Goal: Task Accomplishment & Management: Manage account settings

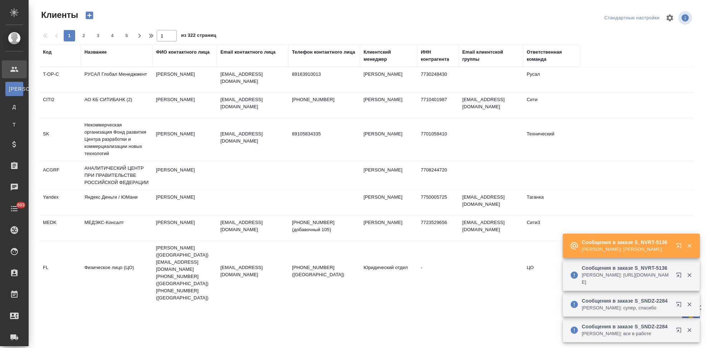
select select "RU"
click at [675, 245] on button "button" at bounding box center [680, 247] width 17 height 17
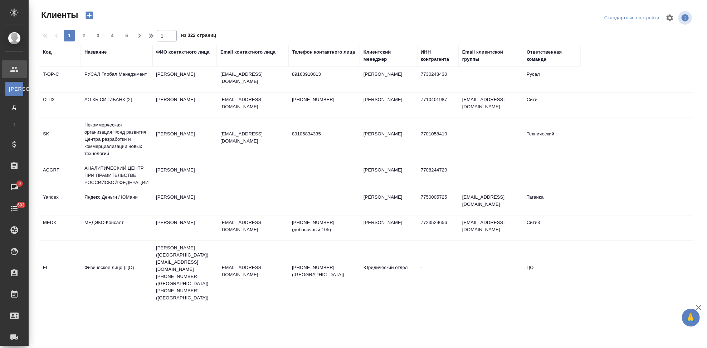
click at [48, 52] on div "Код" at bounding box center [47, 52] width 9 height 7
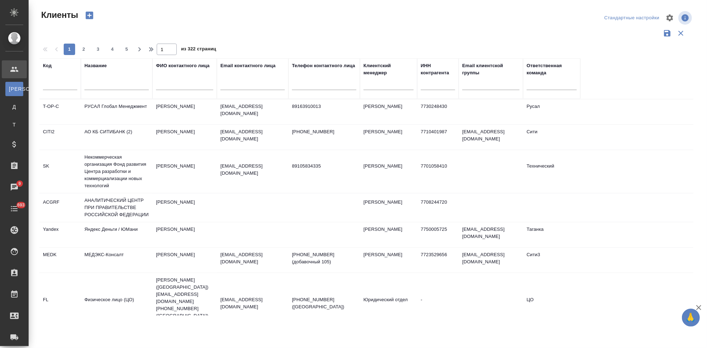
click at [56, 83] on input "text" at bounding box center [60, 85] width 34 height 9
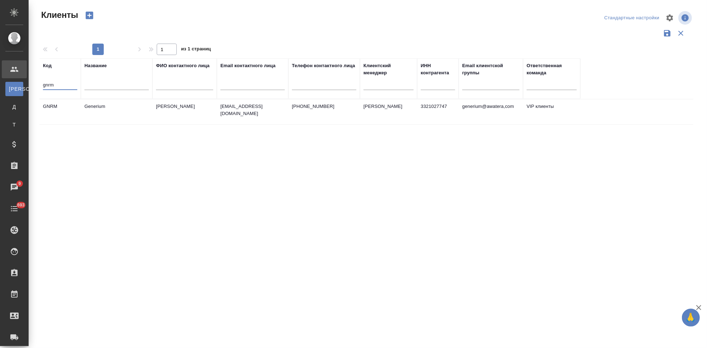
click at [113, 109] on td "Generium" at bounding box center [117, 111] width 72 height 25
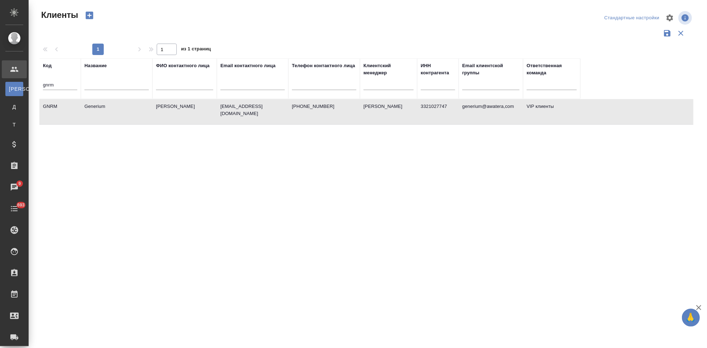
click at [113, 109] on td "Generium" at bounding box center [117, 111] width 72 height 25
click at [73, 84] on input "gnrm" at bounding box center [60, 85] width 34 height 9
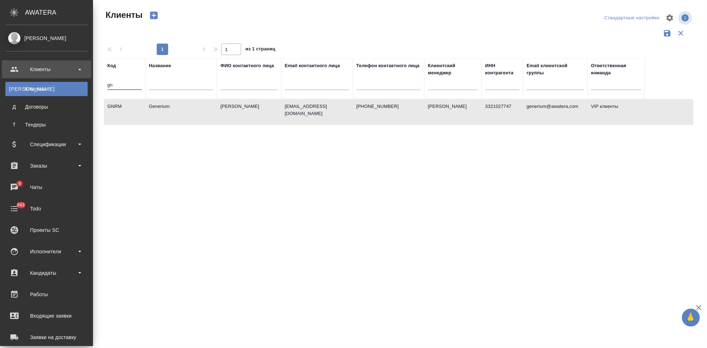
type input "g"
type input "d"
type input "sndz"
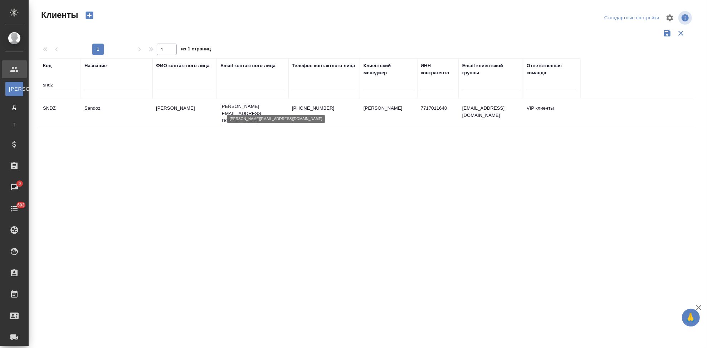
click at [228, 108] on p "irina.kovalets@sandoz.com" at bounding box center [252, 113] width 64 height 21
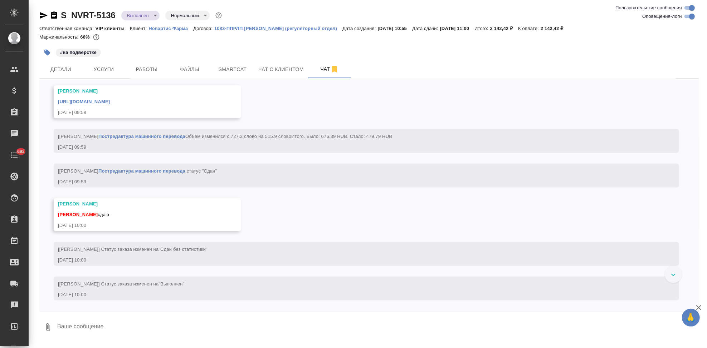
scroll to position [2689, 0]
click at [176, 321] on textarea at bounding box center [378, 328] width 643 height 24
type textarea "спасибо"
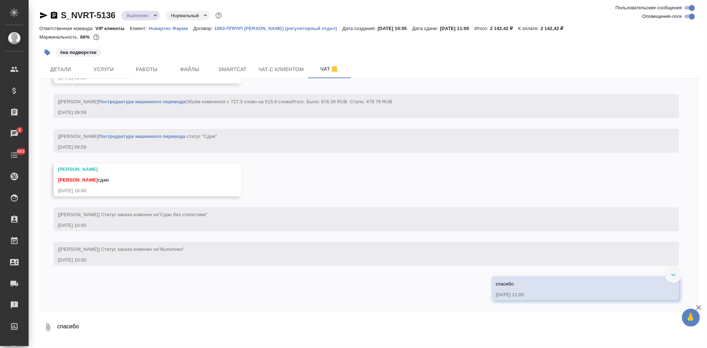
scroll to position [2679, 0]
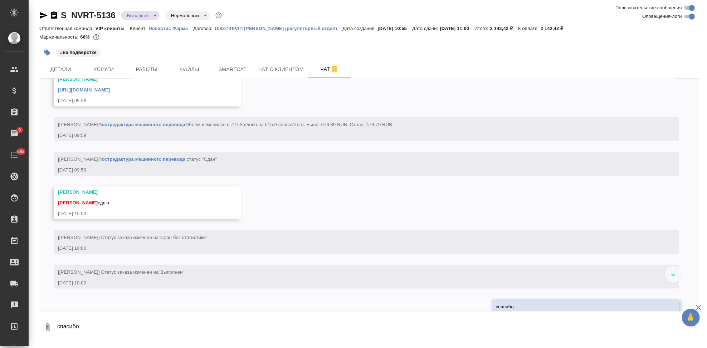
click at [110, 93] on link "https://drive.awatera.com/apps/files/files/10093371?dir=/Shares/Novartos_Pharma…" at bounding box center [84, 89] width 52 height 5
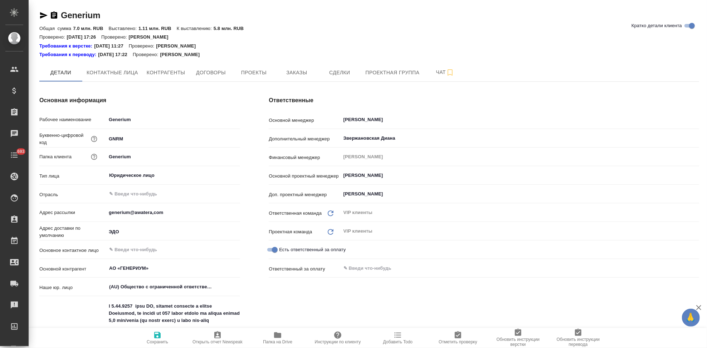
type textarea "x"
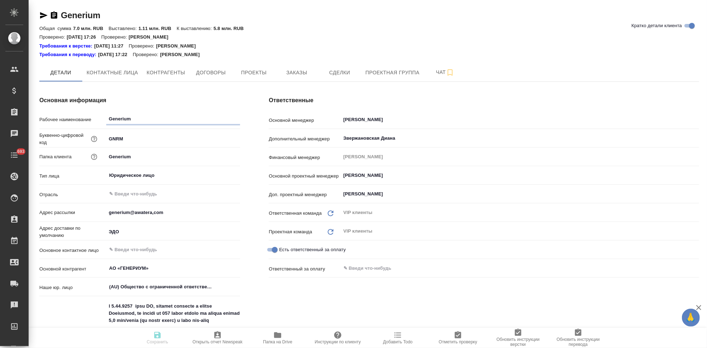
type textarea "x"
click at [293, 77] on button "Заказы" at bounding box center [296, 73] width 43 height 18
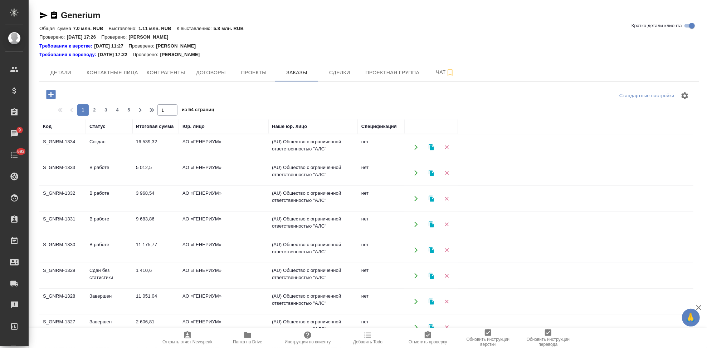
click at [107, 148] on td "Создан" at bounding box center [109, 147] width 47 height 25
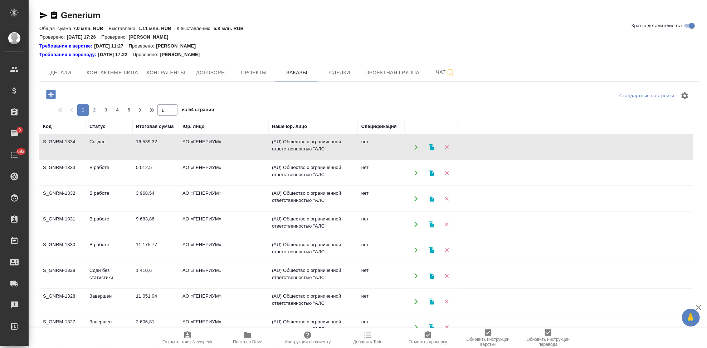
click at [107, 148] on td "Создан" at bounding box center [109, 147] width 47 height 25
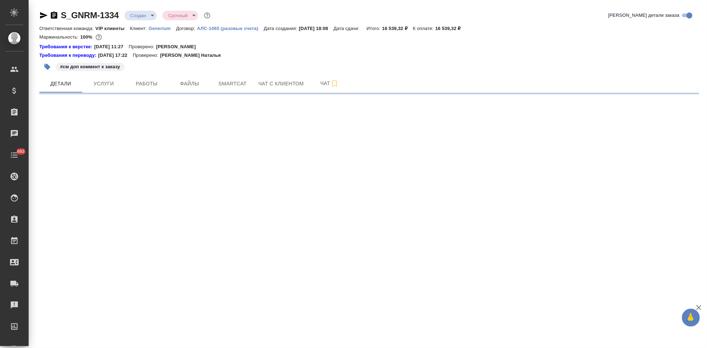
select select "RU"
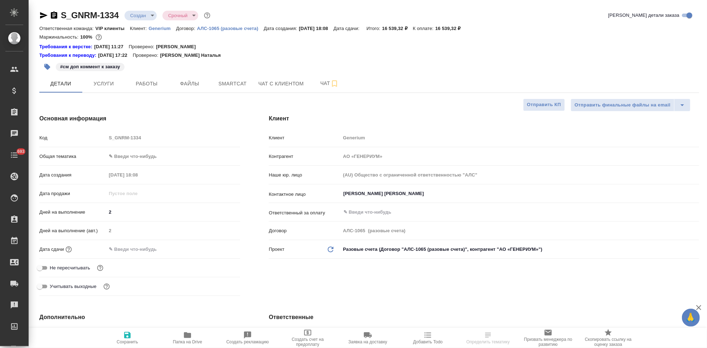
type textarea "x"
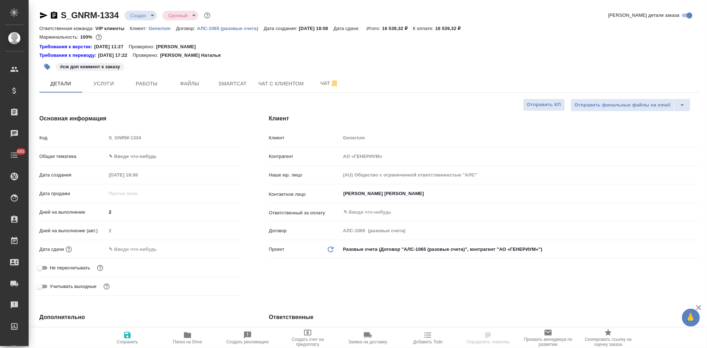
type textarea "x"
click at [149, 15] on body "🙏 .cls-1 fill:#fff; AWATERA Kabargina Anna Клиенты Спецификации Заказы Чаты 693…" at bounding box center [353, 174] width 707 height 348
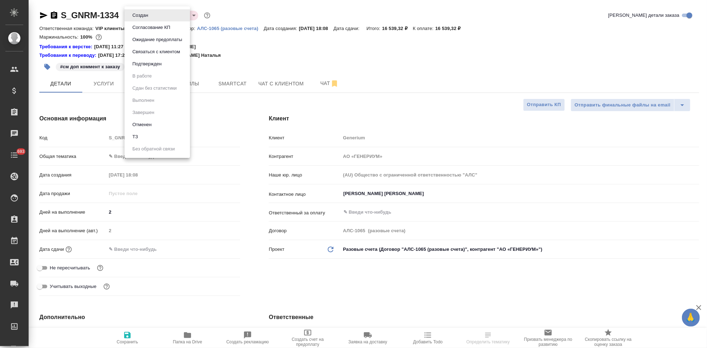
click at [150, 19] on button "Подтвержден" at bounding box center [140, 15] width 20 height 8
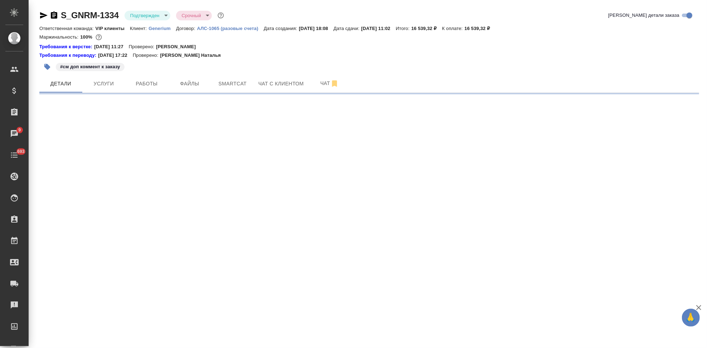
select select "RU"
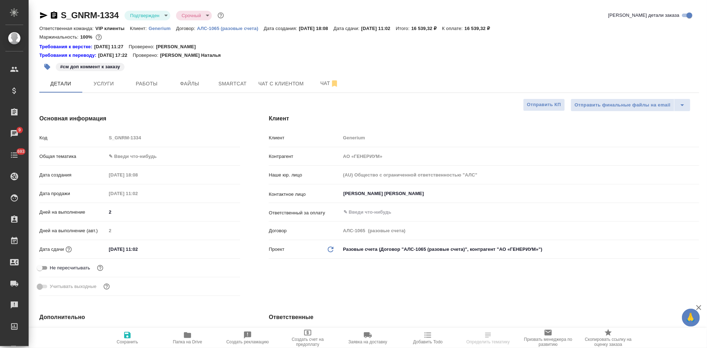
type textarea "x"
click at [156, 245] on input "18.08.2025 11:02" at bounding box center [138, 249] width 63 height 10
click at [221, 247] on icon "button" at bounding box center [219, 248] width 6 height 7
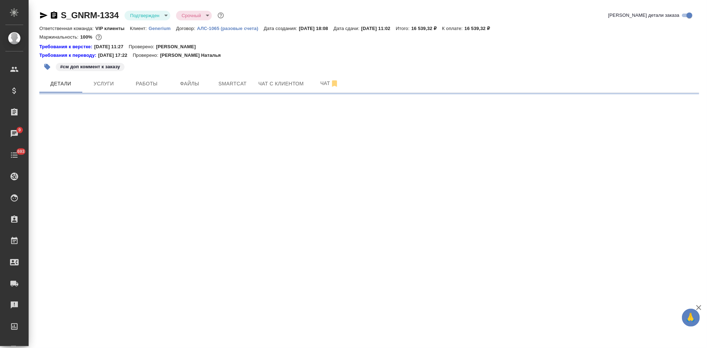
click at [156, 297] on div ".cls-1 fill:#fff; AWATERA Kabargina Anna Клиенты Спецификации Заказы 9 Чаты 693…" at bounding box center [353, 174] width 707 height 348
select select "RU"
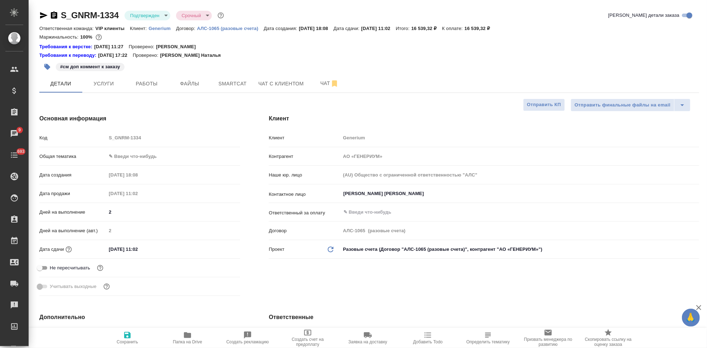
type textarea "x"
click at [159, 253] on input "18.08.2025 11:02" at bounding box center [138, 249] width 63 height 10
click at [219, 250] on icon "button" at bounding box center [219, 249] width 9 height 9
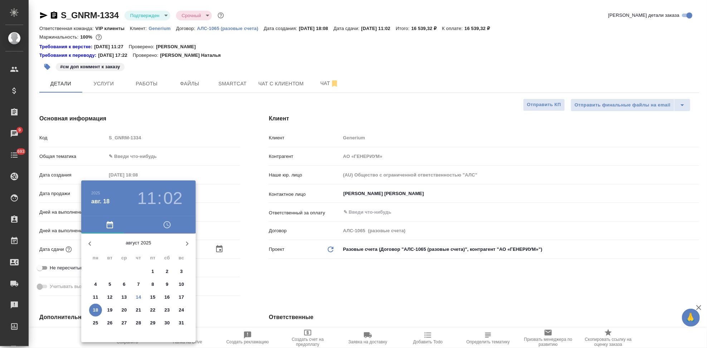
click at [152, 296] on p "15" at bounding box center [152, 297] width 5 height 7
type input "15.08.2025 11:02"
type textarea "x"
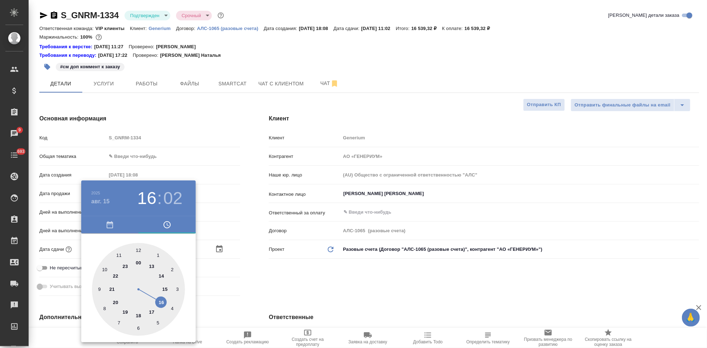
type input "15.08.2025 16:02"
type textarea "x"
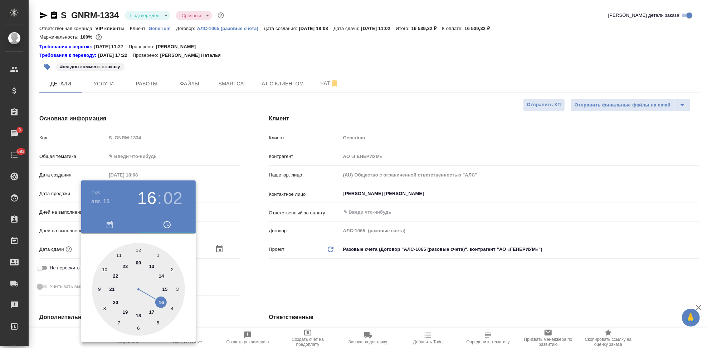
type textarea "x"
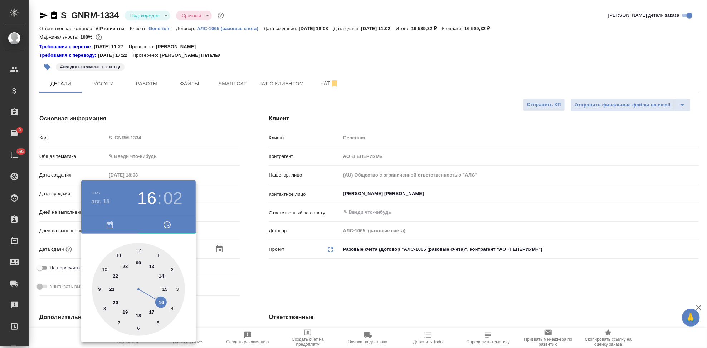
drag, startPoint x: 123, startPoint y: 254, endPoint x: 153, endPoint y: 296, distance: 52.5
click at [153, 296] on div at bounding box center [138, 289] width 93 height 93
type textarea "x"
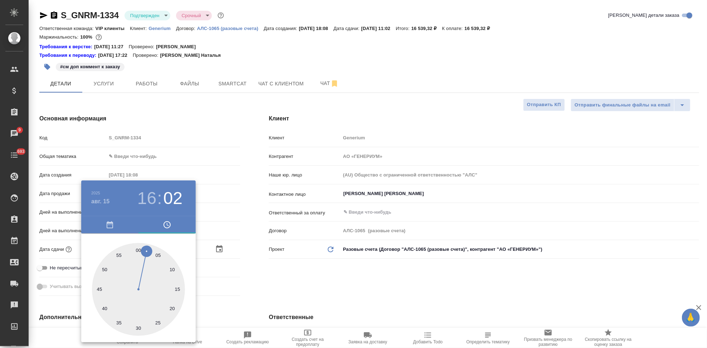
type input "15.08.2025 16:01"
type textarea "x"
type input "15.08.2025 16:00"
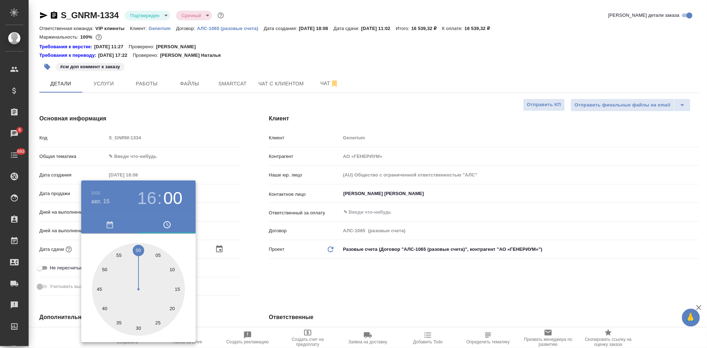
type textarea "x"
drag, startPoint x: 143, startPoint y: 253, endPoint x: 138, endPoint y: 248, distance: 6.8
click at [138, 248] on div at bounding box center [138, 289] width 93 height 93
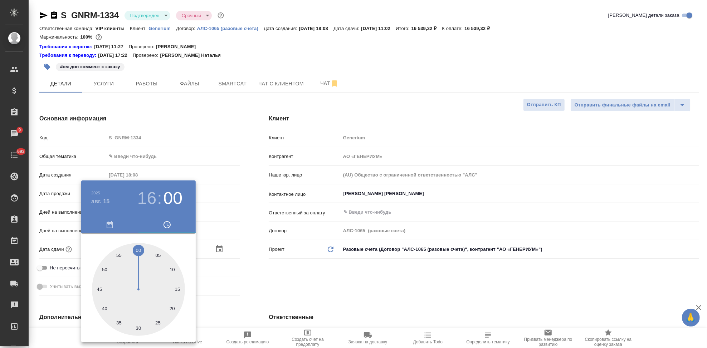
type textarea "x"
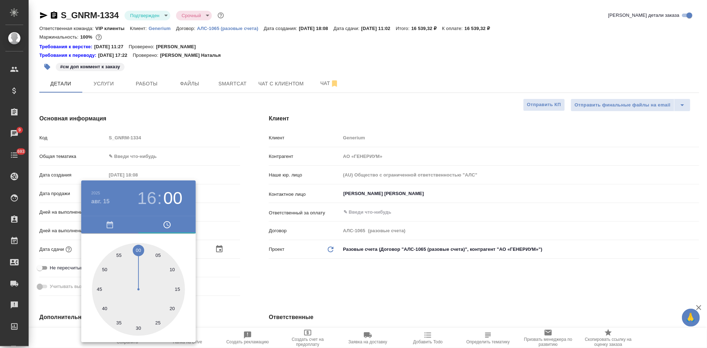
type textarea "x"
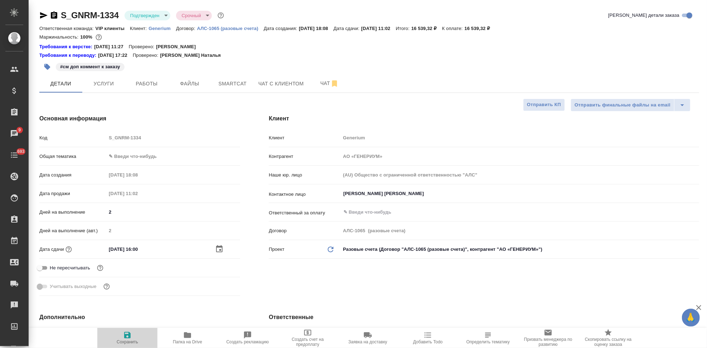
click at [132, 337] on span "Сохранить" at bounding box center [128, 338] width 52 height 14
type textarea "x"
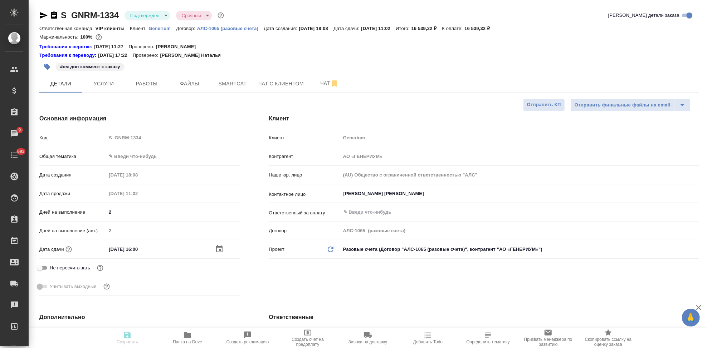
type textarea "x"
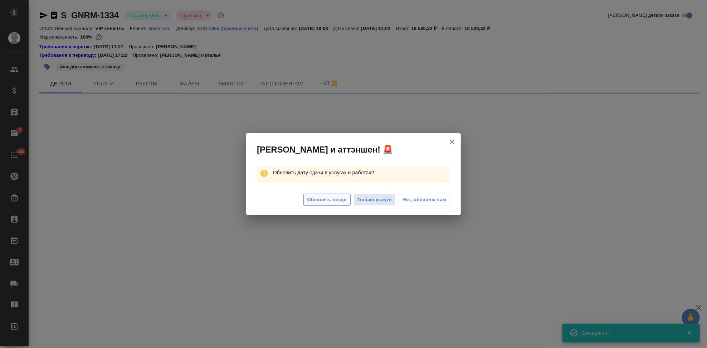
click at [323, 195] on button "Обновить везде" at bounding box center [326, 200] width 47 height 13
select select "RU"
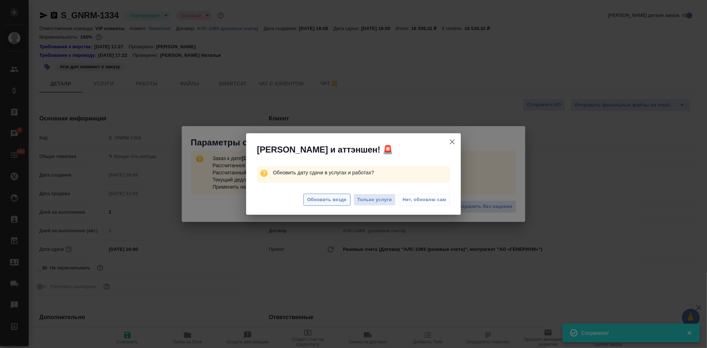
type textarea "x"
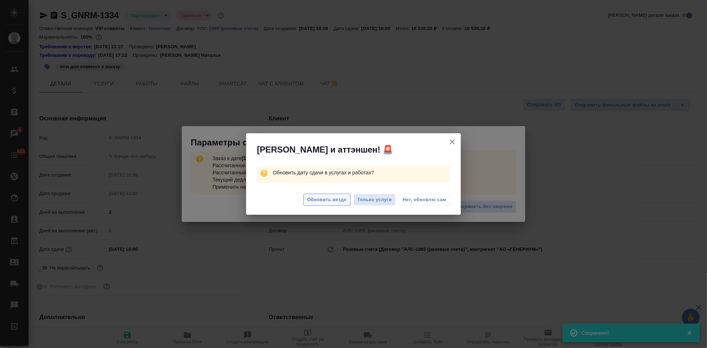
type textarea "x"
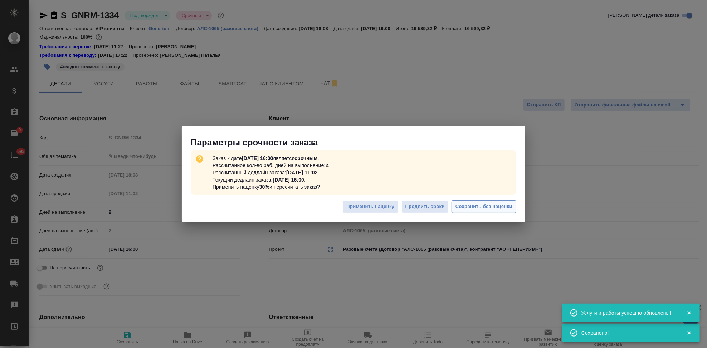
click at [502, 209] on span "Сохранить без наценки" at bounding box center [483, 207] width 57 height 8
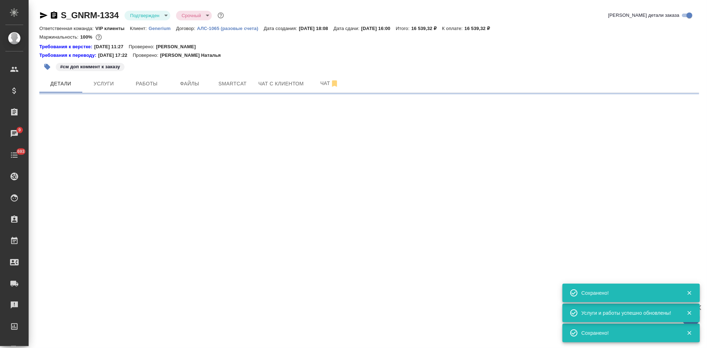
select select "RU"
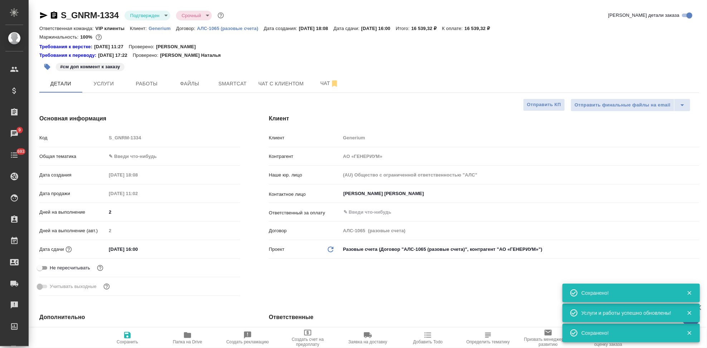
type textarea "x"
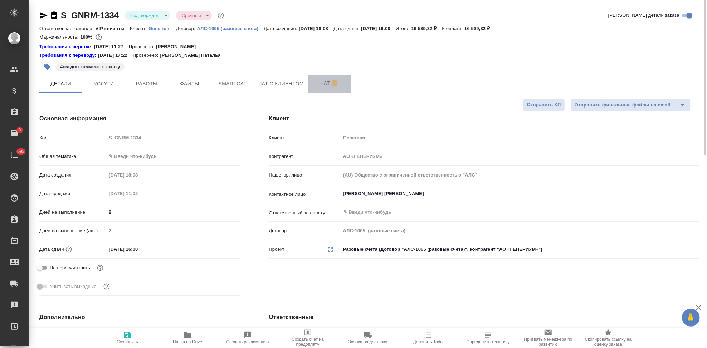
click at [320, 86] on span "Чат" at bounding box center [329, 83] width 34 height 9
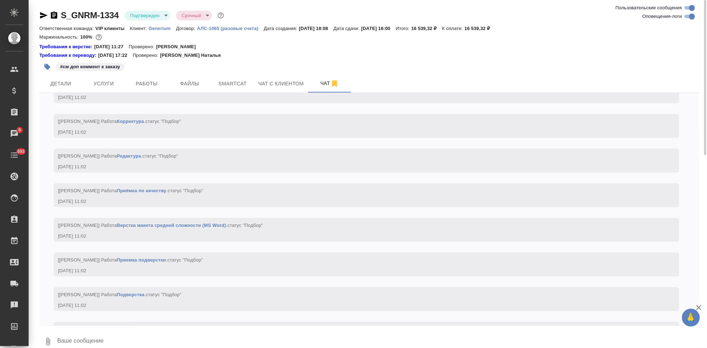
scroll to position [723, 0]
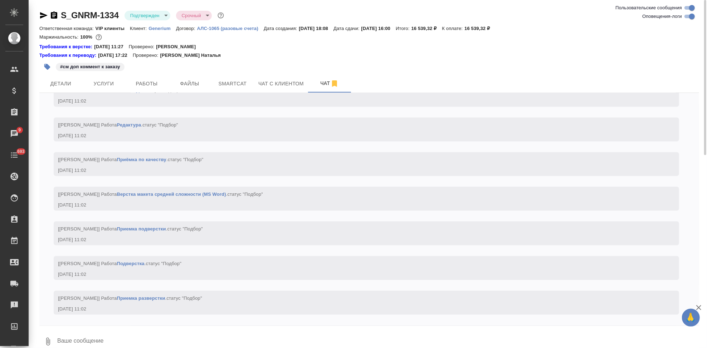
click at [112, 337] on textarea at bounding box center [378, 342] width 643 height 24
type textarea "!"
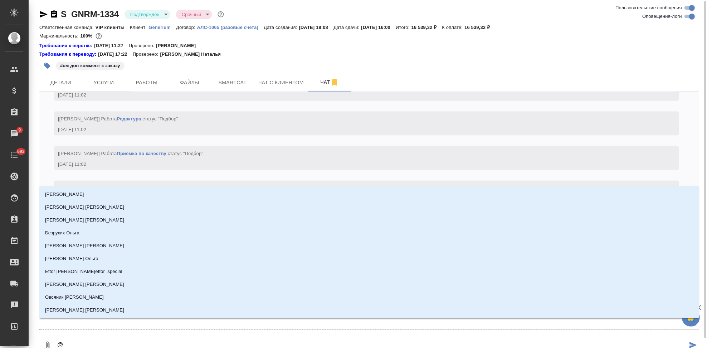
type textarea "@г"
type input "г"
type textarea "@гр"
type input "гр"
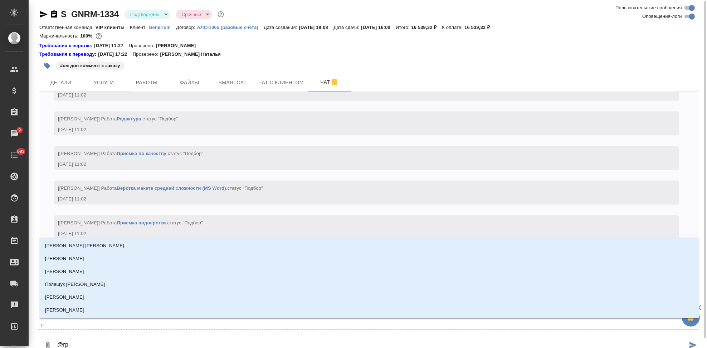
type textarea "@гра"
type input "гра"
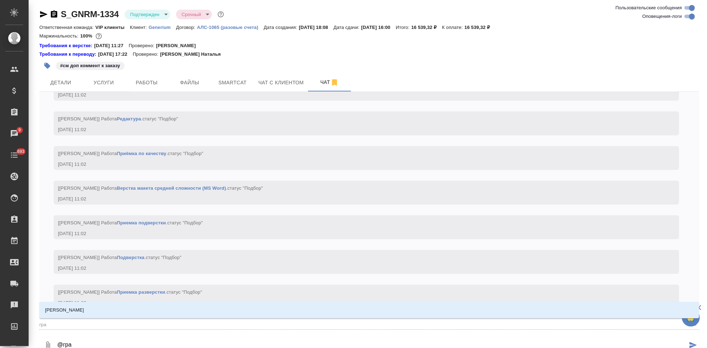
scroll to position [723, 0]
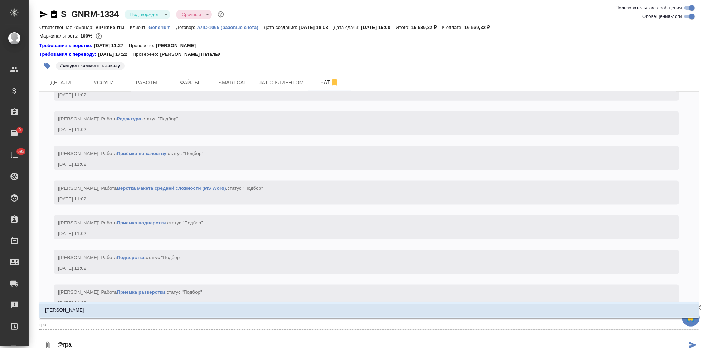
click at [127, 313] on li "[PERSON_NAME]" at bounding box center [369, 310] width 660 height 13
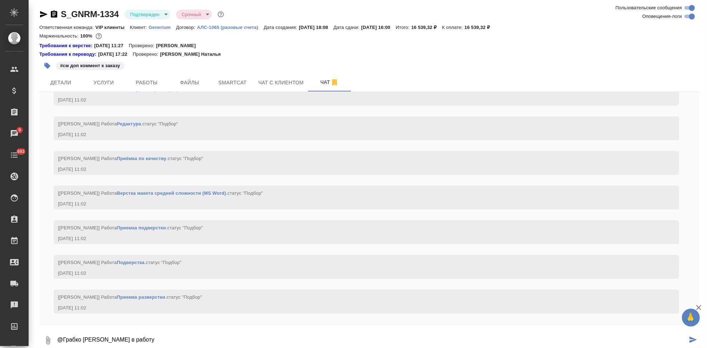
type textarea "@Грабко Мария в работу"
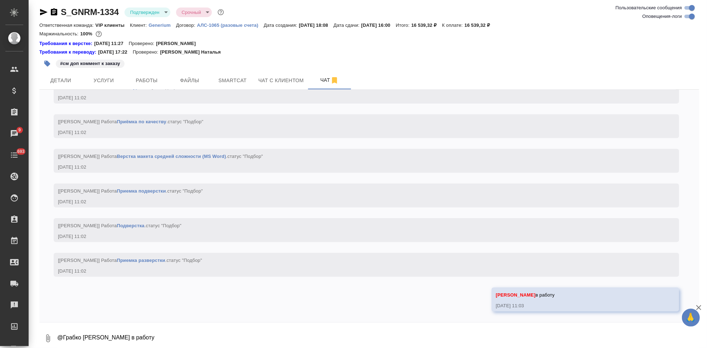
scroll to position [758, 0]
click at [65, 83] on span "Детали" at bounding box center [61, 80] width 34 height 9
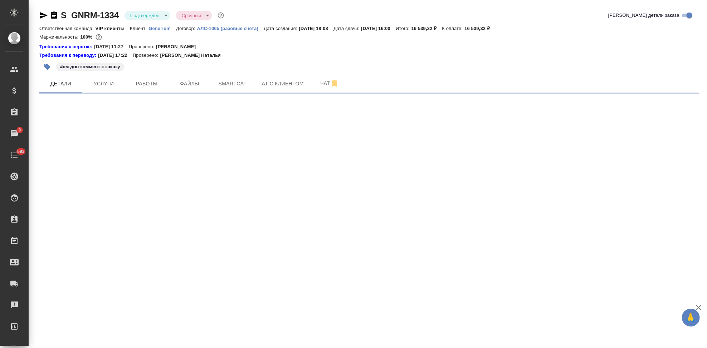
select select "RU"
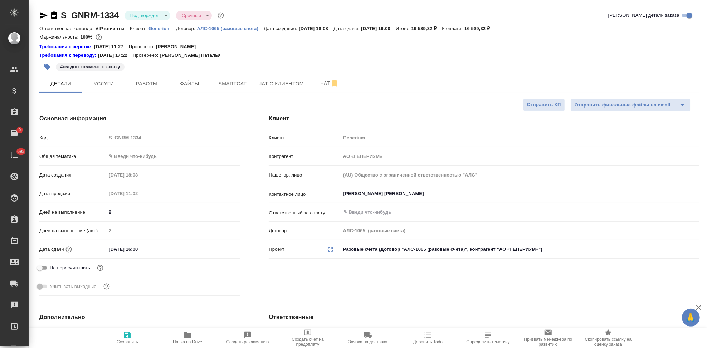
type textarea "x"
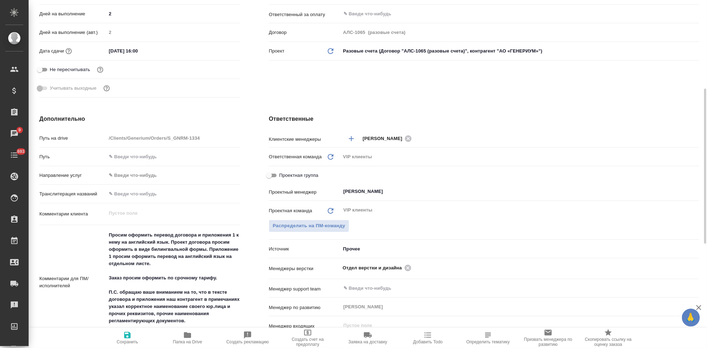
scroll to position [278, 0]
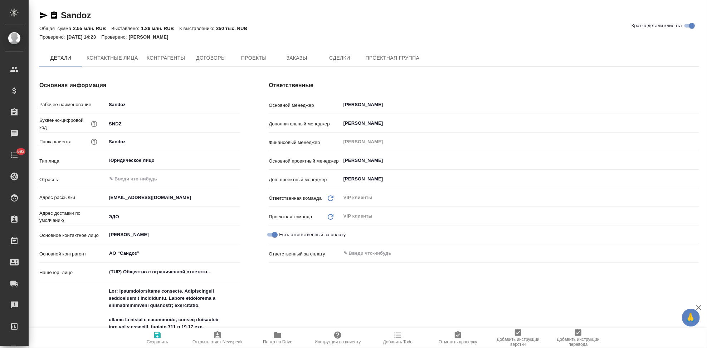
type textarea "x"
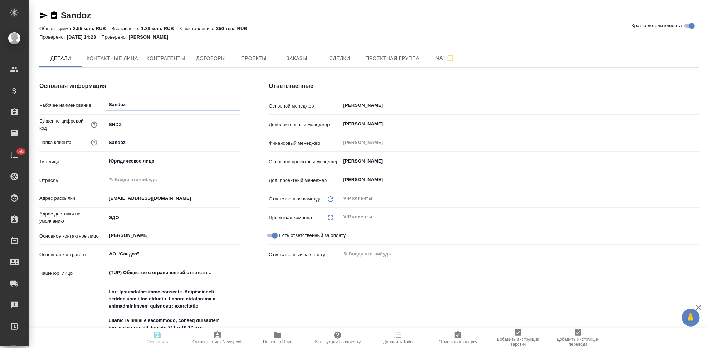
type textarea "x"
click at [293, 52] on button "Заказы" at bounding box center [296, 58] width 43 height 18
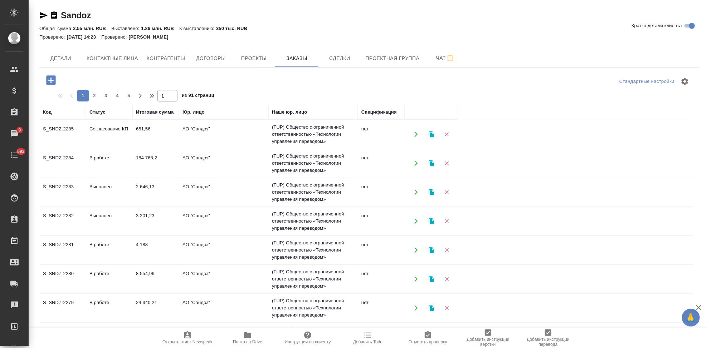
click at [107, 133] on td "Согласование КП" at bounding box center [109, 134] width 47 height 25
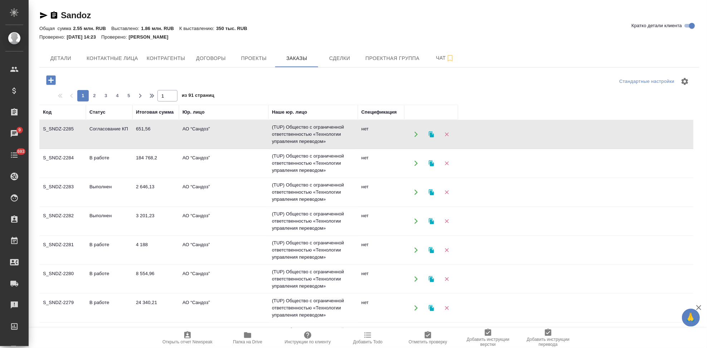
click at [107, 133] on td "Согласование КП" at bounding box center [109, 134] width 47 height 25
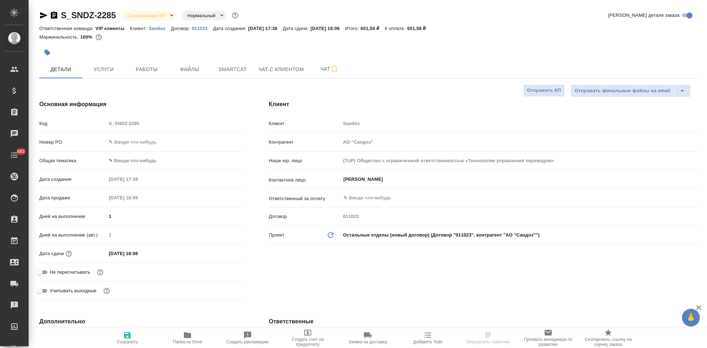
select select "RU"
type textarea "x"
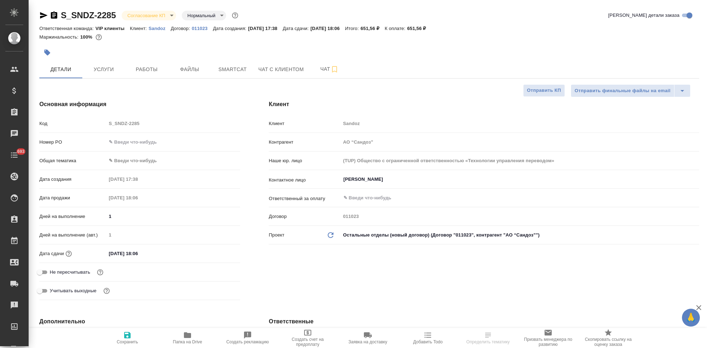
type textarea "x"
select select "RU"
type textarea "x"
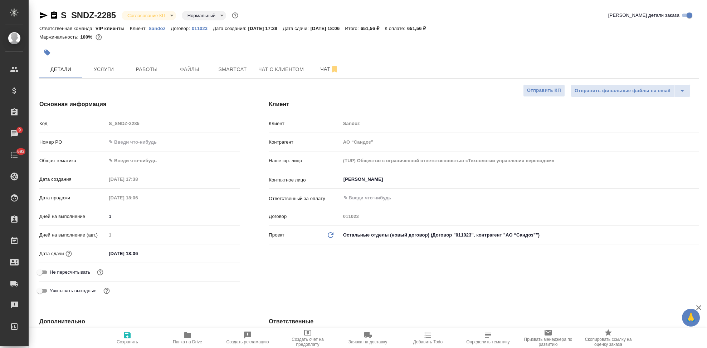
type textarea "x"
click at [170, 10] on body "🙏 .cls-1 fill:#fff; AWATERA Kabargina [PERSON_NAME] Спецификации Заказы 9 Чаты …" at bounding box center [353, 174] width 707 height 348
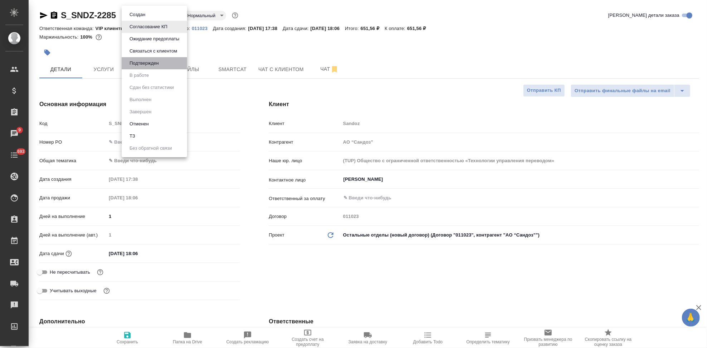
click at [162, 66] on li "Подтвержден" at bounding box center [154, 63] width 65 height 12
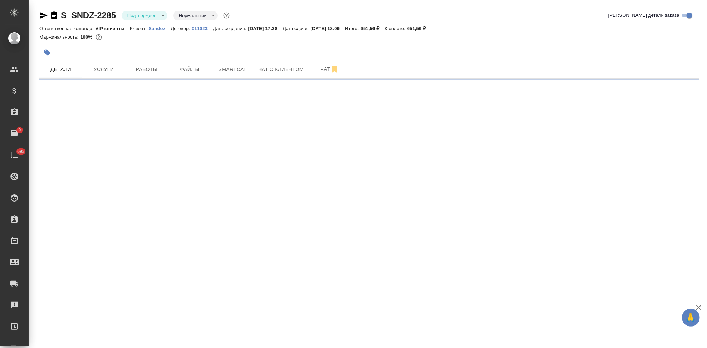
select select "RU"
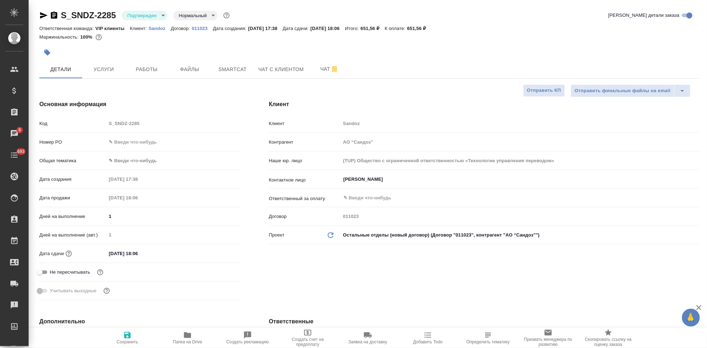
type textarea "x"
click at [139, 253] on input "[DATE] 18:06" at bounding box center [137, 254] width 63 height 10
type input "[DATE] 10:6_"
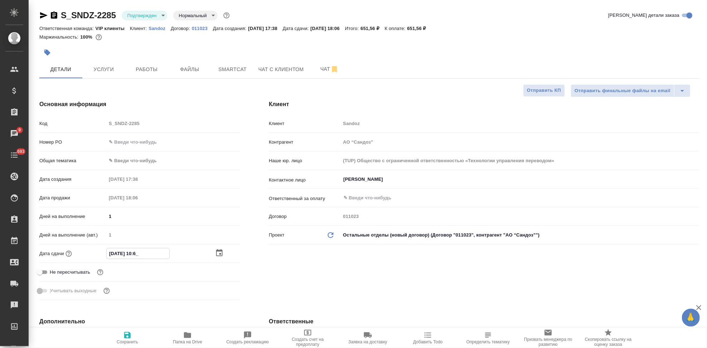
type textarea "x"
type input "14.08.2025 17:06"
type textarea "x"
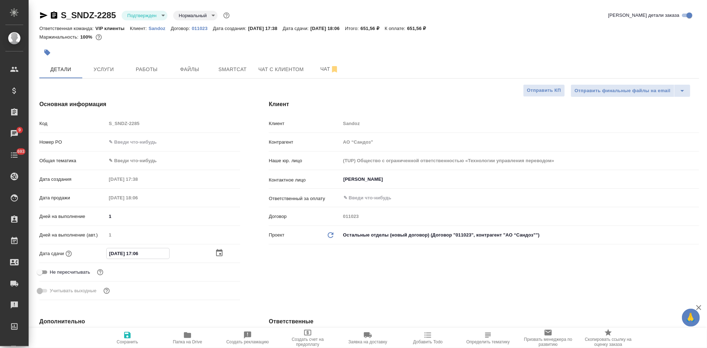
type textarea "x"
click at [160, 253] on input "14.08.2025 17:06" at bounding box center [138, 254] width 63 height 10
type input "14.08.2025 17:0_"
type textarea "x"
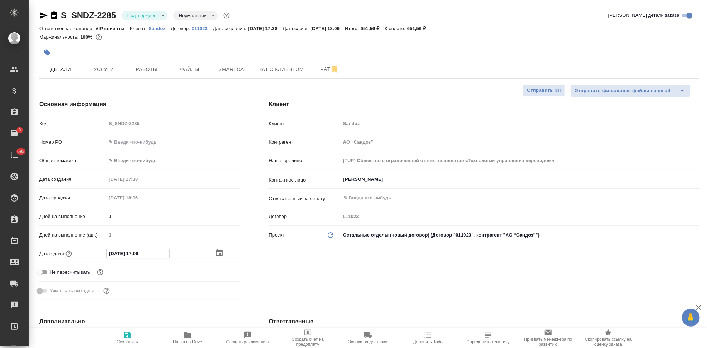
type textarea "x"
type input "14.08.2025 17:00"
type textarea "x"
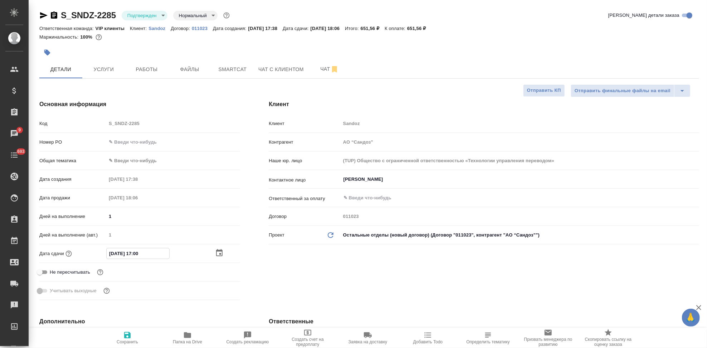
type textarea "x"
type input "14.08.2025 17:00"
click at [270, 269] on div "Клиент Клиент Sandoz Контрагент АО “Сандоз” Наше юр. лицо (TUP) Общество с огра…" at bounding box center [483, 202] width 459 height 232
click at [127, 341] on span "Сохранить" at bounding box center [127, 342] width 21 height 5
type textarea "x"
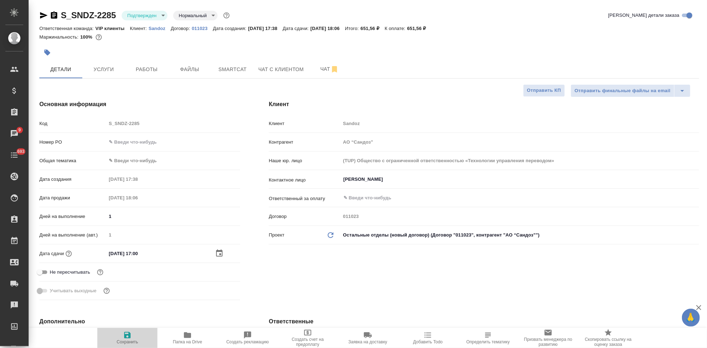
type textarea "x"
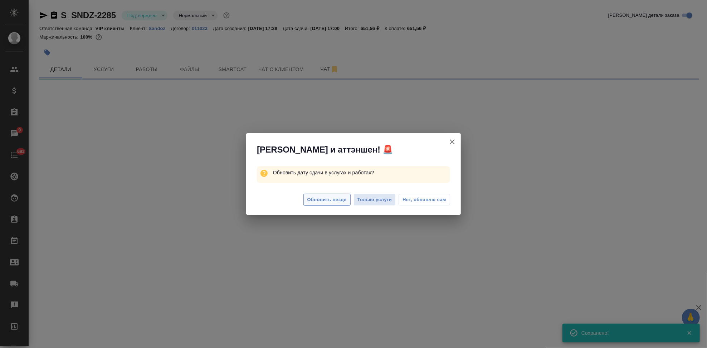
select select "RU"
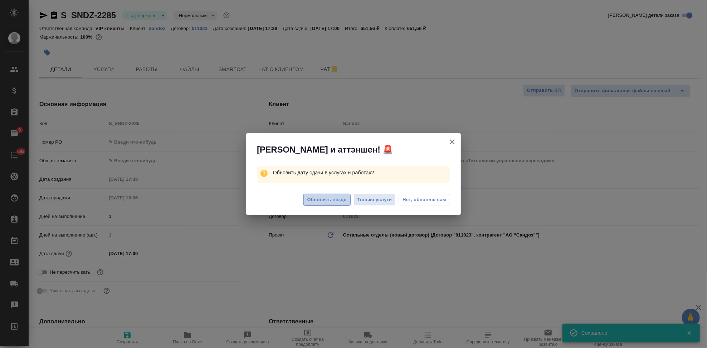
type textarea "x"
click at [315, 199] on span "Обновить везде" at bounding box center [326, 200] width 39 height 8
type textarea "x"
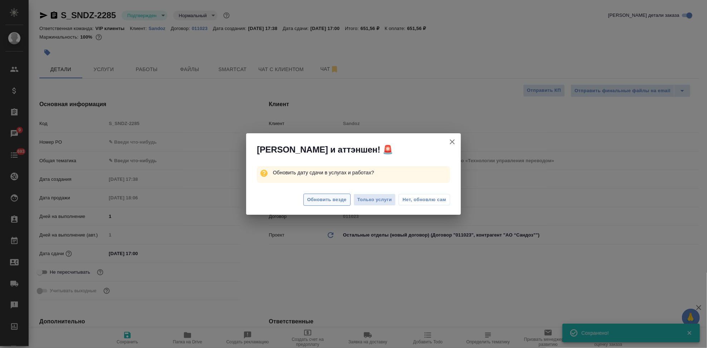
type textarea "x"
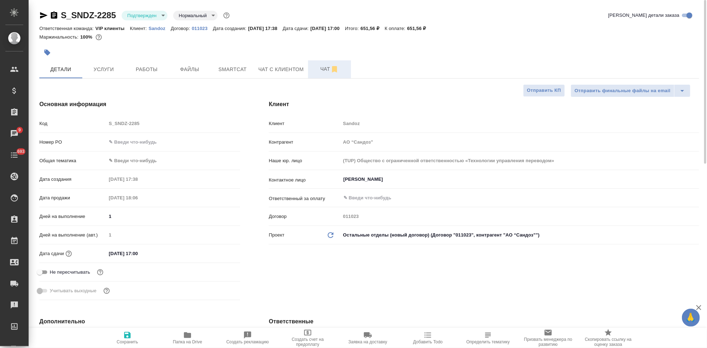
click at [325, 71] on span "Чат" at bounding box center [329, 69] width 34 height 9
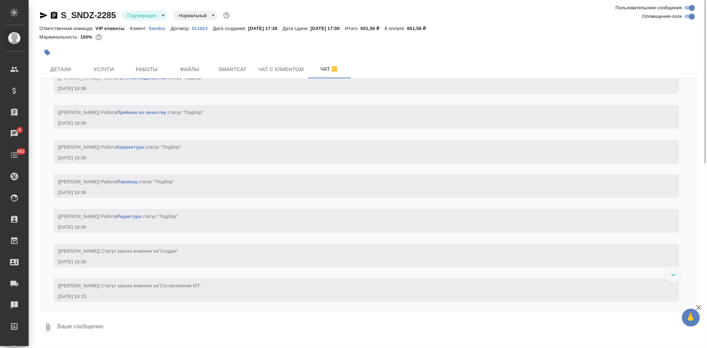
click at [161, 329] on textarea at bounding box center [378, 328] width 643 height 24
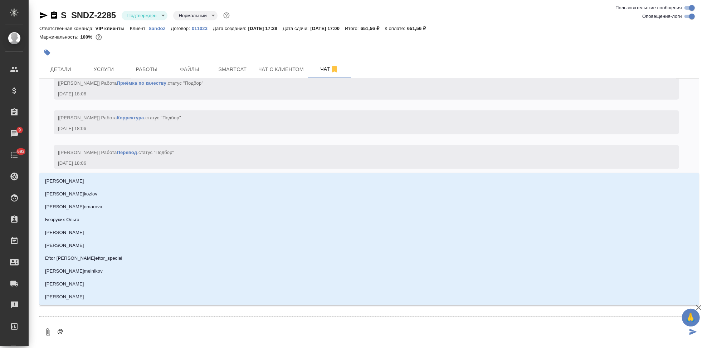
scroll to position [736, 0]
type textarea "@г"
type input "г"
type textarea "@го"
type input "го"
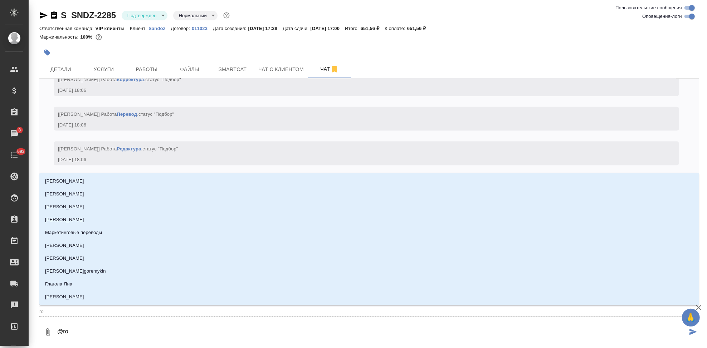
type textarea "@гор"
type input "гор"
type textarea "@горш"
type input "горш"
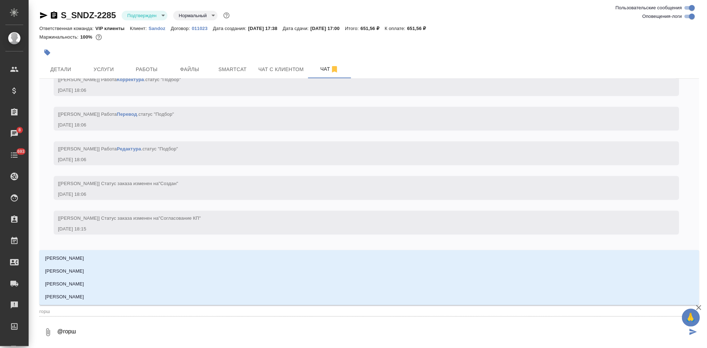
type textarea "@горшк"
type input "горшк"
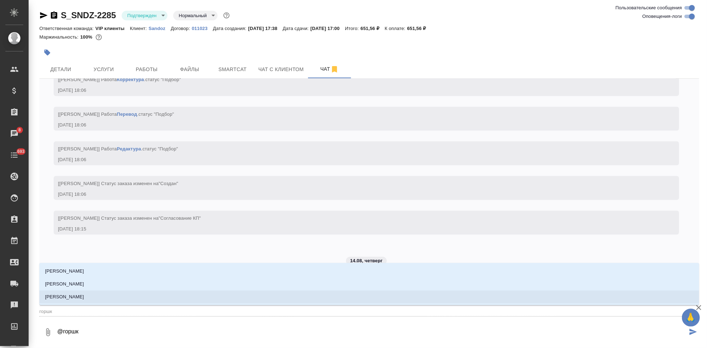
click at [164, 291] on li "Горшкова Валентина" at bounding box center [369, 297] width 660 height 13
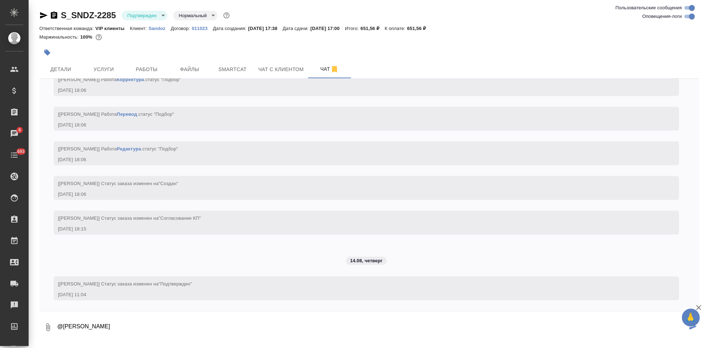
scroll to position [735, 0]
type textarea "@Горшкова Валентина в работу"
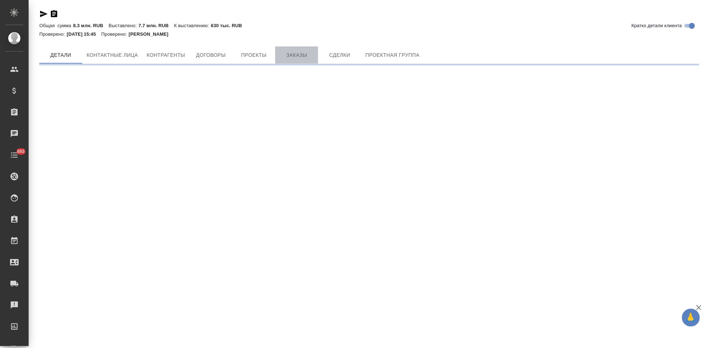
click at [283, 47] on button "Заказы" at bounding box center [296, 55] width 43 height 17
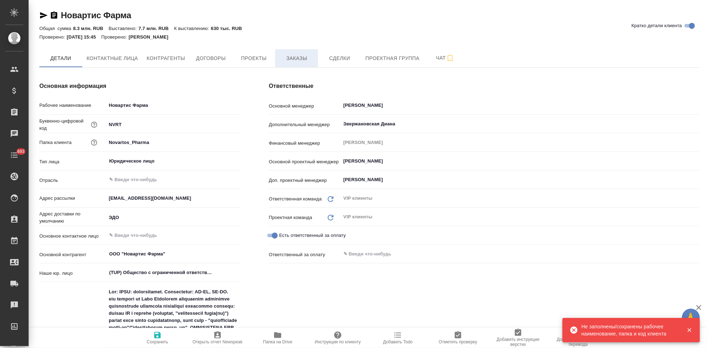
type textarea "x"
click at [303, 59] on span "Заказы" at bounding box center [296, 58] width 34 height 9
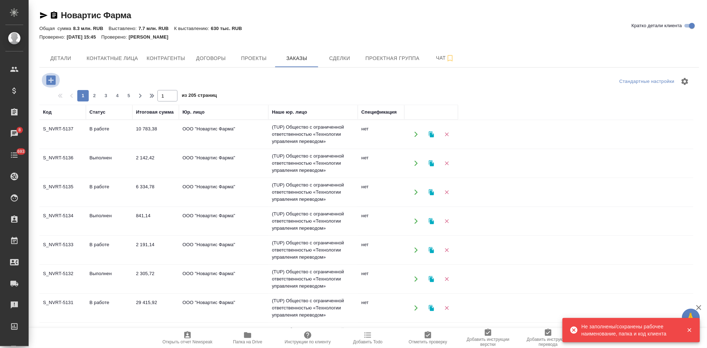
click at [54, 83] on icon "button" at bounding box center [50, 79] width 9 height 9
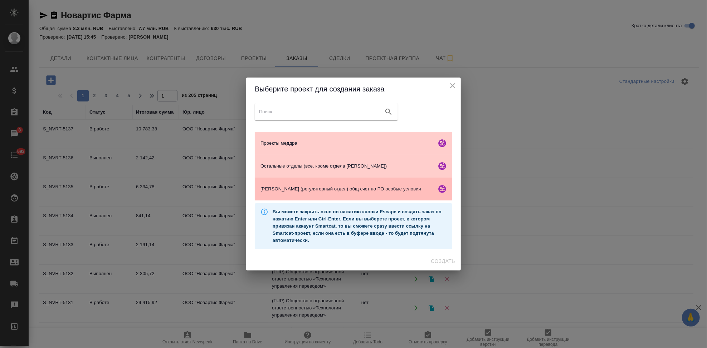
click at [288, 184] on div "[PERSON_NAME] (регуляторный отдел) общ счет по РО особые условия" at bounding box center [353, 189] width 197 height 23
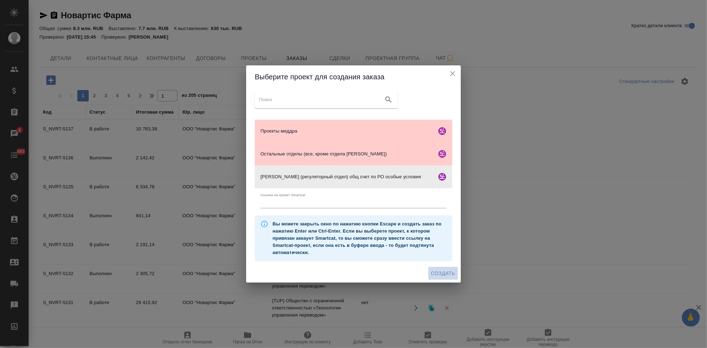
click at [436, 273] on span "Создать" at bounding box center [443, 273] width 24 height 9
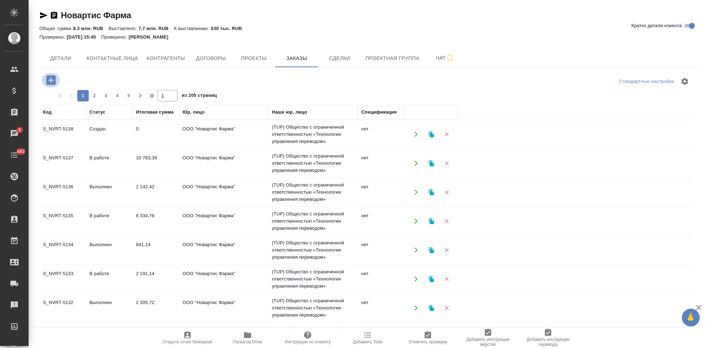
click at [51, 80] on icon "button" at bounding box center [51, 80] width 13 height 13
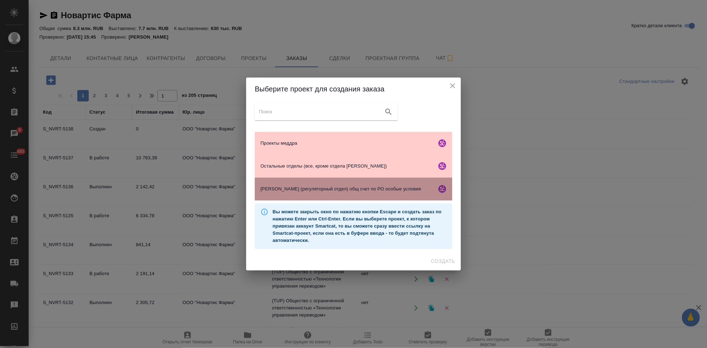
click at [284, 194] on div "Гладкова (регуляторный отдел) общ счет по РО особые условия" at bounding box center [353, 189] width 197 height 23
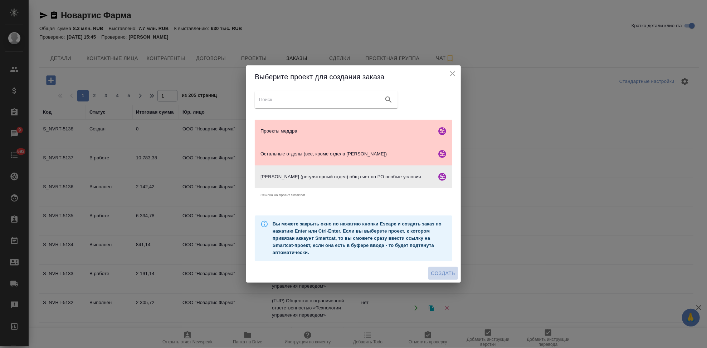
click at [436, 277] on span "Создать" at bounding box center [443, 273] width 24 height 9
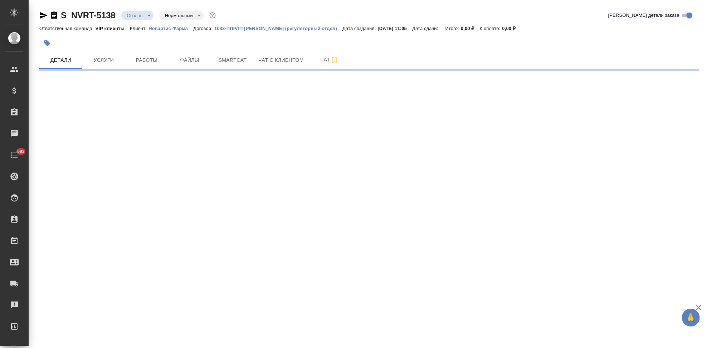
select select "RU"
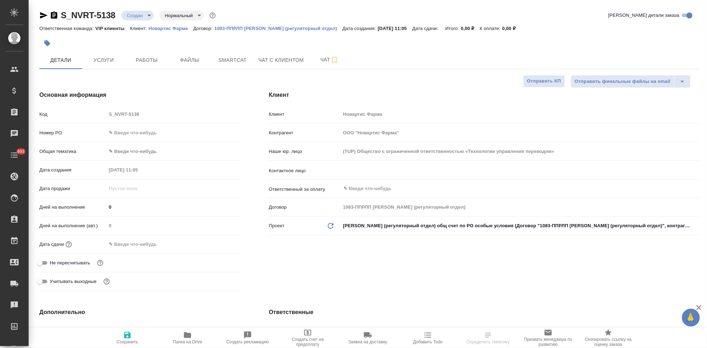
type textarea "x"
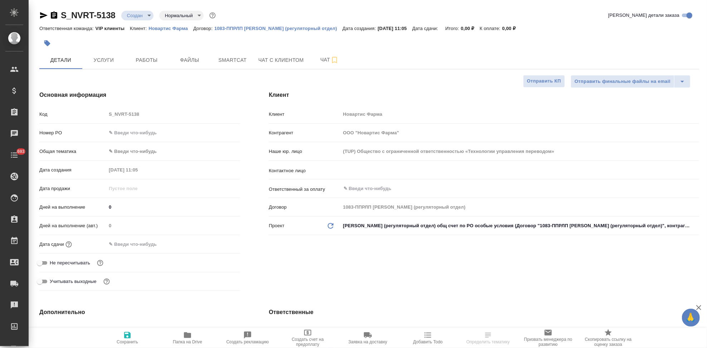
type textarea "x"
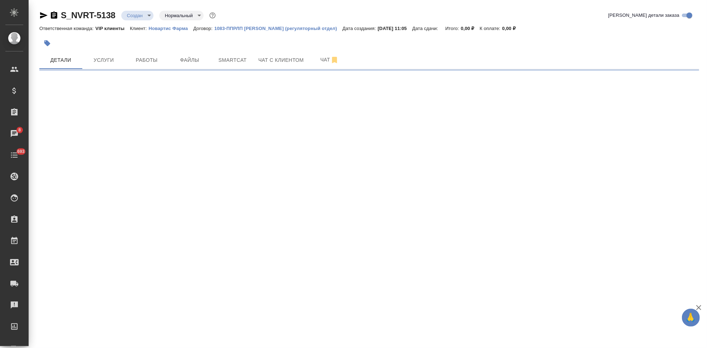
select select "RU"
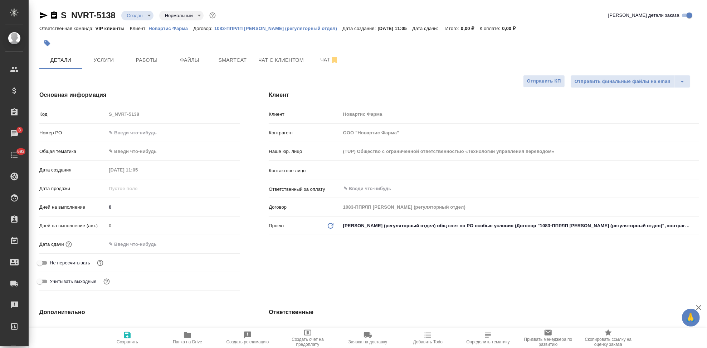
type textarea "x"
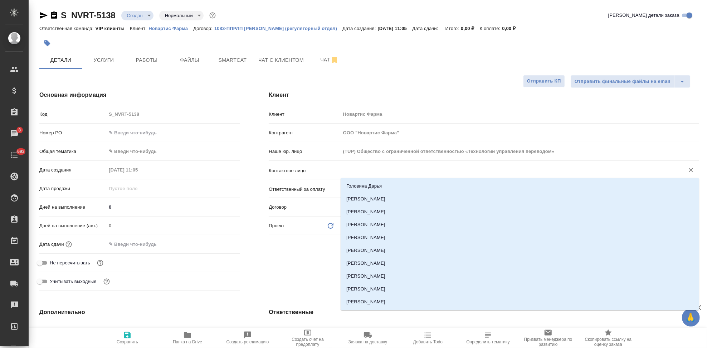
click at [353, 174] on input "text" at bounding box center [508, 170] width 330 height 9
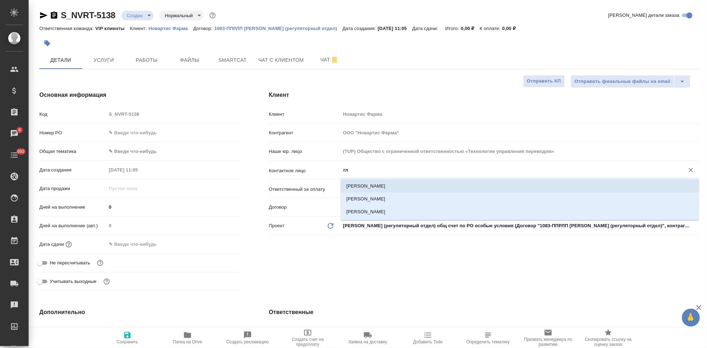
click at [365, 185] on li "[PERSON_NAME]" at bounding box center [520, 186] width 358 height 13
type input "[PERSON_NAME]"
type textarea "x"
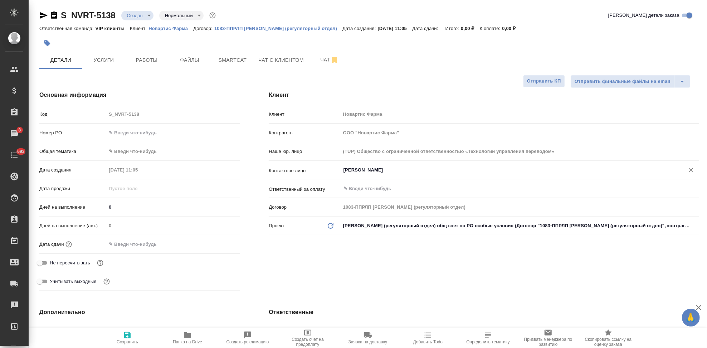
type input "[PERSON_NAME]"
click at [125, 333] on icon "button" at bounding box center [127, 335] width 6 height 6
type textarea "x"
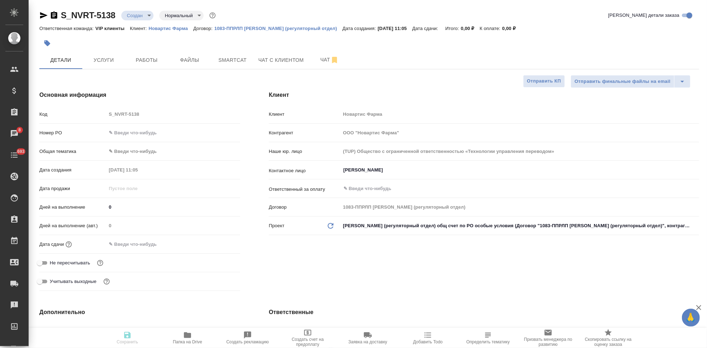
type textarea "x"
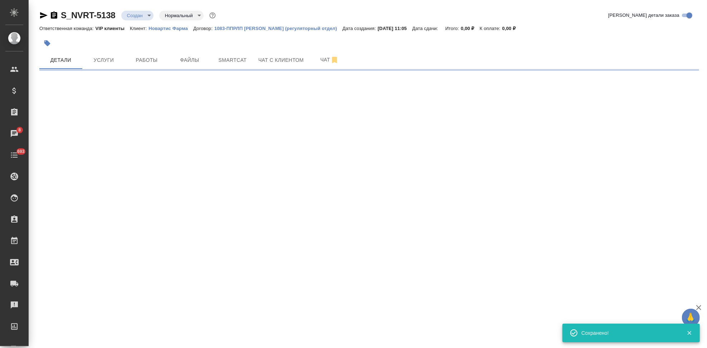
select select "RU"
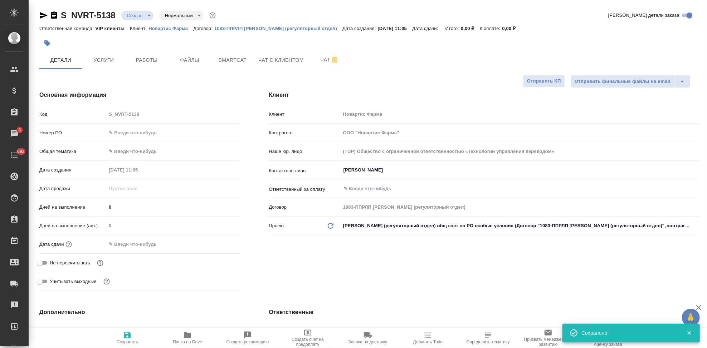
type textarea "x"
click at [93, 115] on div "Код S_NVRT-5138" at bounding box center [139, 114] width 201 height 13
type textarea "x"
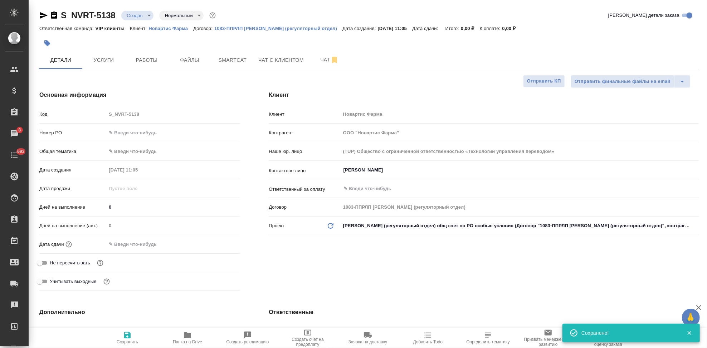
type textarea "x"
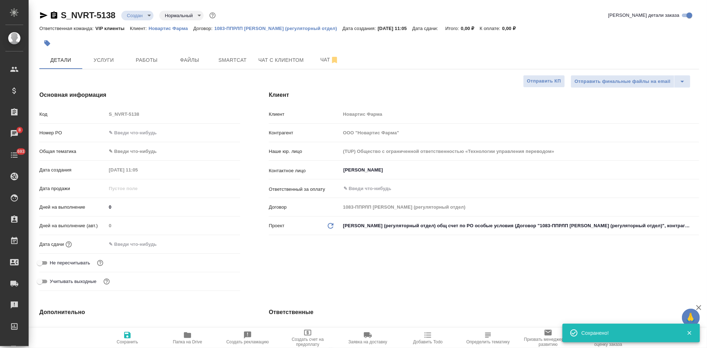
click at [131, 249] on input "text" at bounding box center [137, 244] width 63 height 10
click at [223, 244] on icon "button" at bounding box center [219, 243] width 6 height 7
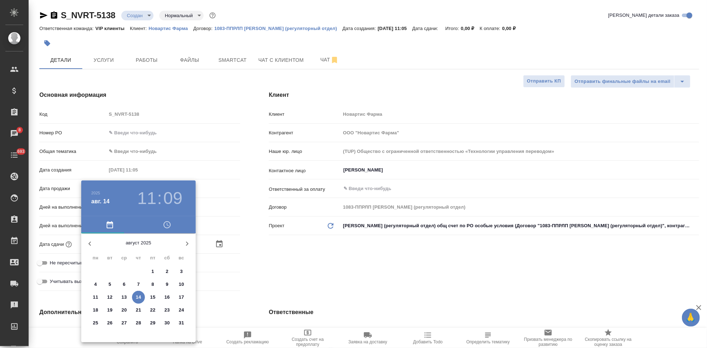
click at [150, 298] on p "15" at bounding box center [152, 297] width 5 height 7
type input "15.08.2025 11:09"
type textarea "x"
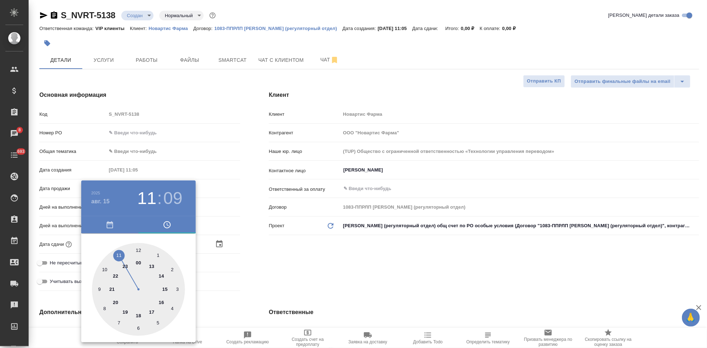
type input "15.08.2025 21:09"
type textarea "x"
type input "15.08.2025 17:09"
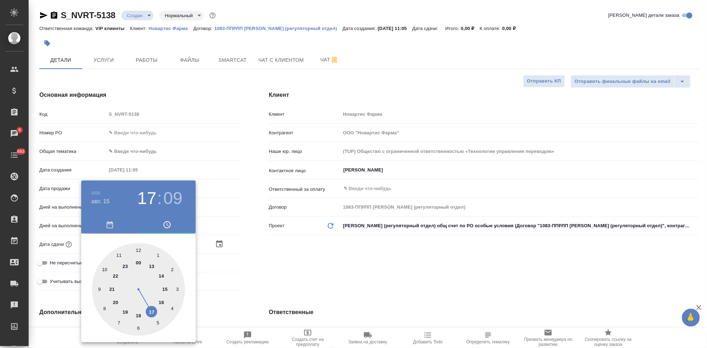
type textarea "x"
drag, startPoint x: 119, startPoint y: 252, endPoint x: 147, endPoint y: 306, distance: 60.5
click at [147, 306] on div at bounding box center [138, 289] width 93 height 93
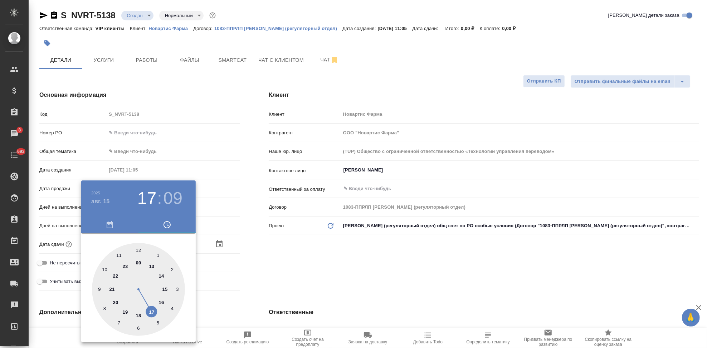
type textarea "x"
type input "[DATE] 17:00"
type textarea "x"
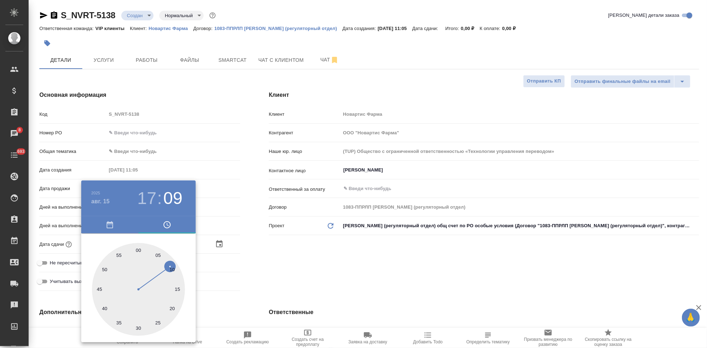
type textarea "x"
type input "15.08.2025 17:59"
type textarea "x"
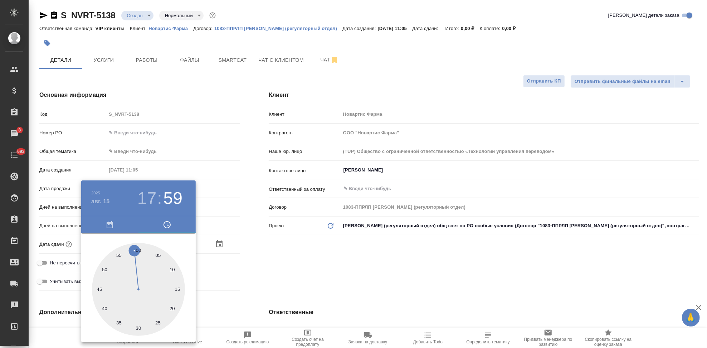
type textarea "x"
type input "[DATE] 17:00"
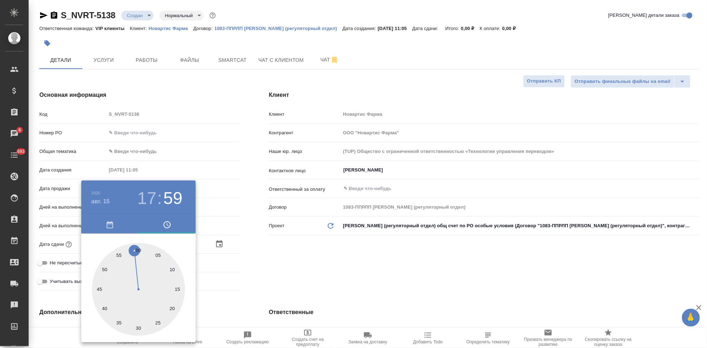
type textarea "x"
click at [137, 249] on div at bounding box center [138, 289] width 93 height 93
type textarea "x"
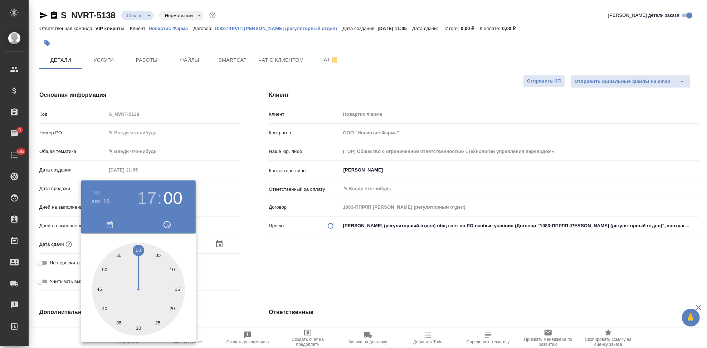
type textarea "x"
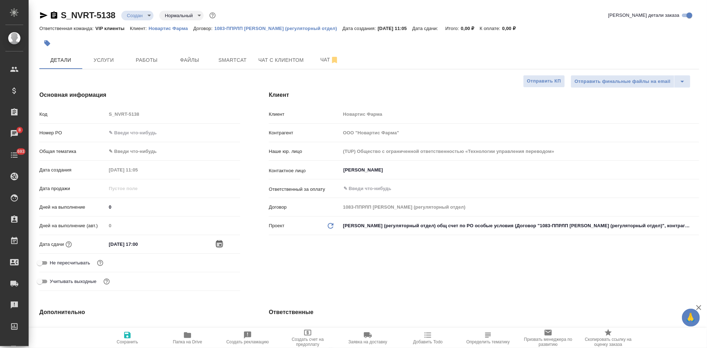
click at [126, 336] on icon "button" at bounding box center [127, 335] width 6 height 6
type textarea "x"
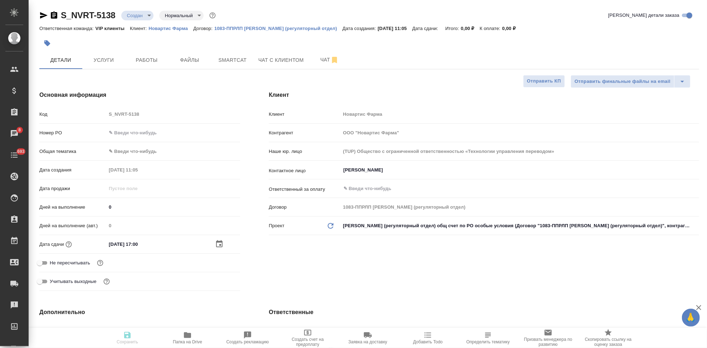
type textarea "x"
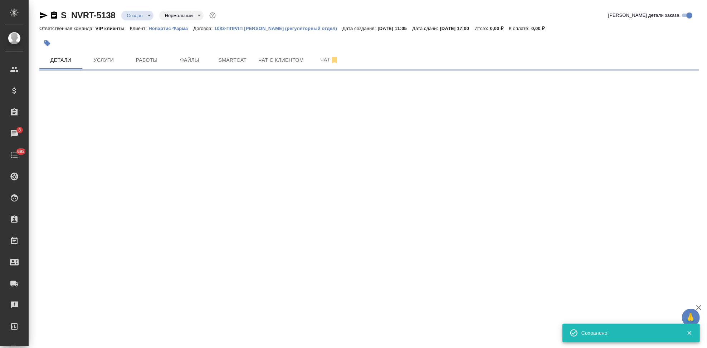
select select "RU"
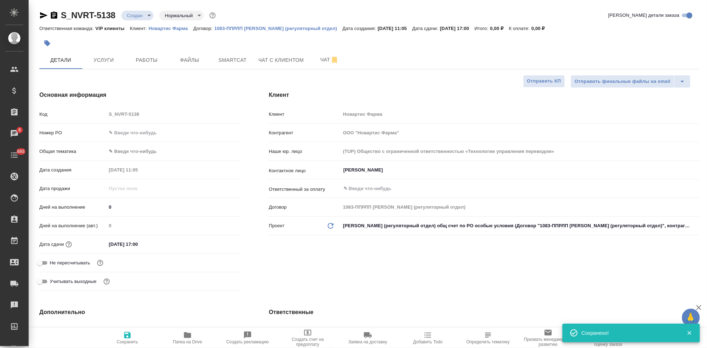
type textarea "x"
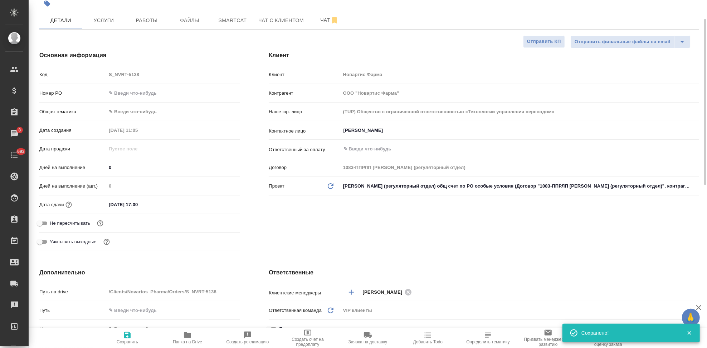
scroll to position [159, 0]
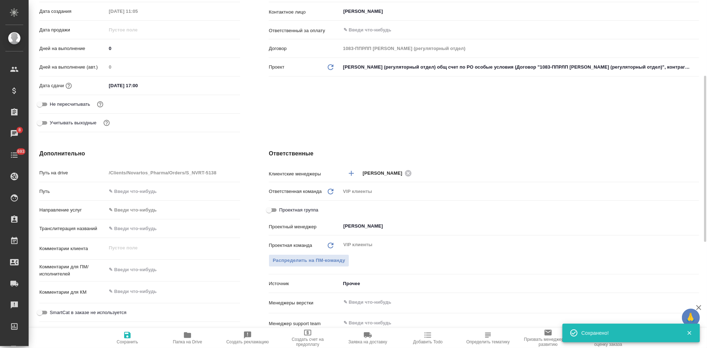
type textarea "x"
click at [145, 270] on textarea at bounding box center [173, 270] width 134 height 12
paste textarea "принять в работу до 15 августа."
type textarea "принять в работу до 15 августа."
type textarea "x"
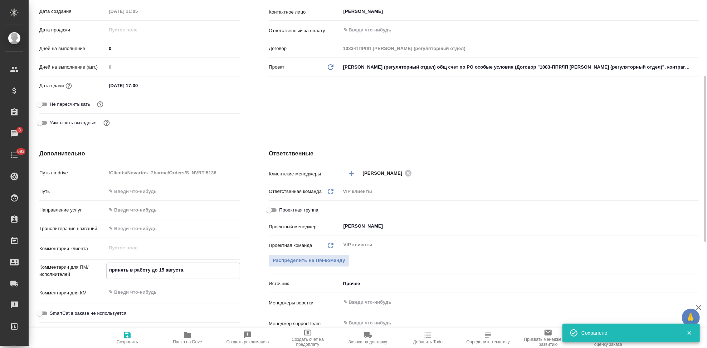
type textarea "x"
type textarea "принять в работу до 15 августа."
type textarea "x"
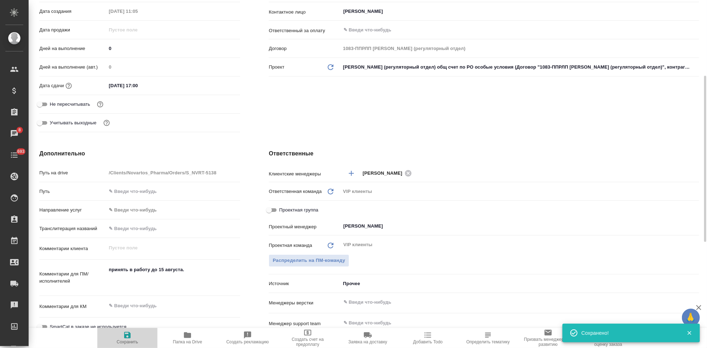
click at [130, 338] on icon "button" at bounding box center [127, 335] width 6 height 6
type textarea "x"
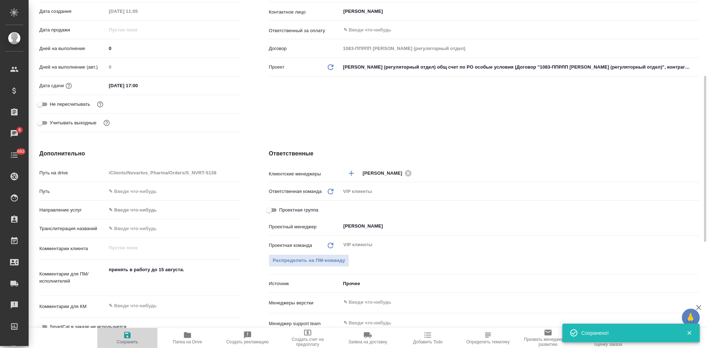
type textarea "x"
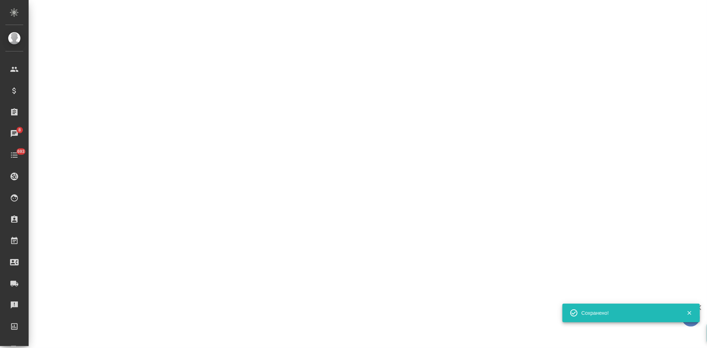
select select "RU"
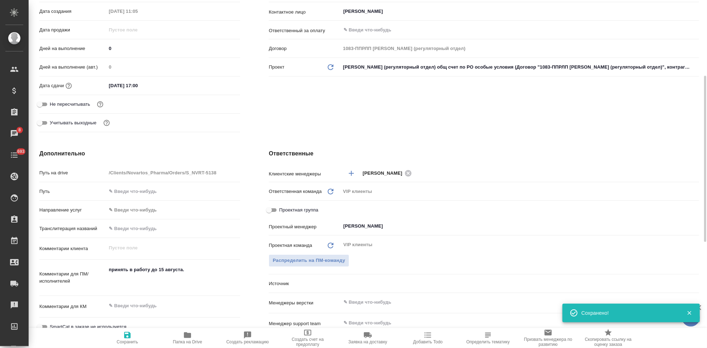
type textarea "x"
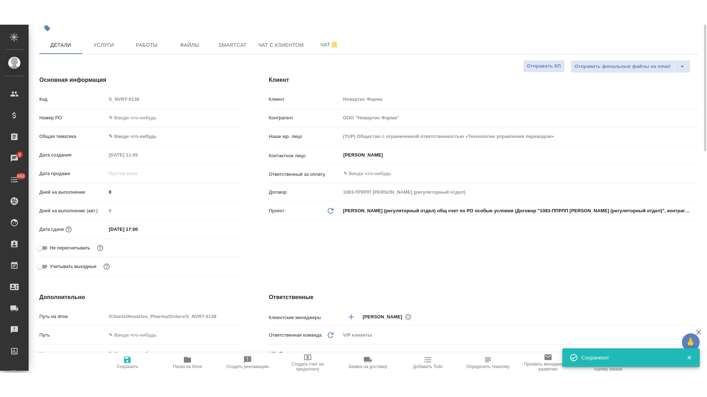
scroll to position [0, 0]
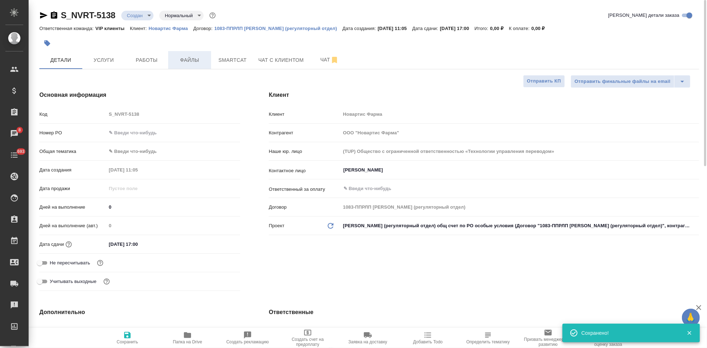
click at [191, 58] on span "Файлы" at bounding box center [189, 60] width 34 height 9
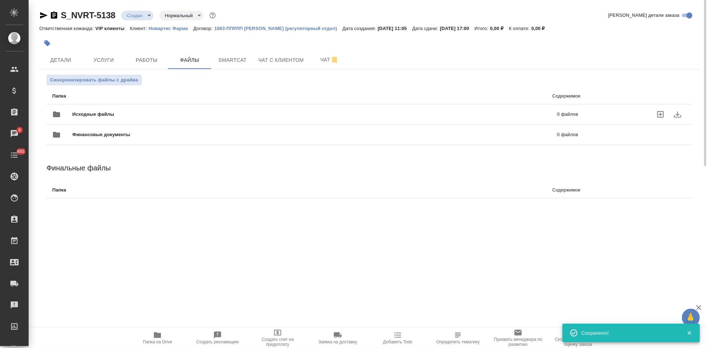
click at [659, 111] on icon "uploadFiles" at bounding box center [660, 114] width 6 height 6
click at [0, 0] on input "uploadFiles" at bounding box center [0, 0] width 0 height 0
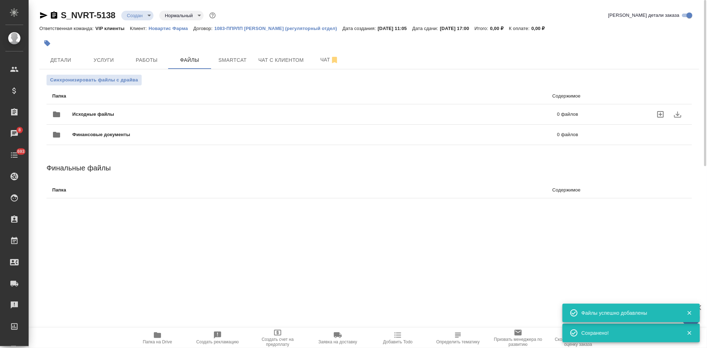
click at [148, 16] on body "🙏 .cls-1 fill:#fff; AWATERA Kabargina Anna Клиенты Спецификации Заказы 8 Чаты 6…" at bounding box center [353, 174] width 707 height 348
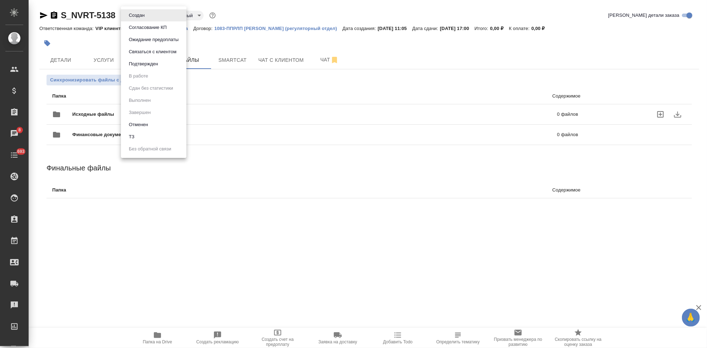
click at [144, 134] on li "ТЗ" at bounding box center [153, 137] width 65 height 12
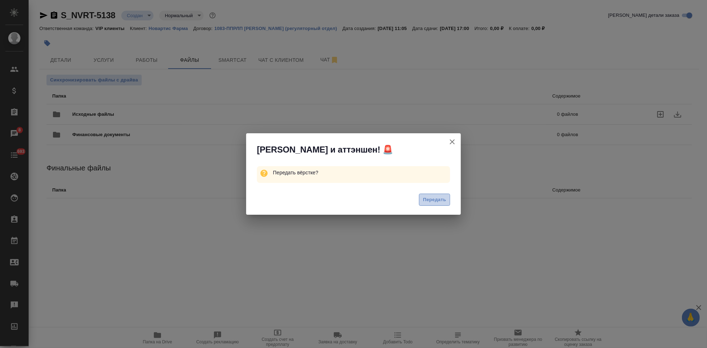
click at [429, 199] on span "Передать" at bounding box center [434, 200] width 23 height 8
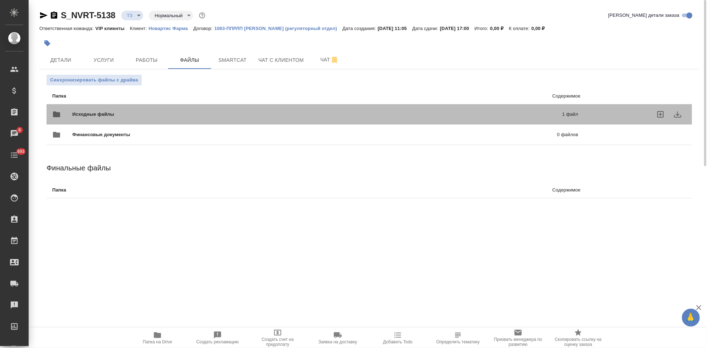
click at [500, 112] on p "1 файл" at bounding box center [458, 114] width 240 height 7
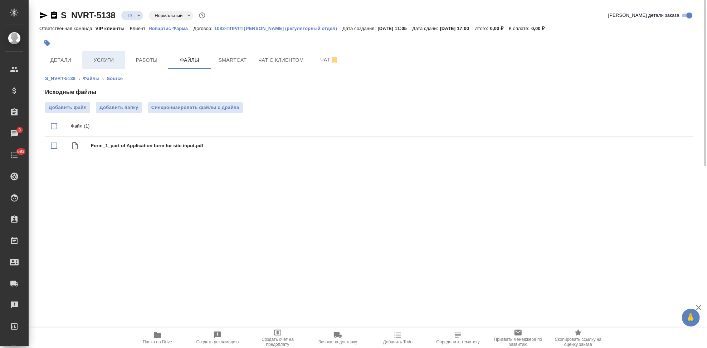
click at [110, 62] on span "Услуги" at bounding box center [104, 60] width 34 height 9
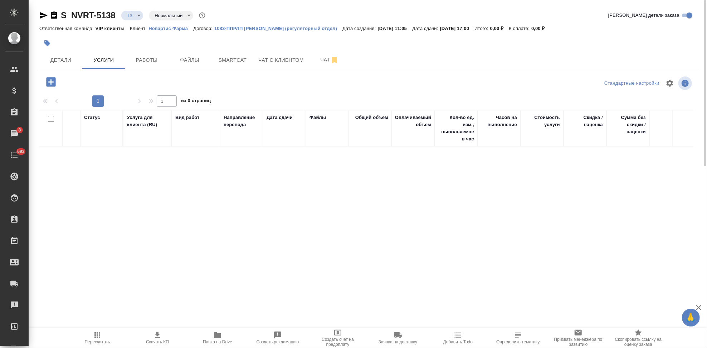
click at [49, 82] on icon "button" at bounding box center [51, 82] width 13 height 13
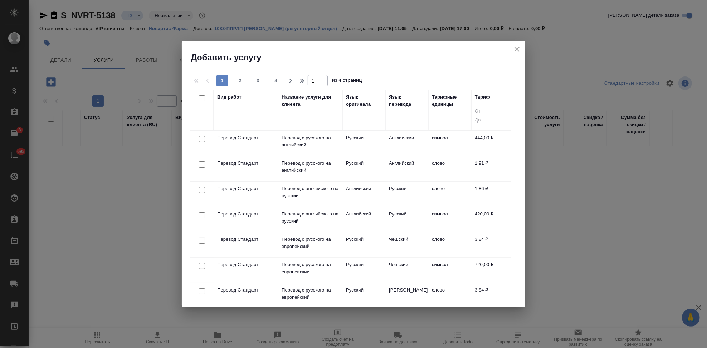
click at [318, 113] on input "text" at bounding box center [310, 117] width 57 height 9
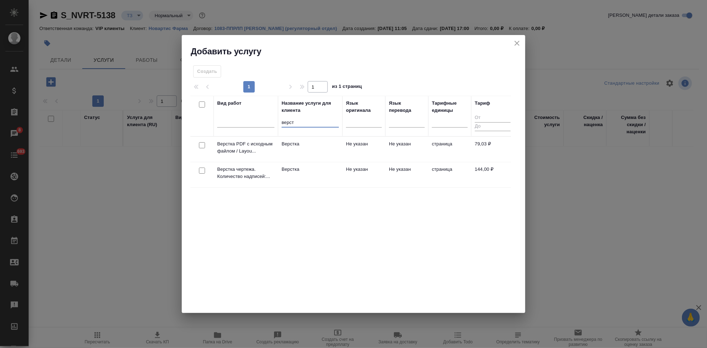
type input "верст"
click at [340, 162] on td "Верстка" at bounding box center [310, 149] width 64 height 25
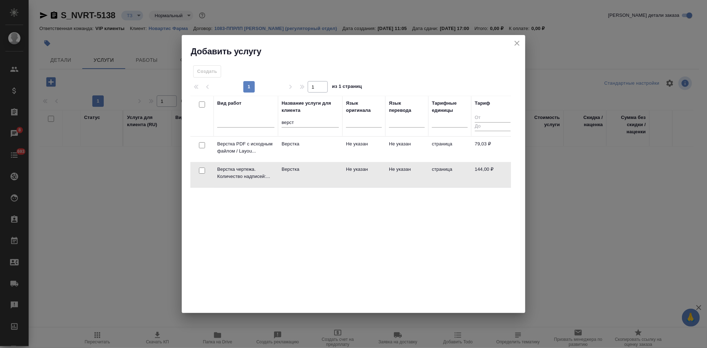
click at [340, 162] on td "Верстка" at bounding box center [310, 149] width 64 height 25
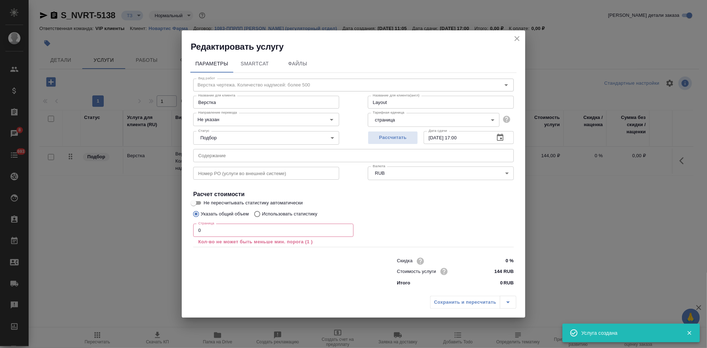
click at [250, 158] on input "text" at bounding box center [353, 155] width 321 height 13
paste input "COST – GMP inspection Delpharm Dijon"
type input "COST – GMP inspection Delpharm Dijon"
click at [211, 232] on input "0" at bounding box center [273, 230] width 160 height 13
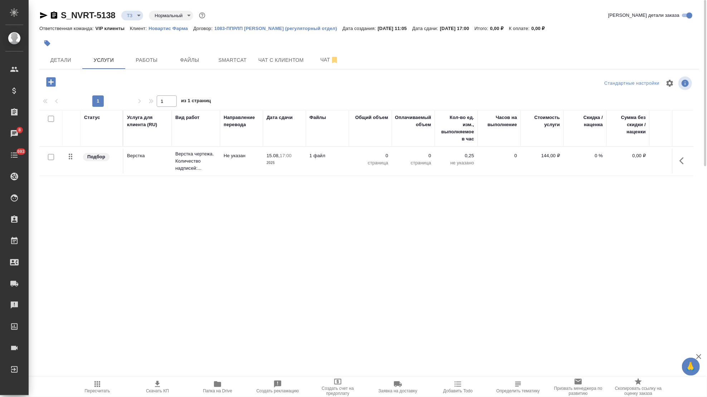
click at [682, 164] on icon "button" at bounding box center [683, 161] width 9 height 9
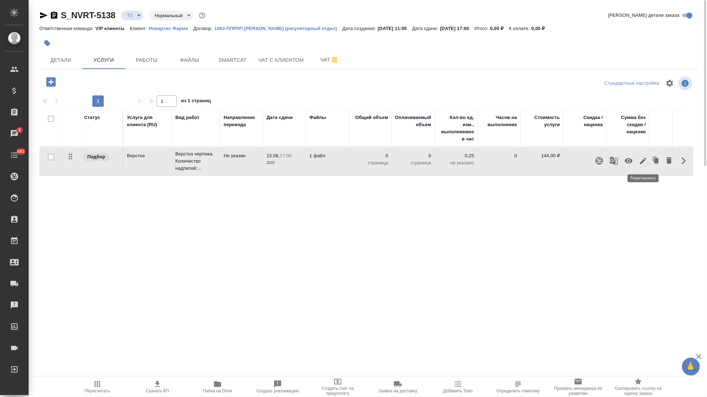
click at [645, 162] on icon "button" at bounding box center [643, 161] width 9 height 9
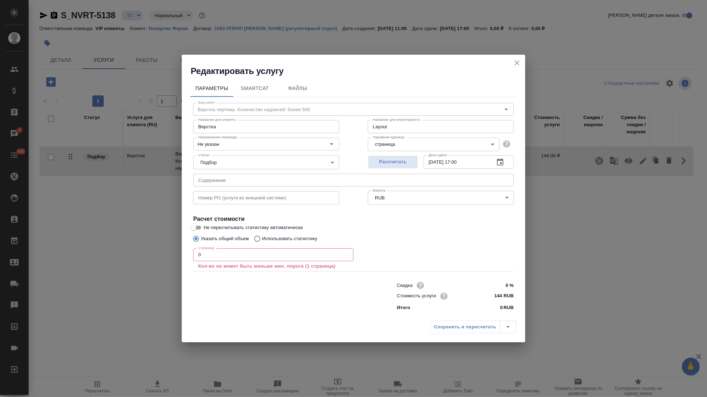
click at [237, 256] on input "0" at bounding box center [273, 255] width 160 height 13
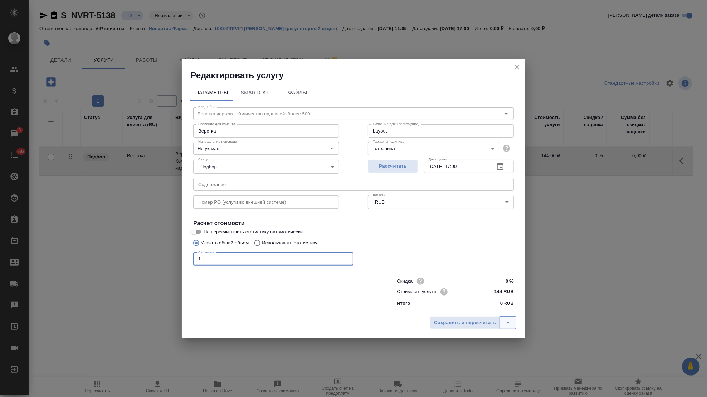
type input "1"
click at [504, 320] on icon "split button" at bounding box center [508, 323] width 9 height 9
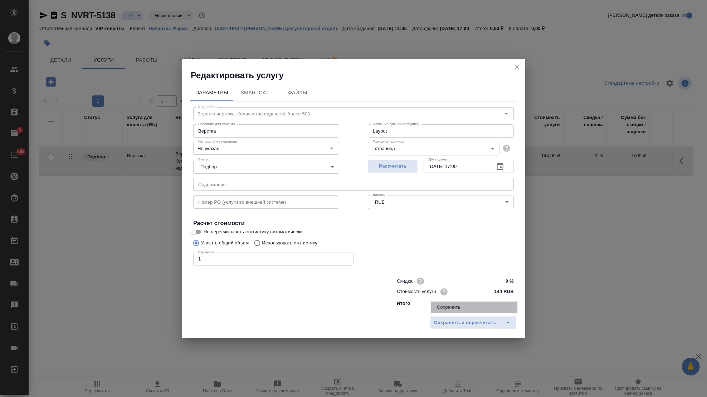
click at [458, 302] on li "Сохранить" at bounding box center [474, 307] width 86 height 11
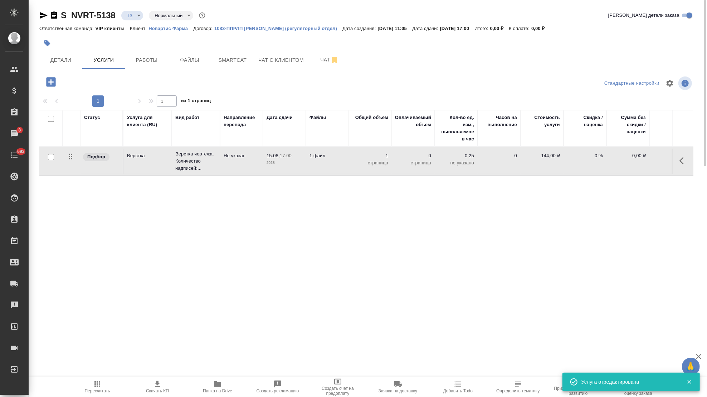
click at [45, 81] on icon "button" at bounding box center [51, 82] width 13 height 13
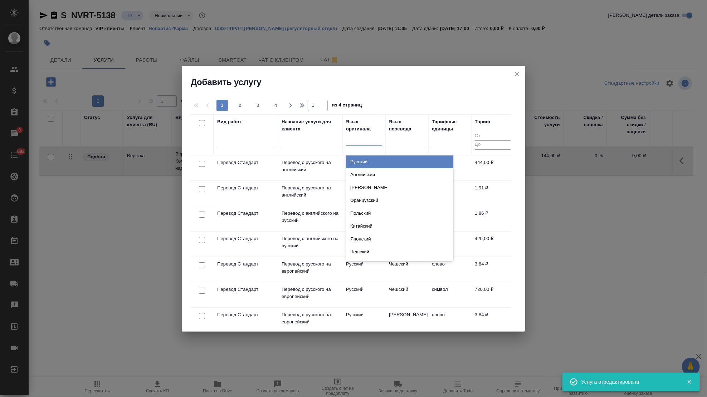
click at [356, 140] on div at bounding box center [364, 139] width 36 height 10
type input "а"
click at [368, 163] on div "Английский" at bounding box center [399, 162] width 107 height 13
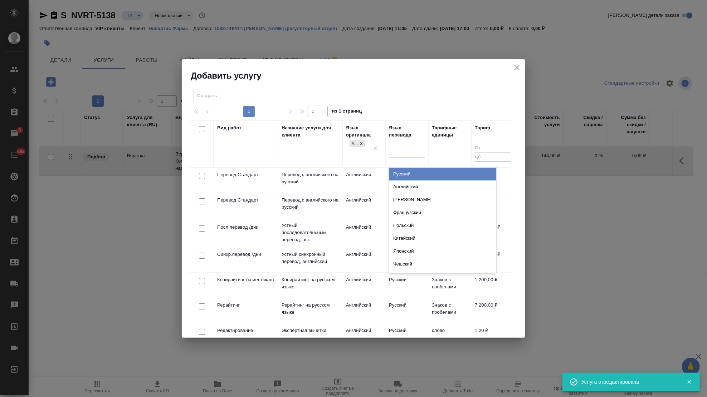
click at [393, 152] on div at bounding box center [407, 151] width 36 height 10
type input "рус"
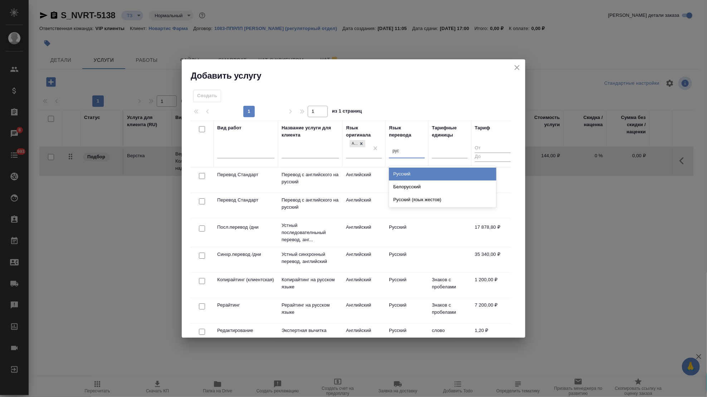
click at [402, 172] on div "Русский" at bounding box center [442, 174] width 107 height 13
click at [376, 187] on td "Английский" at bounding box center [363, 180] width 43 height 25
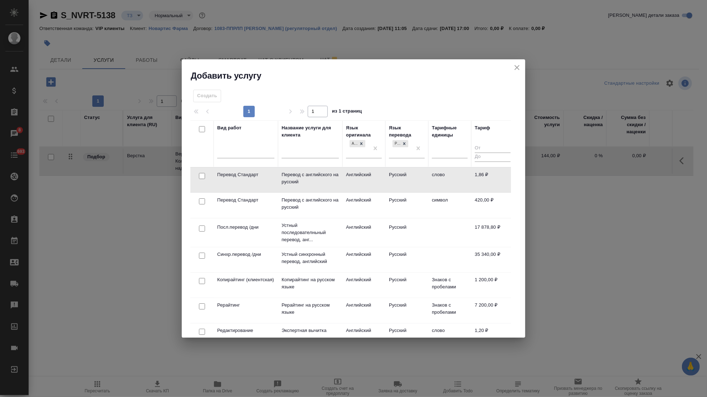
click at [376, 187] on td "Английский" at bounding box center [363, 180] width 43 height 25
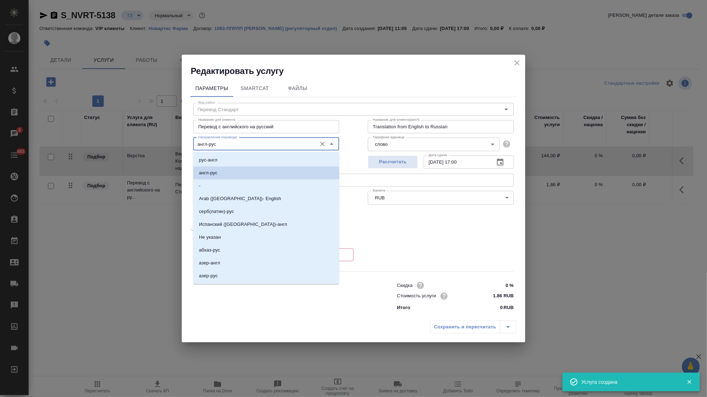
click at [253, 141] on input "англ-рус" at bounding box center [254, 144] width 118 height 9
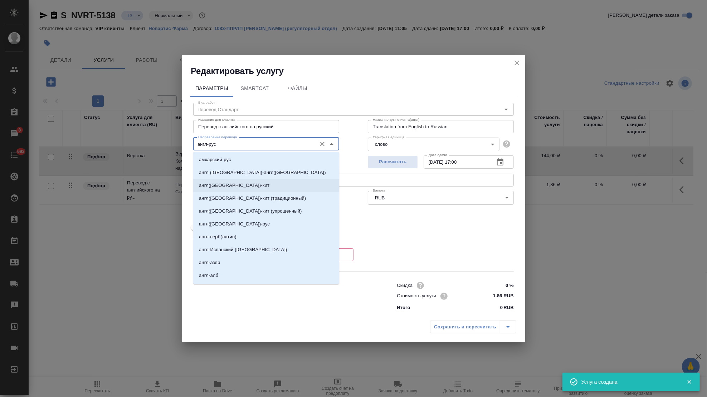
scroll to position [199, 0]
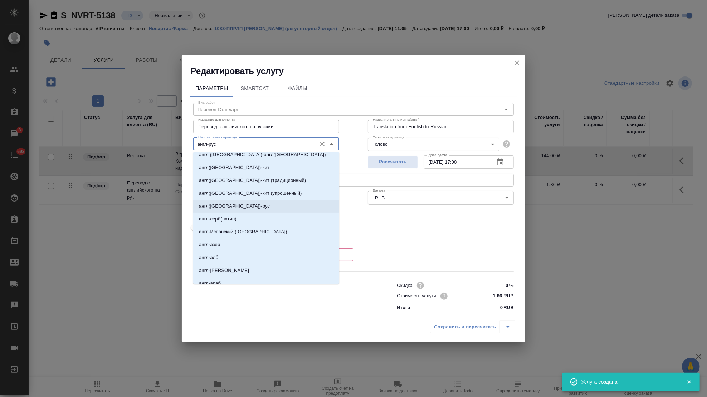
click at [239, 207] on li "англ(США)-рус" at bounding box center [266, 206] width 146 height 13
type input "англ(США)-рус"
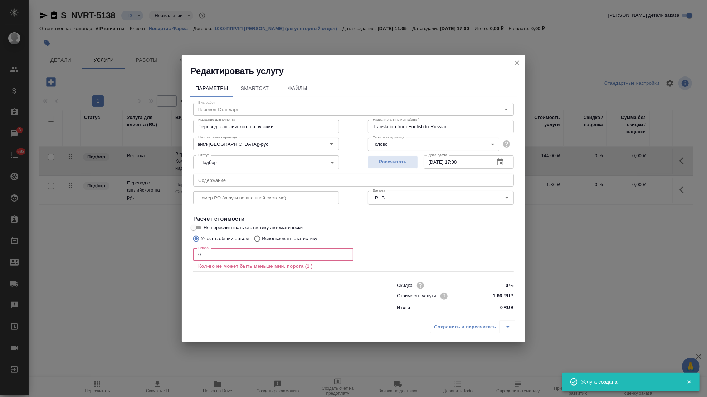
click at [224, 256] on input "0" at bounding box center [273, 255] width 160 height 13
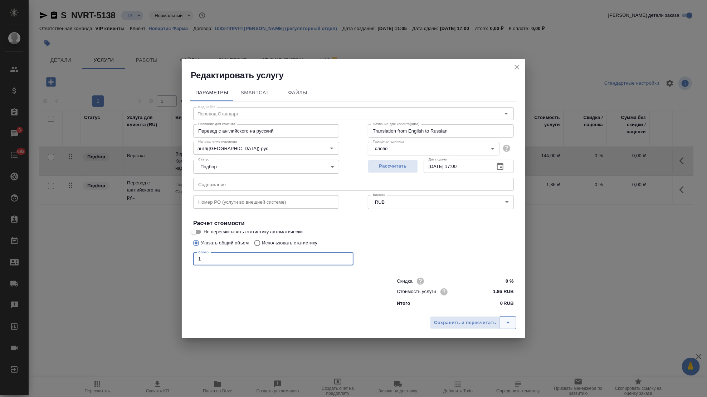
type input "1"
click at [512, 324] on icon "split button" at bounding box center [508, 323] width 9 height 9
click at [464, 313] on li "Сохранить" at bounding box center [474, 307] width 86 height 11
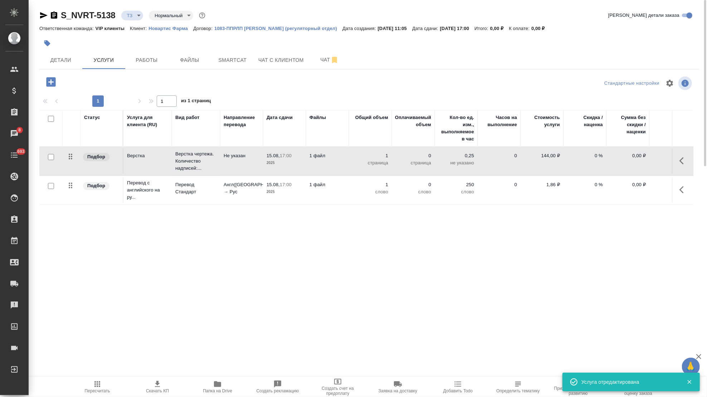
click at [53, 162] on div at bounding box center [51, 157] width 16 height 10
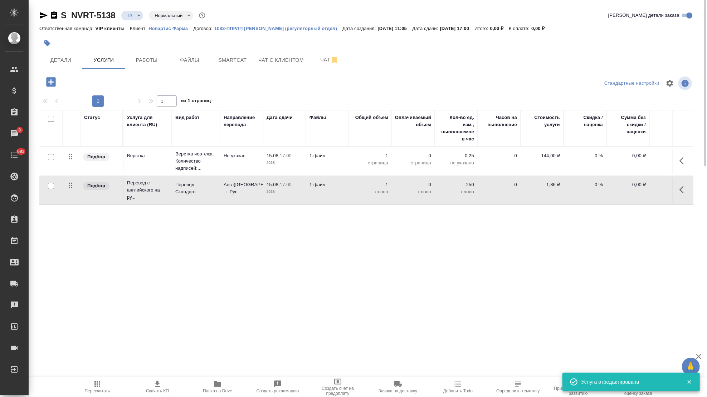
click at [53, 186] on input "checkbox" at bounding box center [51, 186] width 6 height 6
checkbox input "true"
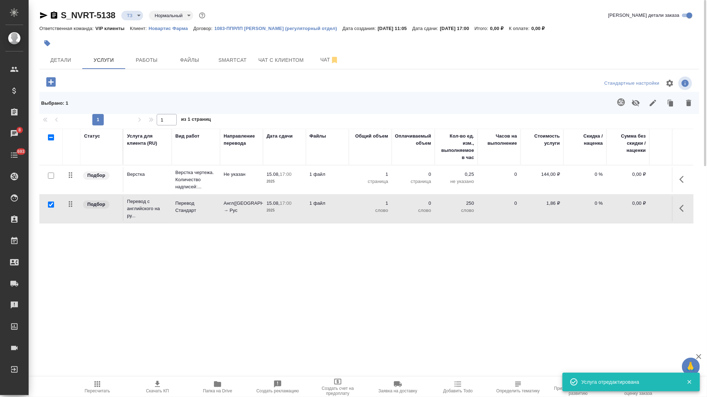
click at [618, 104] on icon "button" at bounding box center [621, 102] width 8 height 8
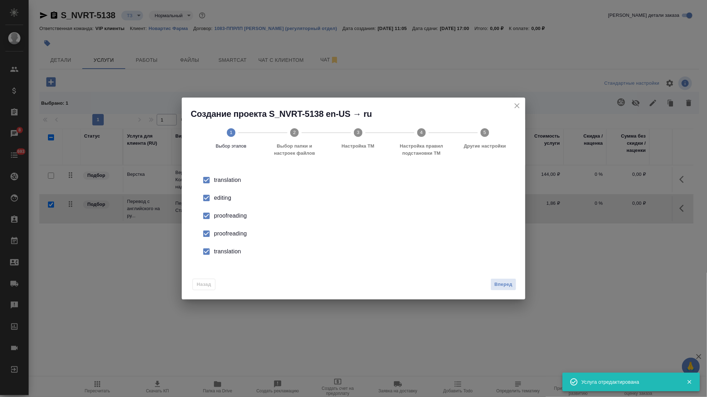
click at [213, 199] on input "checkbox" at bounding box center [206, 198] width 15 height 15
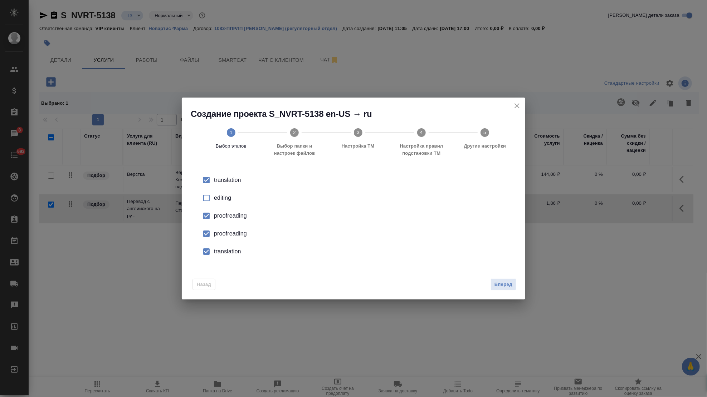
click at [213, 236] on input "checkbox" at bounding box center [206, 233] width 15 height 15
click at [211, 252] on input "checkbox" at bounding box center [206, 251] width 15 height 15
click at [516, 286] on button "Вперед" at bounding box center [503, 285] width 26 height 13
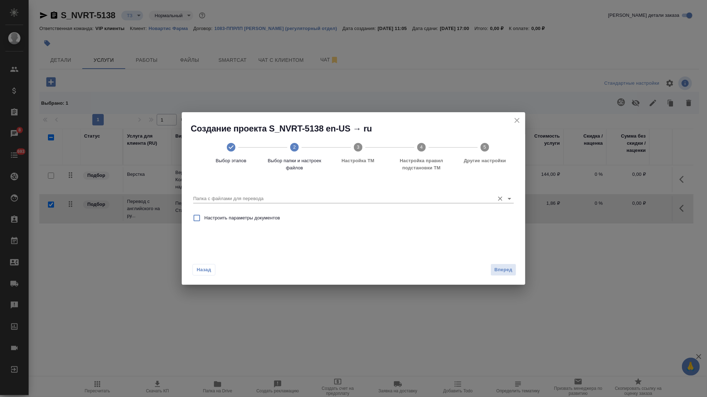
click at [448, 199] on input "Папка с файлами для перевода" at bounding box center [342, 199] width 298 height 9
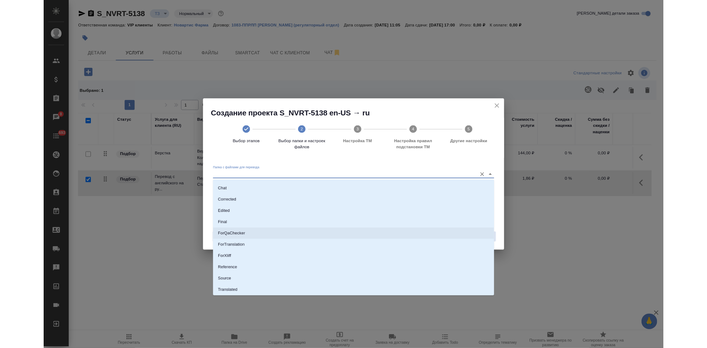
scroll to position [37, 0]
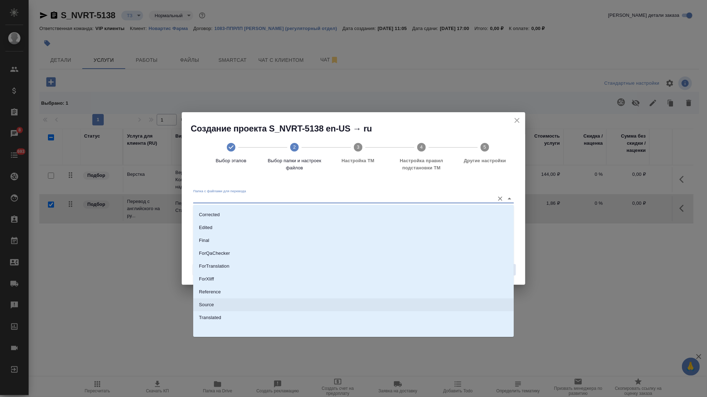
click at [236, 306] on li "Source" at bounding box center [353, 305] width 321 height 13
type input "Source"
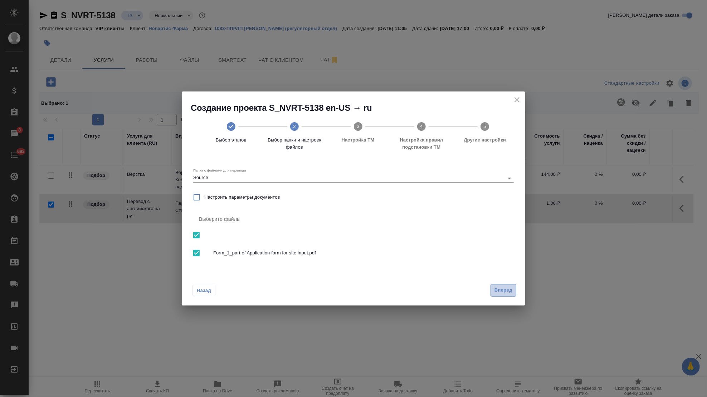
click at [502, 292] on span "Вперед" at bounding box center [503, 291] width 18 height 8
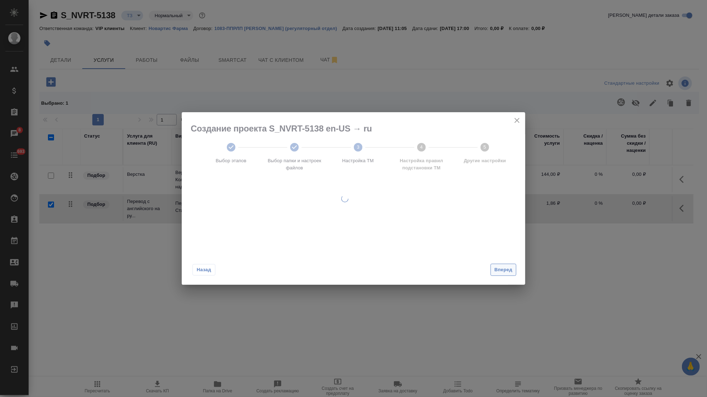
click at [505, 272] on span "Вперед" at bounding box center [503, 270] width 18 height 8
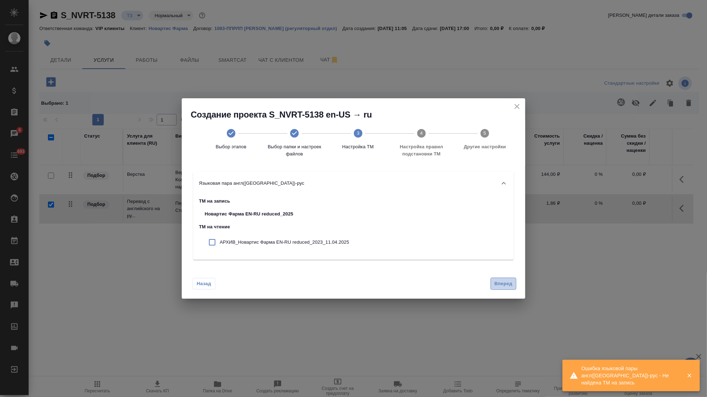
click at [509, 288] on button "Вперед" at bounding box center [503, 284] width 26 height 13
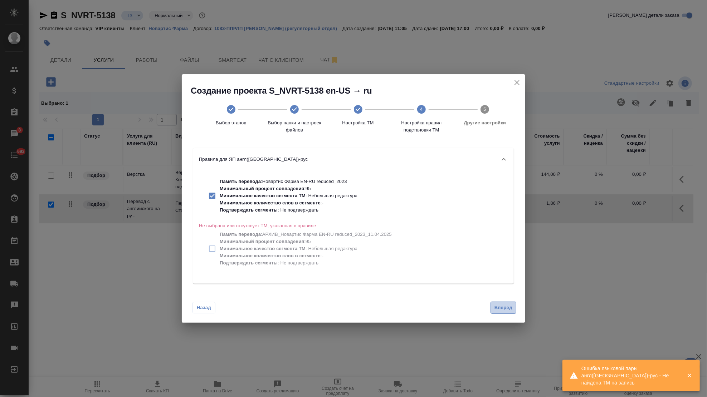
click at [507, 313] on button "Вперед" at bounding box center [503, 308] width 26 height 13
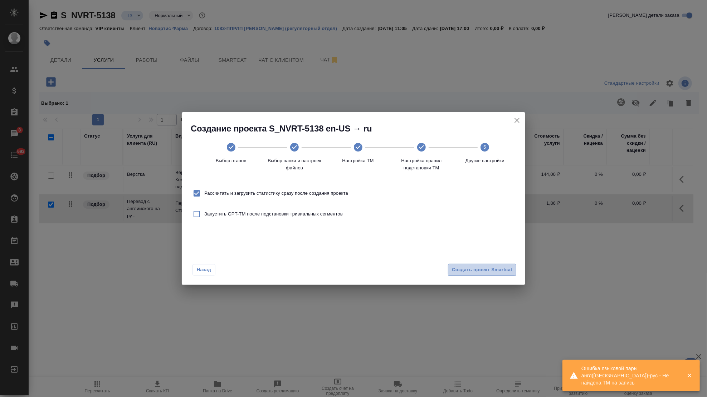
click at [483, 272] on span "Создать проект Smartcat" at bounding box center [482, 270] width 60 height 8
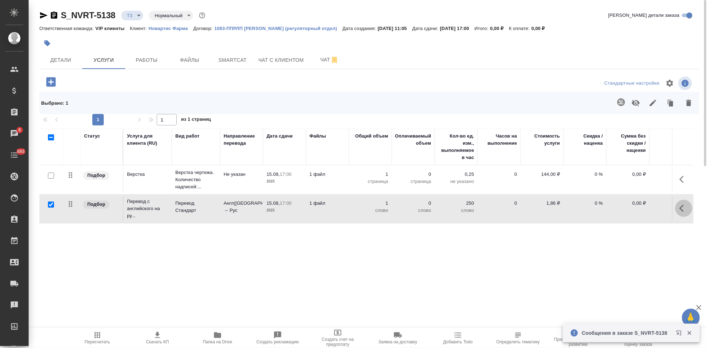
click at [684, 212] on icon "button" at bounding box center [683, 208] width 9 height 9
click at [641, 209] on icon "button" at bounding box center [643, 208] width 9 height 9
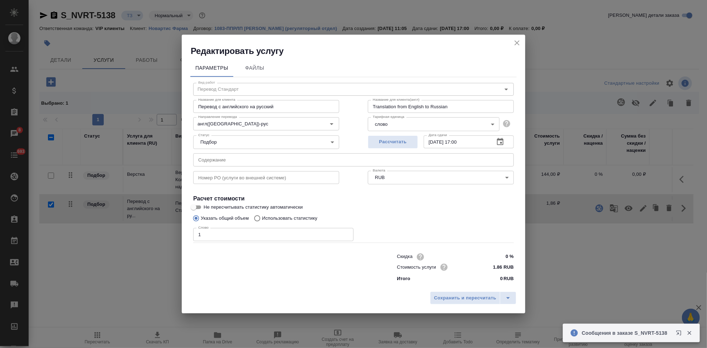
click at [257, 220] on input "Использовать статистику" at bounding box center [255, 219] width 11 height 14
radio input "true"
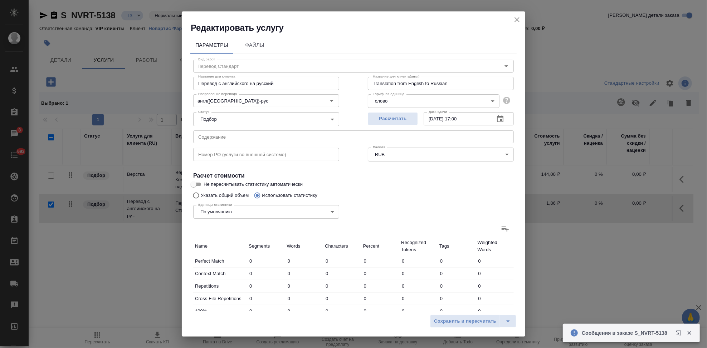
radio input "false"
click at [497, 233] on label at bounding box center [505, 228] width 17 height 17
click at [0, 0] on input "file" at bounding box center [0, 0] width 0 height 0
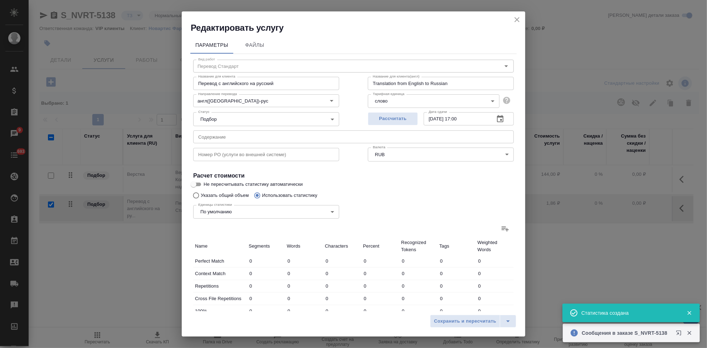
type input "2"
type input "9"
type input "46"
type input "3"
type input "32"
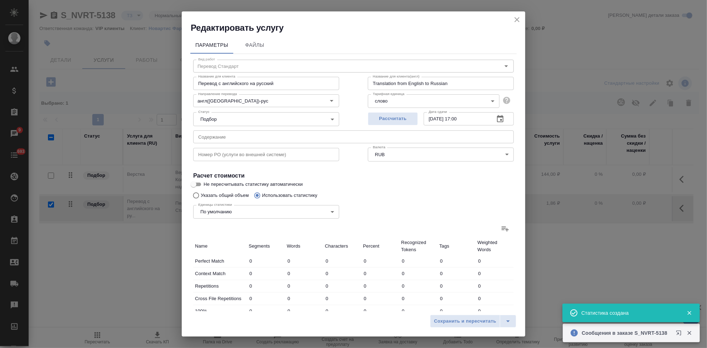
type input "178"
type input "3"
type input "54"
type input "375"
type input "4"
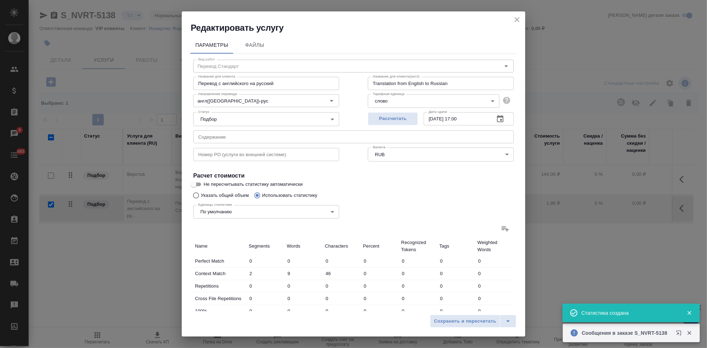
type input "35"
type input "222"
type input "12"
type input "130"
type input "821"
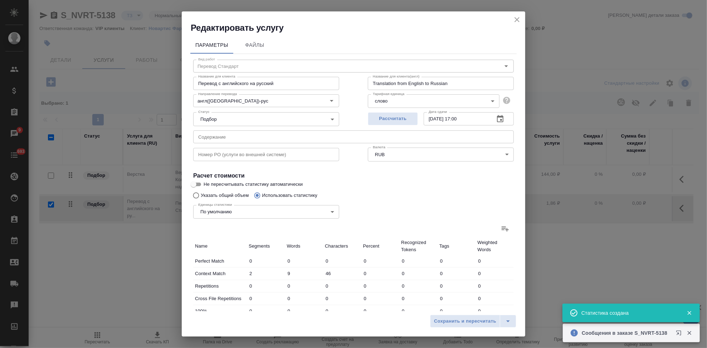
type input "12"
type input "130"
type input "821"
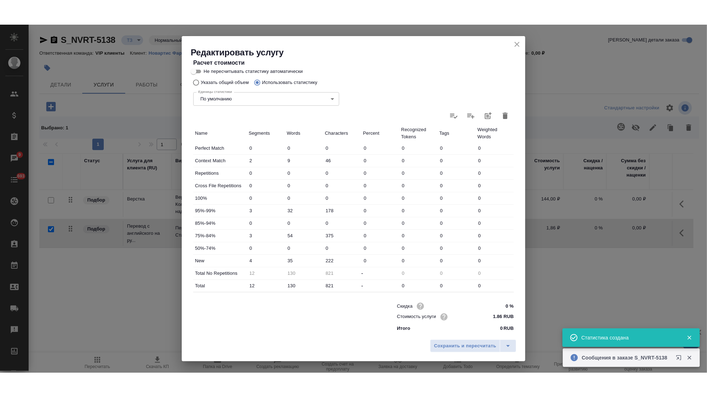
scroll to position [139, 0]
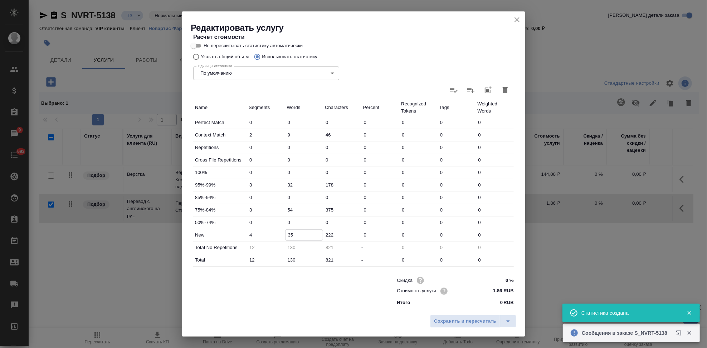
click at [293, 234] on input "35" at bounding box center [304, 235] width 38 height 10
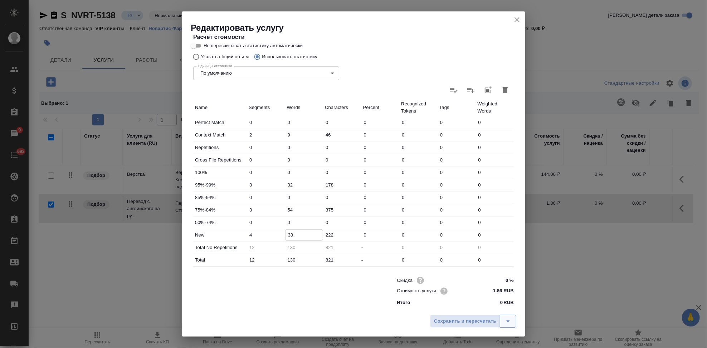
type input "38"
click at [508, 319] on icon "split button" at bounding box center [508, 321] width 9 height 9
click at [485, 309] on li "Сохранить" at bounding box center [474, 306] width 86 height 11
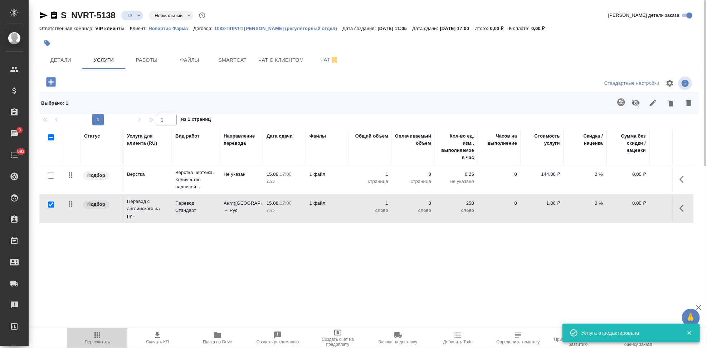
click at [98, 331] on icon "button" at bounding box center [97, 335] width 9 height 9
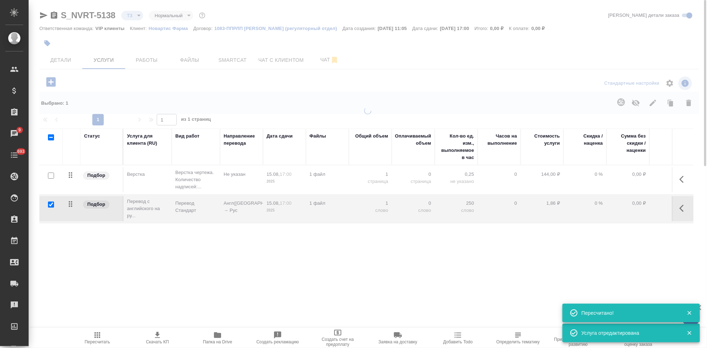
type input "new"
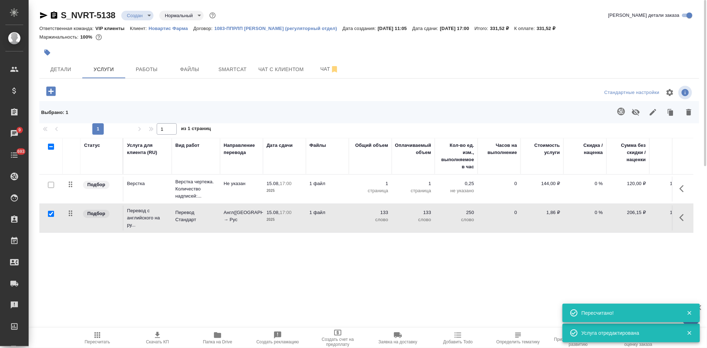
click at [152, 342] on span "Скачать КП" at bounding box center [157, 342] width 23 height 5
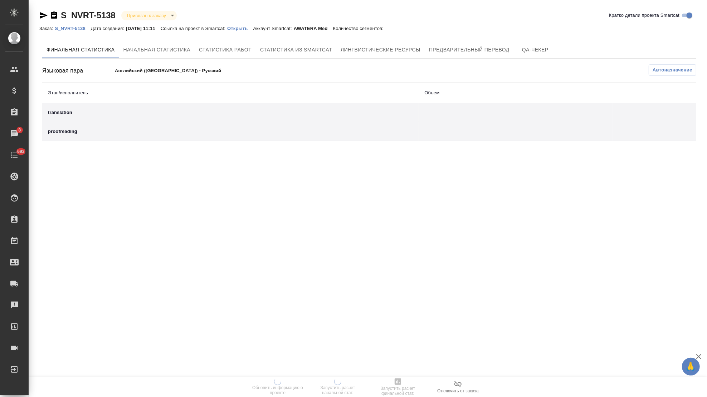
click at [419, 234] on div ".cls-1 fill:#fff; AWATERA Kabargina [PERSON_NAME] Спецификации Заказы 8 Чаты 69…" at bounding box center [353, 198] width 707 height 397
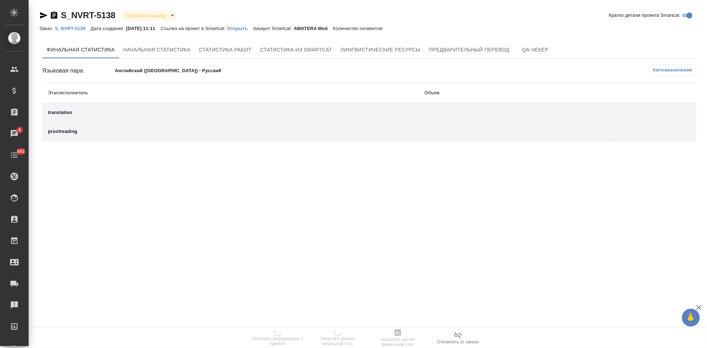
click at [252, 27] on p "Открыть" at bounding box center [240, 28] width 26 height 5
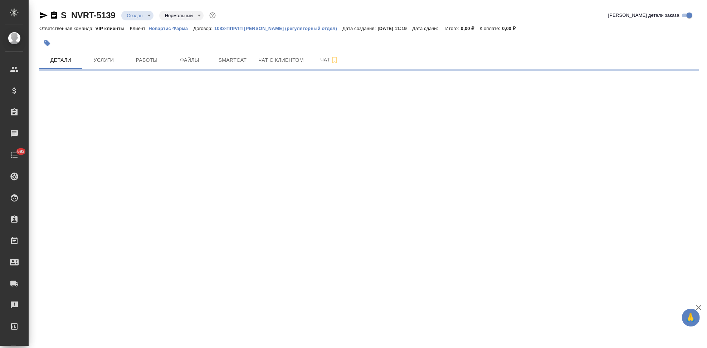
select select "RU"
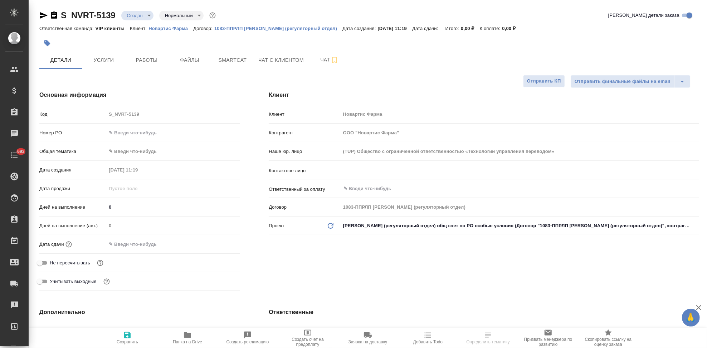
type textarea "x"
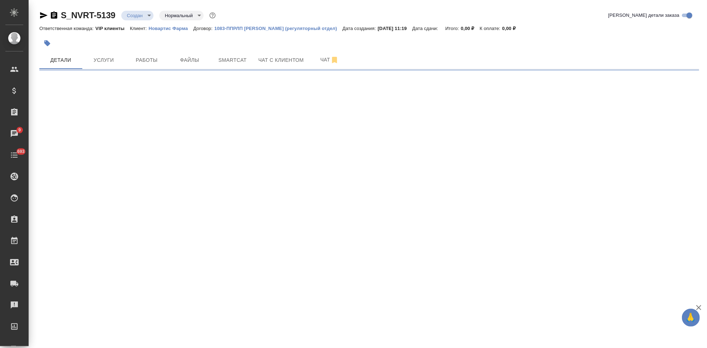
select select "RU"
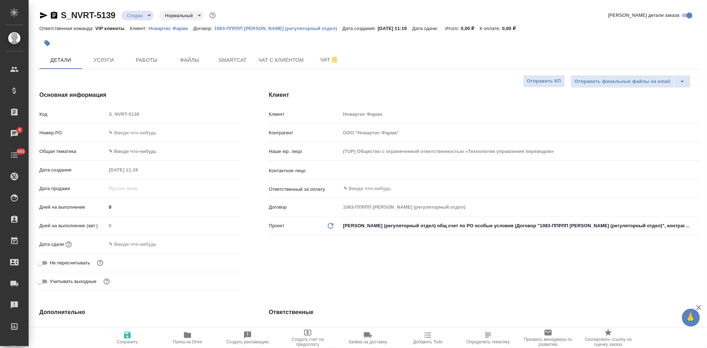
type textarea "x"
click at [373, 167] on input "text" at bounding box center [508, 170] width 330 height 9
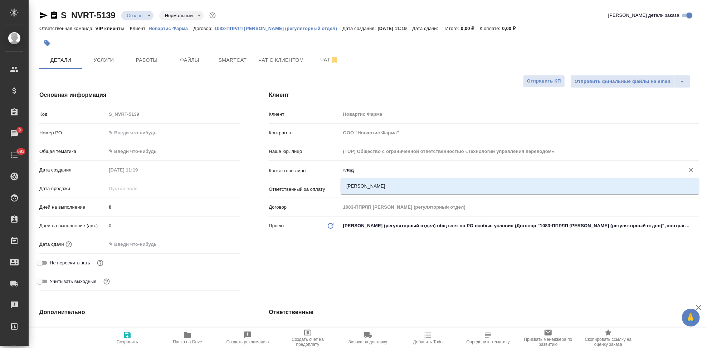
click at [368, 190] on li "Гладкова Анастасия" at bounding box center [520, 186] width 358 height 13
type input "Гладкова Анастасия"
type textarea "x"
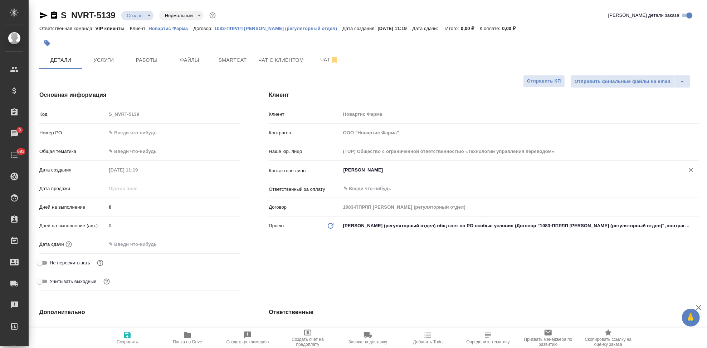
type input "Гладкова Анастасия"
click at [133, 339] on span "Сохранить" at bounding box center [128, 338] width 52 height 14
type textarea "x"
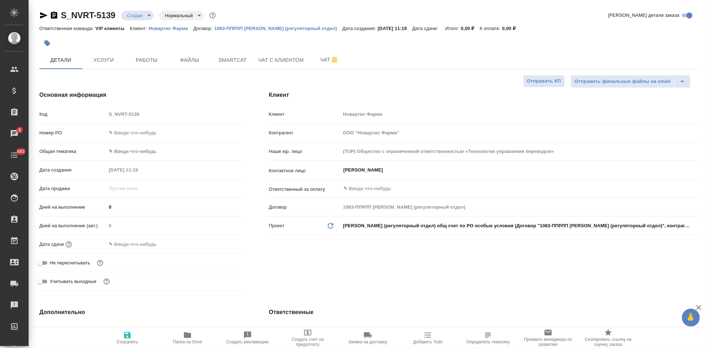
type textarea "x"
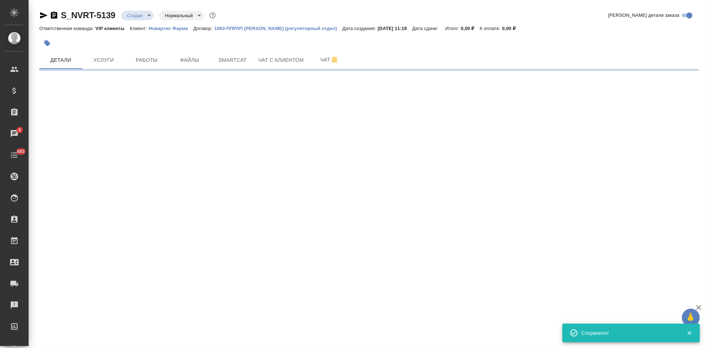
select select "RU"
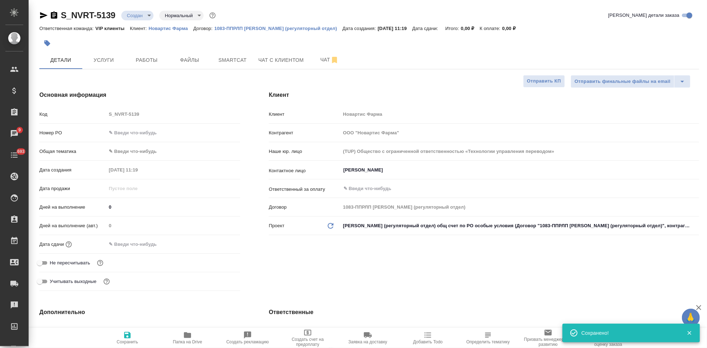
type textarea "x"
click at [202, 57] on span "Файлы" at bounding box center [189, 60] width 34 height 9
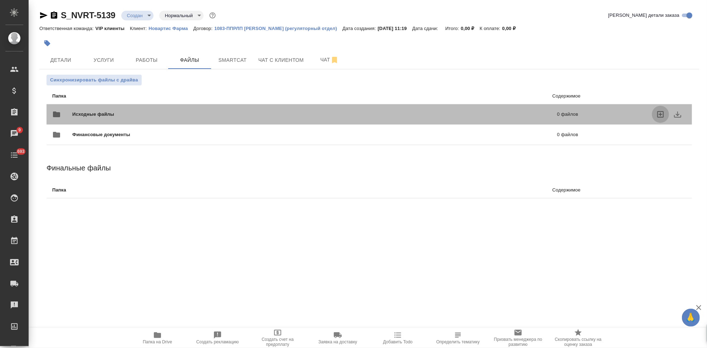
click at [657, 113] on icon "uploadFiles" at bounding box center [660, 114] width 6 height 6
click at [0, 0] on input "uploadFiles" at bounding box center [0, 0] width 0 height 0
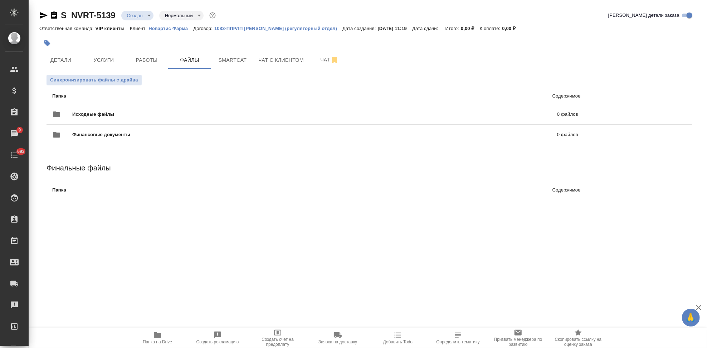
click at [150, 15] on body "🙏 .cls-1 fill:#fff; AWATERA Kabargina Anna Клиенты Спецификации Заказы 9 Чаты 6…" at bounding box center [353, 174] width 707 height 348
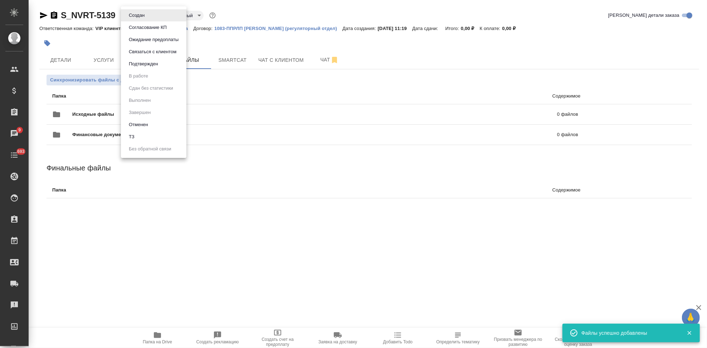
click at [143, 136] on li "ТЗ" at bounding box center [153, 137] width 65 height 12
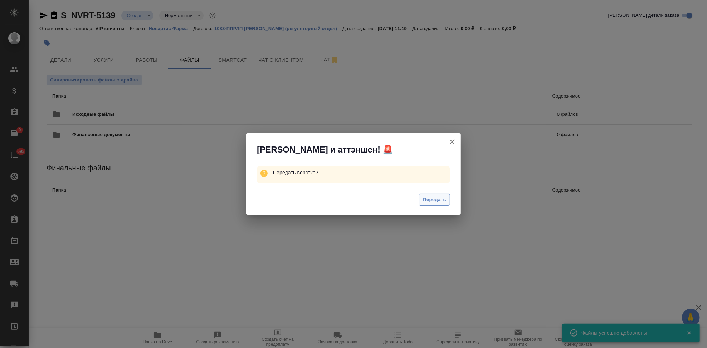
click at [439, 199] on span "Передать" at bounding box center [434, 200] width 23 height 8
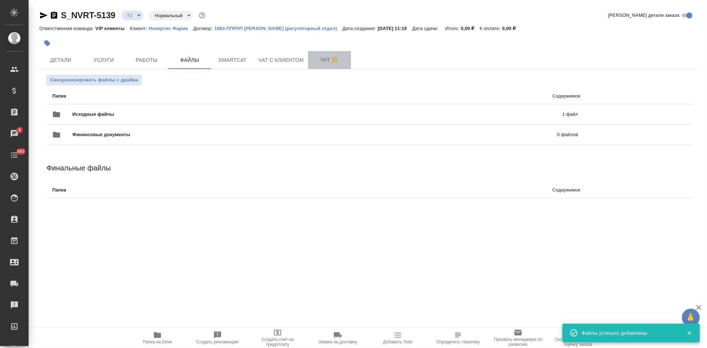
click at [323, 63] on span "Чат" at bounding box center [329, 59] width 34 height 9
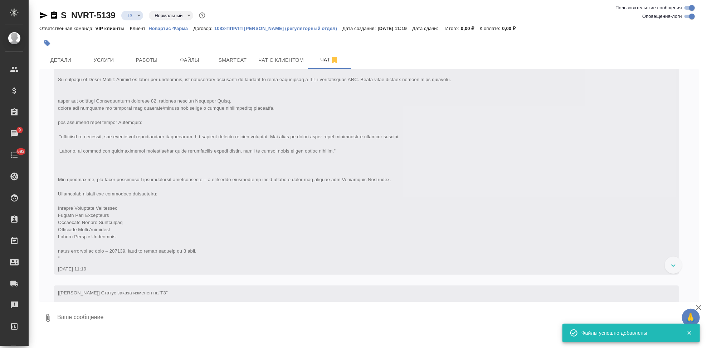
scroll to position [261, 0]
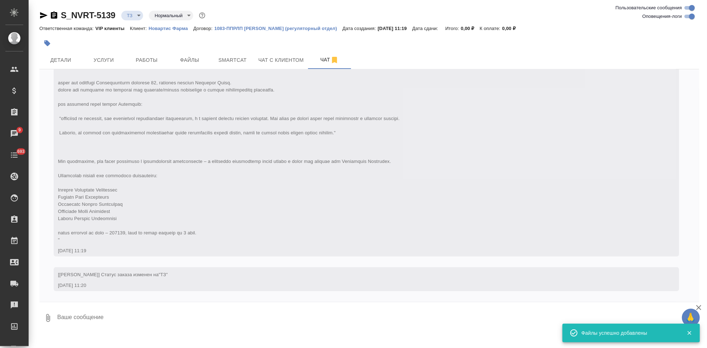
click at [206, 314] on textarea at bounding box center [378, 318] width 643 height 24
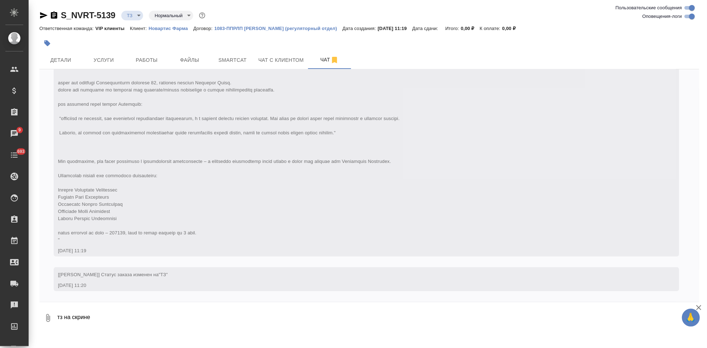
paste textarea
type textarea "тз на скрине"
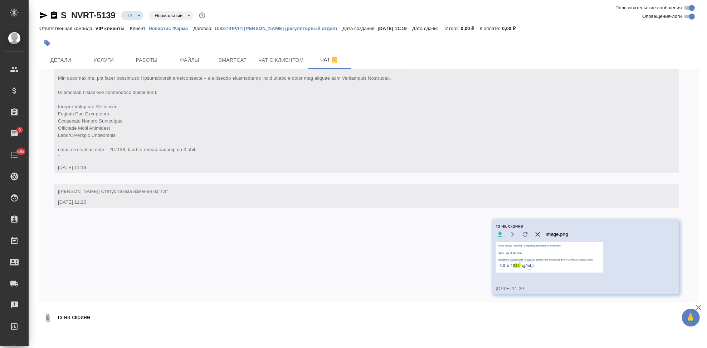
scroll to position [347, 0]
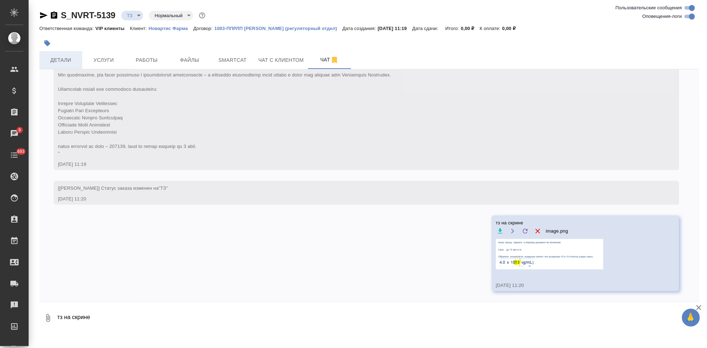
click at [59, 66] on button "Детали" at bounding box center [60, 60] width 43 height 18
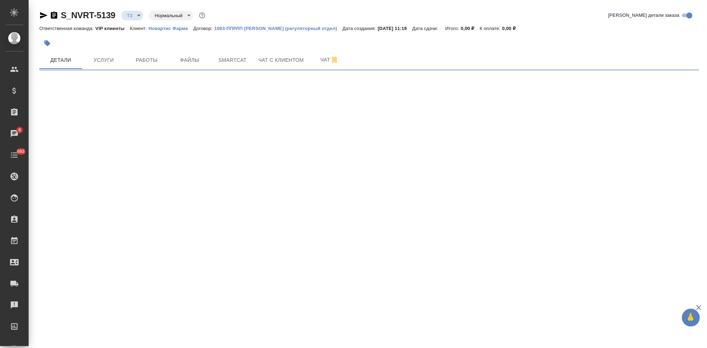
select select "RU"
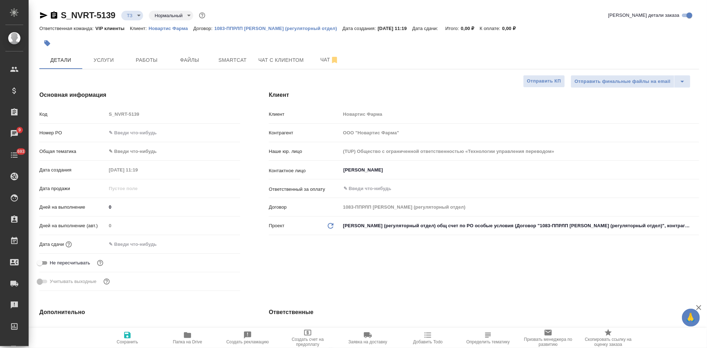
type textarea "x"
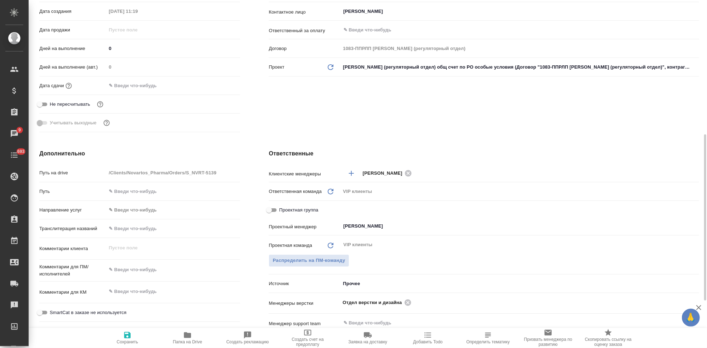
scroll to position [199, 0]
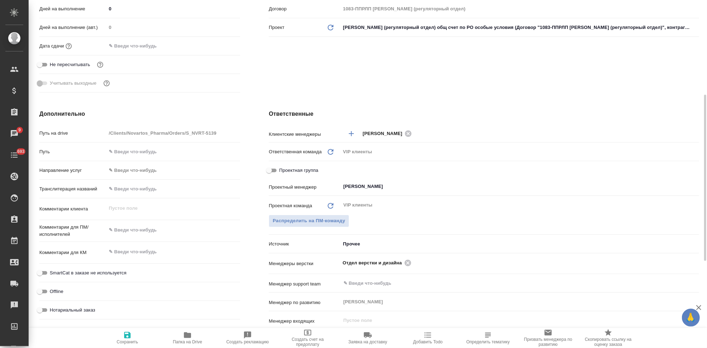
click at [129, 235] on textarea at bounding box center [173, 230] width 134 height 12
type textarea "x"
type textarea "т"
type textarea "x"
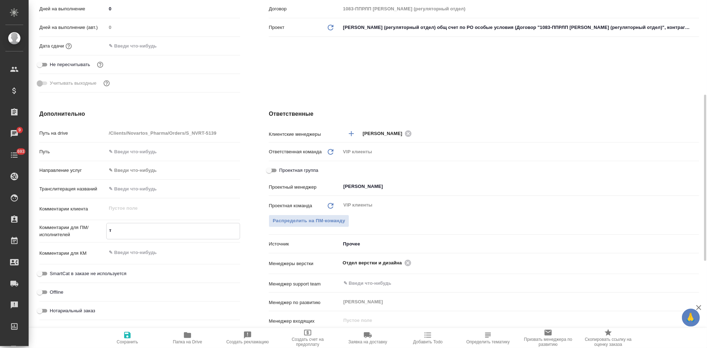
type textarea "x"
type textarea "тз"
type textarea "x"
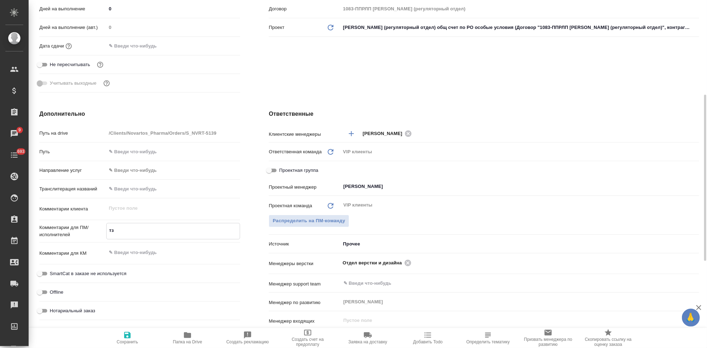
type textarea "тз"
type textarea "x"
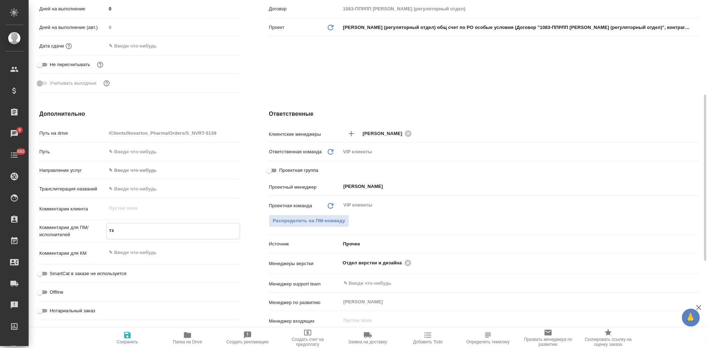
type textarea "тз в"
type textarea "x"
type textarea "тз в"
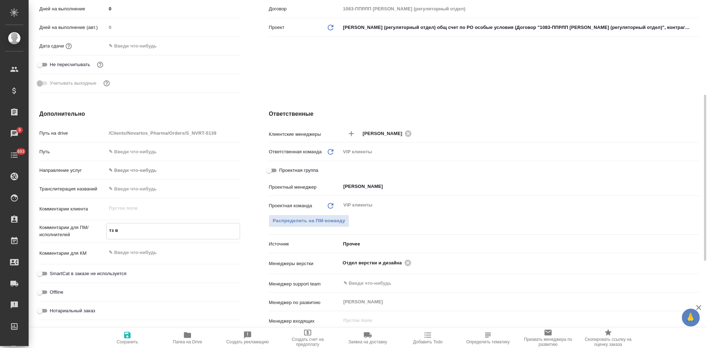
type textarea "x"
type textarea "тз в ч"
type textarea "x"
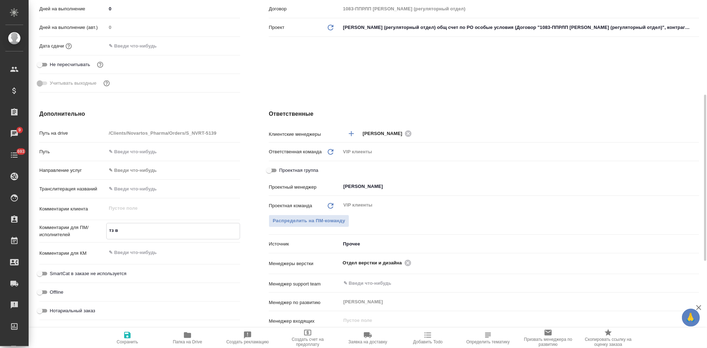
type textarea "x"
type textarea "тз в ча"
type textarea "x"
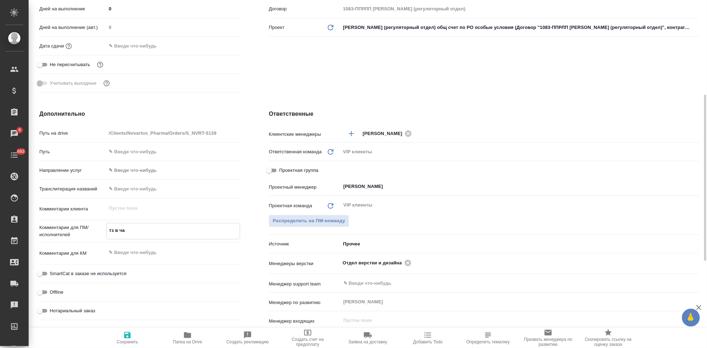
type textarea "x"
type textarea "тз в чат"
type textarea "x"
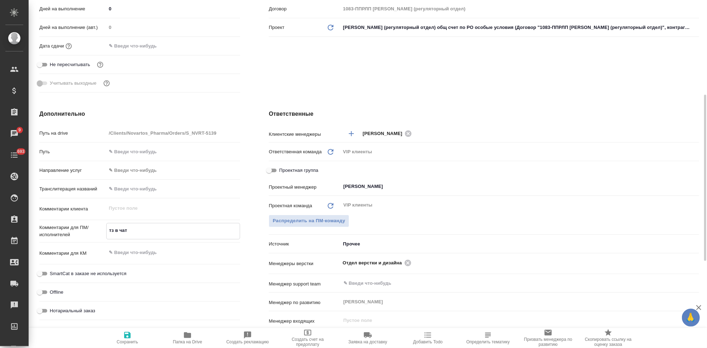
type textarea "тз в чате"
type textarea "x"
type textarea "тз в чате"
type textarea "x"
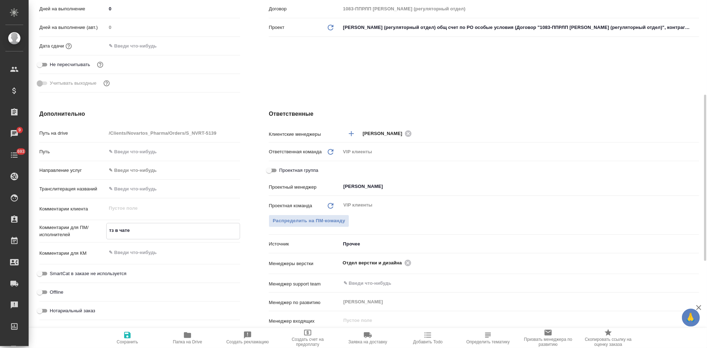
type textarea "x"
type textarea "тз в чате о"
type textarea "x"
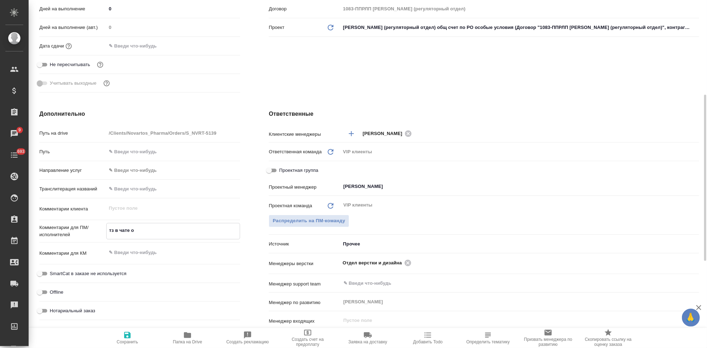
type textarea "x"
type textarea "тз в чате об"
type textarea "x"
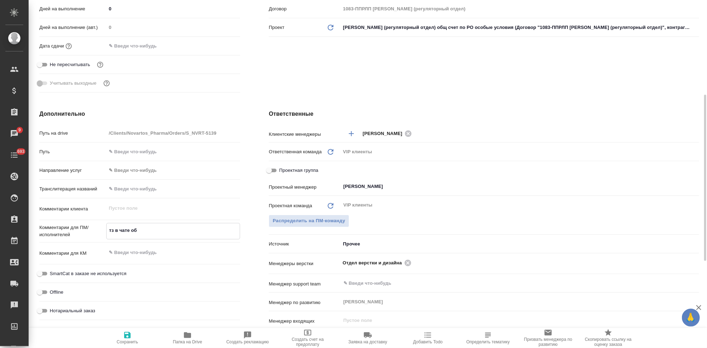
type textarea "x"
type textarea "тз в чате обя"
type textarea "x"
type textarea "тз в чате обязщ"
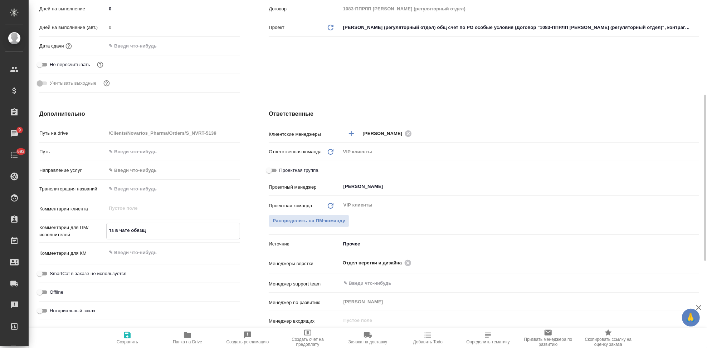
type textarea "x"
type textarea "тз в чате обязща"
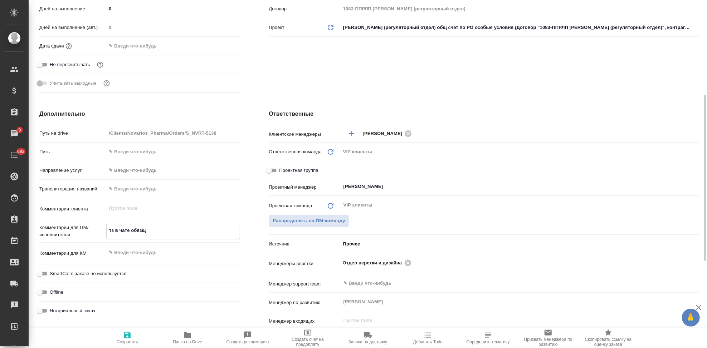
type textarea "x"
type textarea "тз в чате обязщ"
type textarea "x"
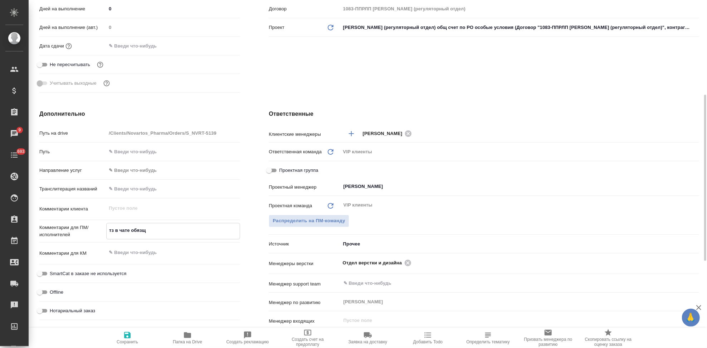
type textarea "x"
type textarea "тз в чате обяз"
type textarea "x"
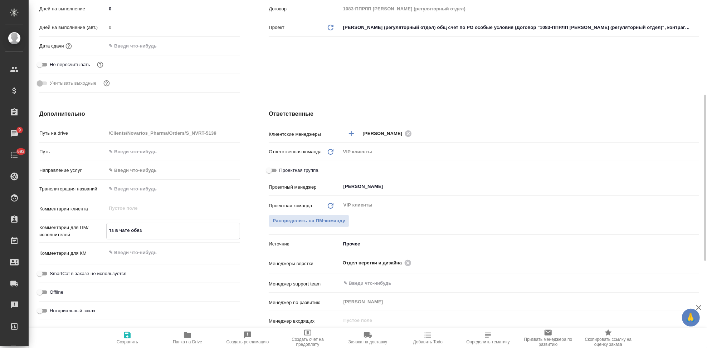
type textarea "тз в чате обя"
type textarea "x"
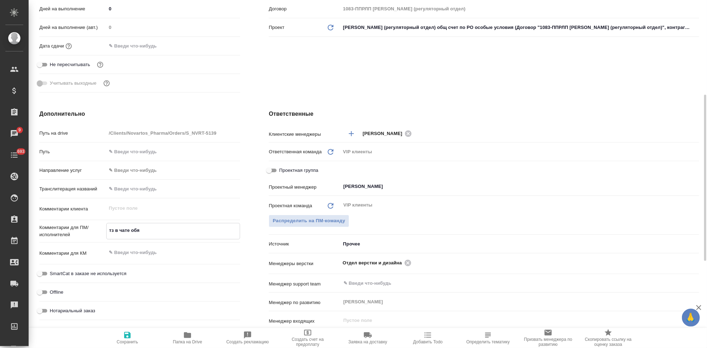
type textarea "тз в чате обяа"
type textarea "x"
type textarea "тз в чате обяат"
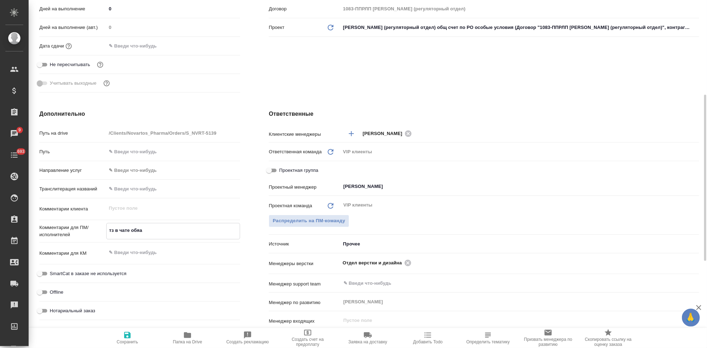
type textarea "x"
type textarea "тз в чате обяа"
type textarea "x"
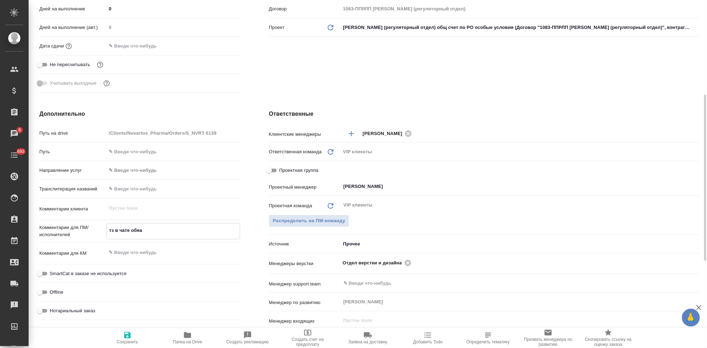
type textarea "x"
type textarea "тз в чате обя"
type textarea "x"
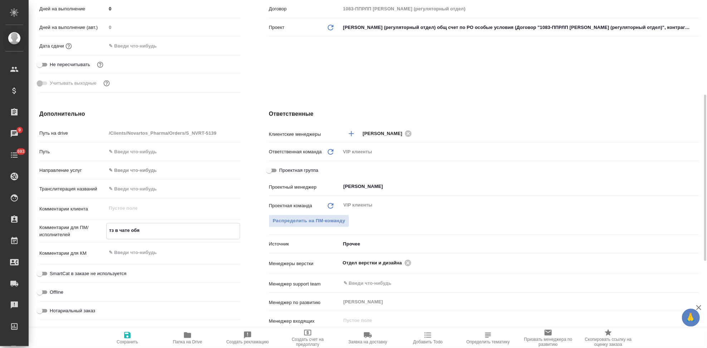
type textarea "x"
type textarea "тз в чате обяз"
type textarea "x"
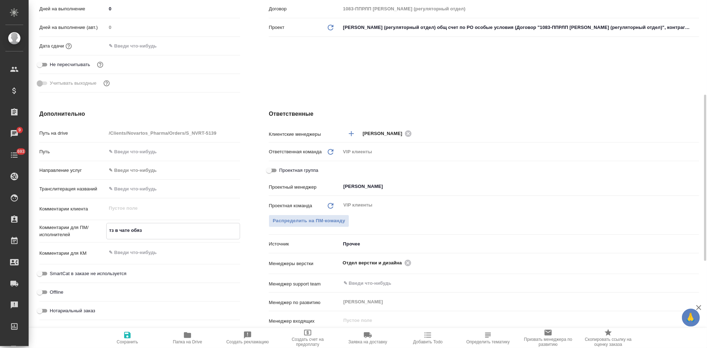
type textarea "тз в чате обяза"
type textarea "x"
type textarea "тз в чате обязат"
type textarea "x"
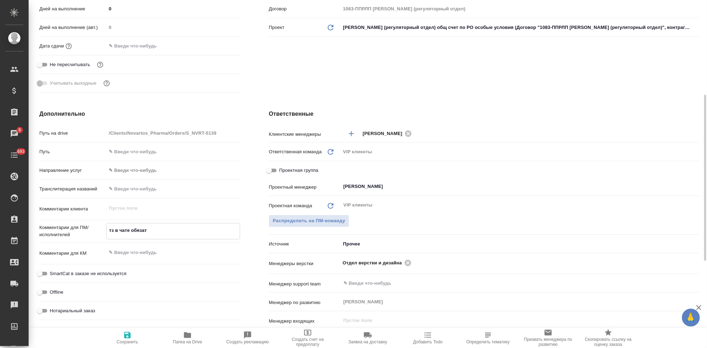
type textarea "x"
type textarea "тз в чате обязате"
type textarea "x"
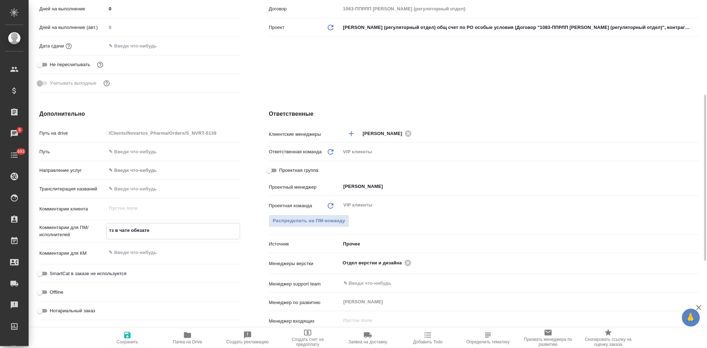
type textarea "x"
type textarea "тз в чате обязател"
type textarea "x"
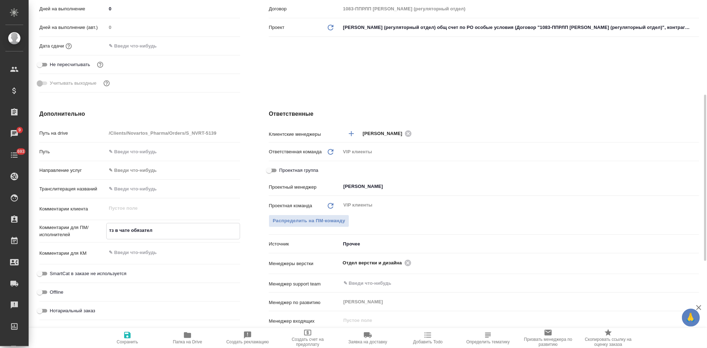
type textarea "тз в чате обязатель"
type textarea "x"
type textarea "тз в чате обязательн"
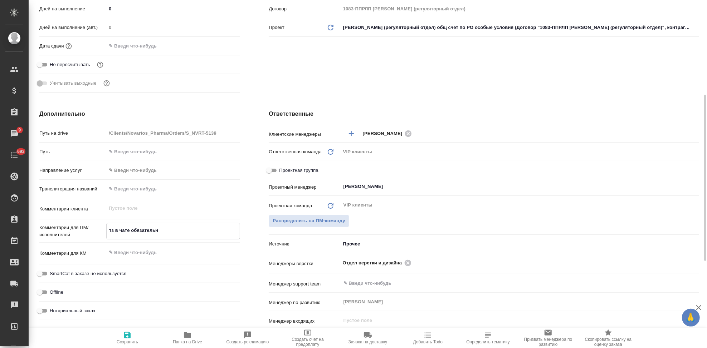
type textarea "x"
type textarea "тз в чате обязательно"
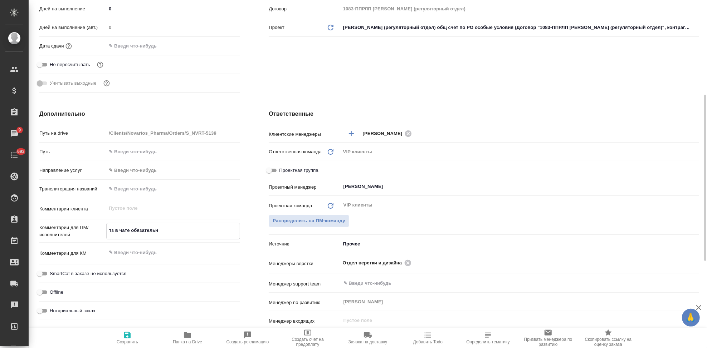
type textarea "x"
type textarea "тз в чате обязательно"
type textarea "x"
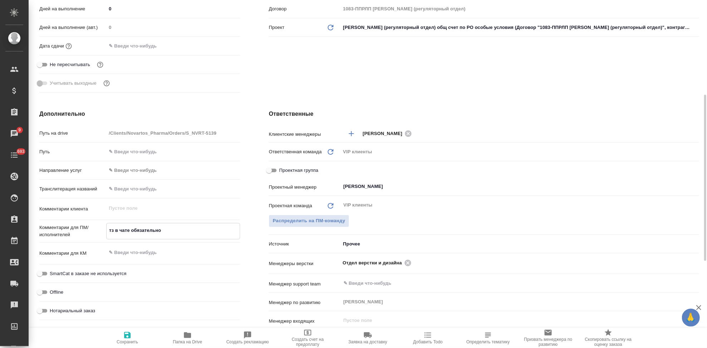
type textarea "x"
type textarea "тз в чате обязательно п"
type textarea "x"
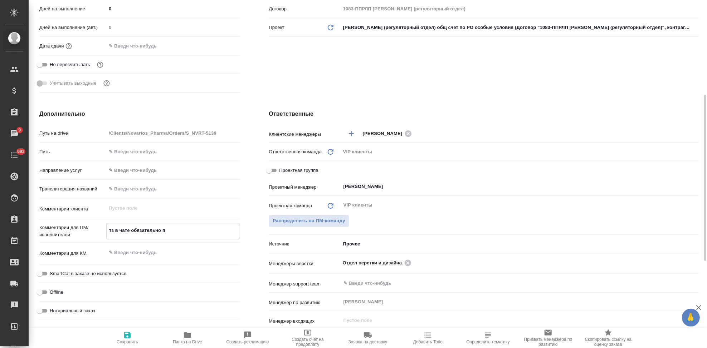
type textarea "x"
type textarea "тз в чате обязательно по"
type textarea "x"
type textarea "тз в чате обязательно пос"
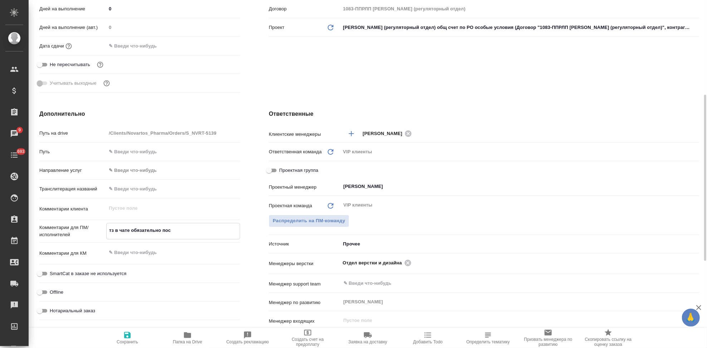
type textarea "x"
type textarea "тз в чате обязательно посм"
type textarea "x"
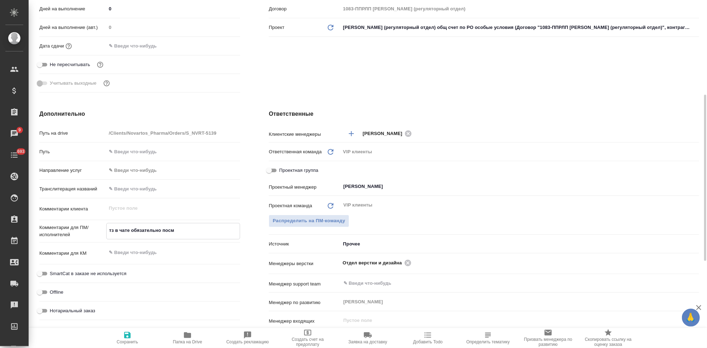
type textarea "x"
type textarea "тз в чате обязательно посмо"
type textarea "x"
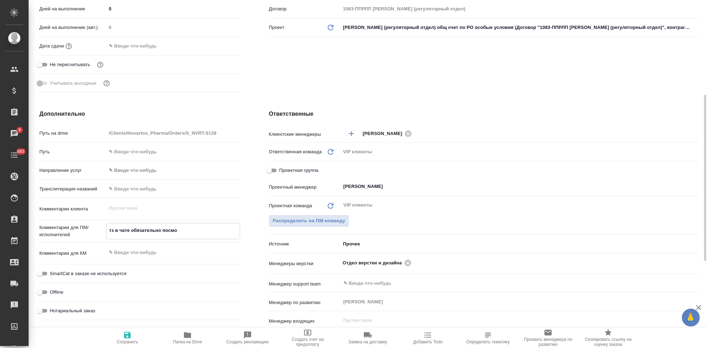
type textarea "x"
type textarea "тз в чате обязательно посмот"
type textarea "x"
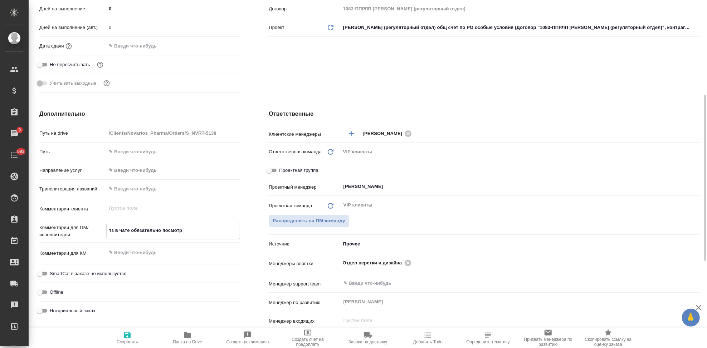
type textarea "тз в чате обязательно посмотре"
type textarea "x"
type textarea "тз в чате обязательно посмотрет"
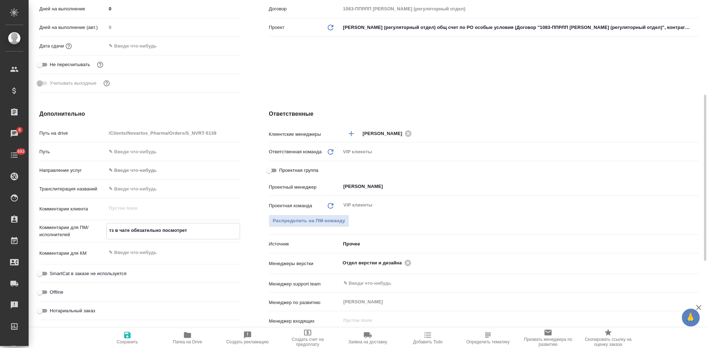
type textarea "x"
type textarea "тз в чате обязательно посмотреть"
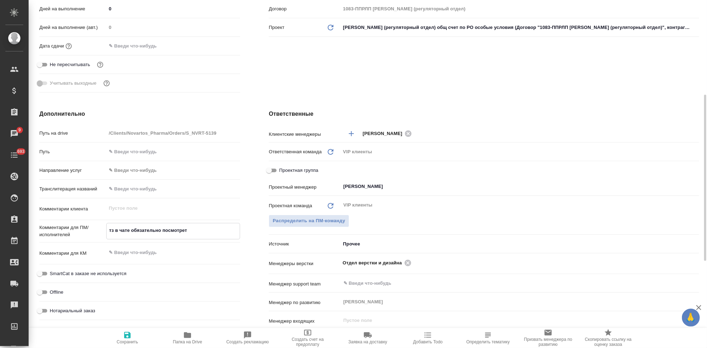
type textarea "x"
type textarea "тз в чате обязательно посмотреть!"
type textarea "x"
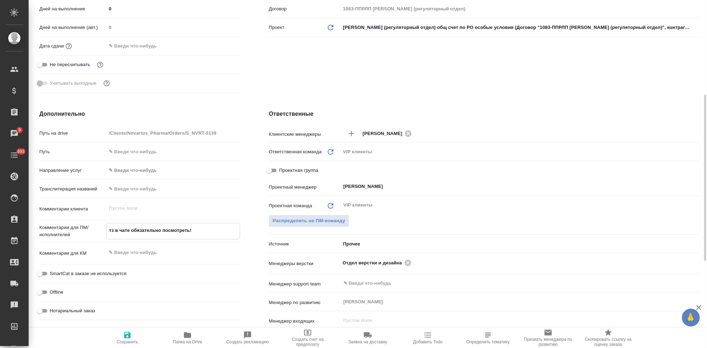
type textarea "x"
type textarea "тз в чате обязательно посмотреть!!"
type textarea "x"
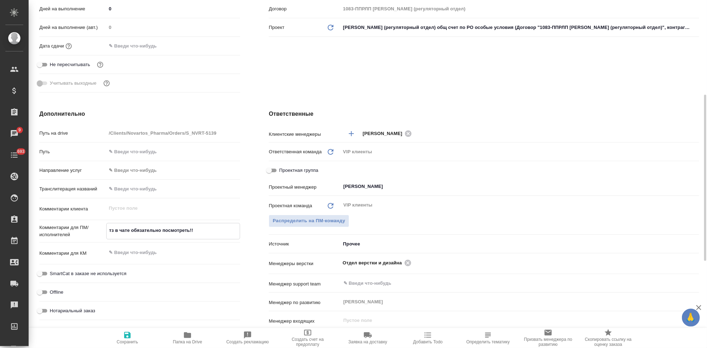
type textarea "x"
type textarea "тз в чате обязательно посмотреть!!!"
type textarea "x"
click at [132, 337] on span "Сохранить" at bounding box center [128, 338] width 52 height 14
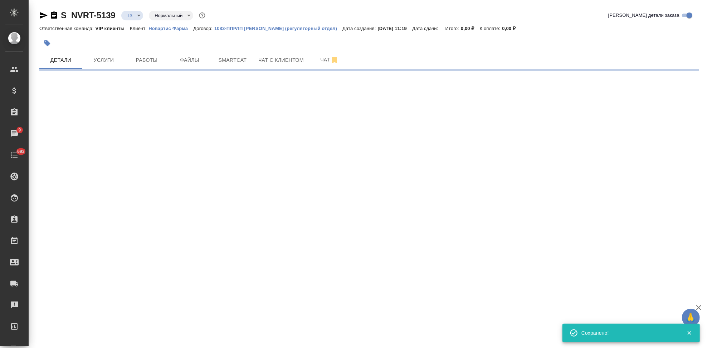
scroll to position [0, 0]
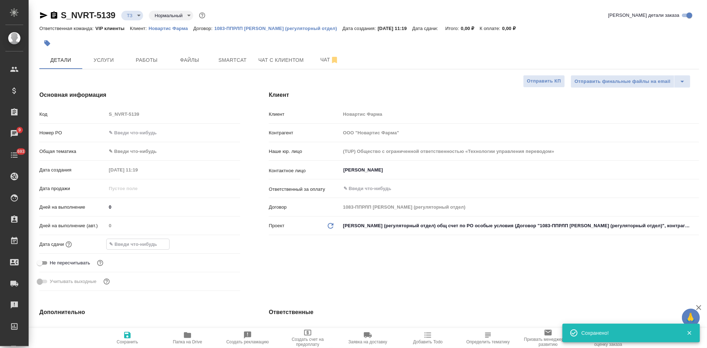
click at [138, 247] on input "text" at bounding box center [138, 244] width 63 height 10
click at [220, 244] on icon "button" at bounding box center [219, 243] width 6 height 7
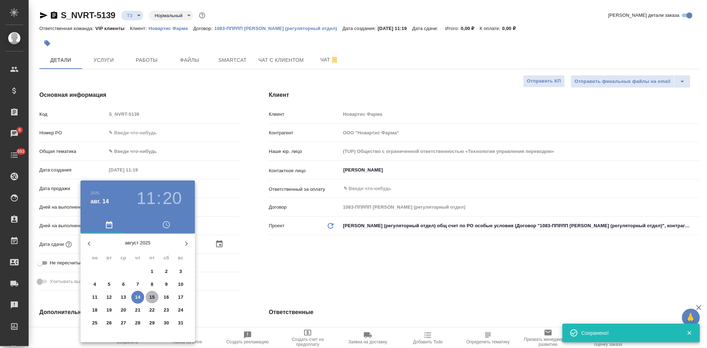
click at [147, 299] on span "15" at bounding box center [152, 297] width 13 height 7
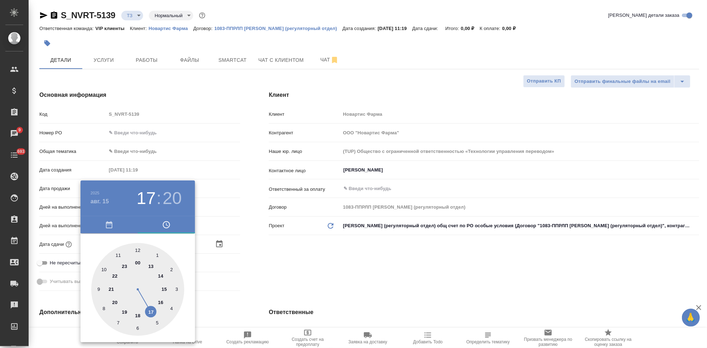
drag, startPoint x: 114, startPoint y: 255, endPoint x: 150, endPoint y: 312, distance: 67.2
click at [150, 312] on div at bounding box center [137, 289] width 93 height 93
drag, startPoint x: 148, startPoint y: 283, endPoint x: 138, endPoint y: 250, distance: 34.4
click at [138, 250] on div at bounding box center [137, 289] width 93 height 93
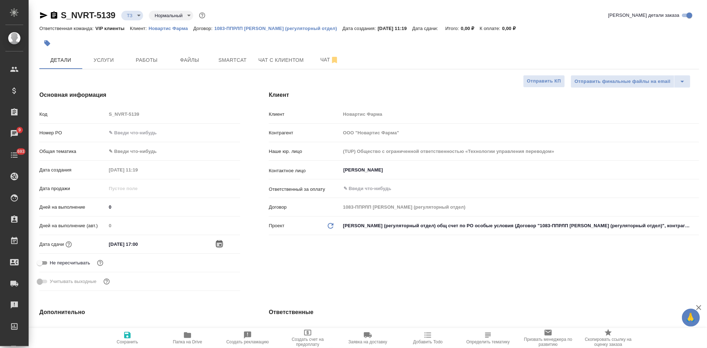
click at [128, 337] on icon "button" at bounding box center [127, 335] width 9 height 9
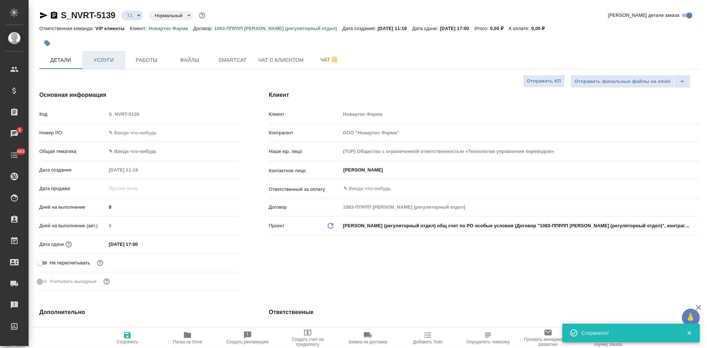
click at [109, 56] on span "Услуги" at bounding box center [104, 60] width 34 height 9
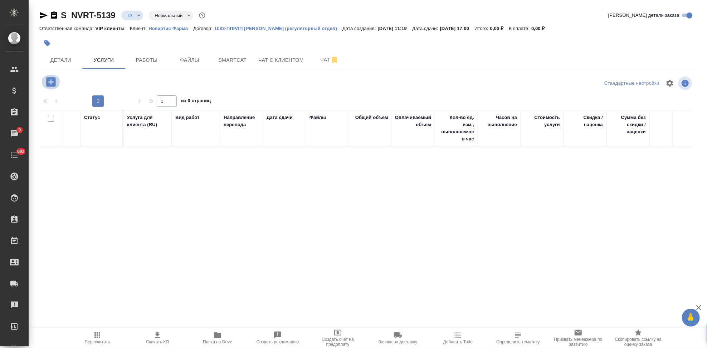
click at [50, 85] on icon "button" at bounding box center [50, 81] width 9 height 9
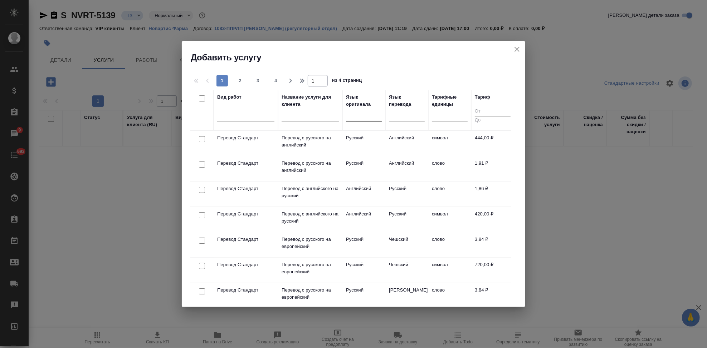
click at [349, 114] on div at bounding box center [364, 114] width 36 height 10
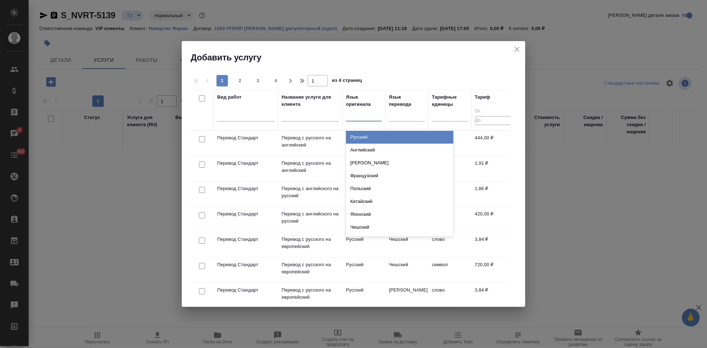
click at [317, 114] on input "text" at bounding box center [310, 117] width 57 height 9
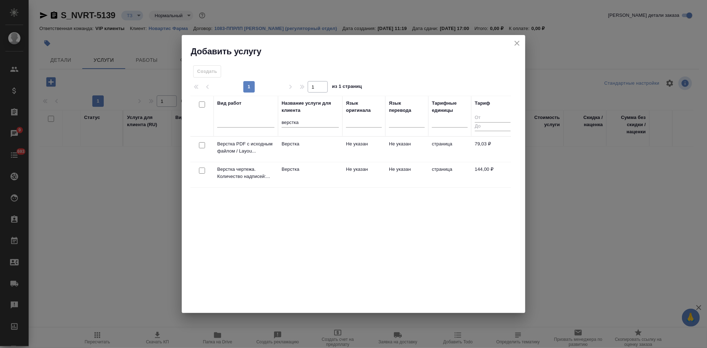
click at [301, 162] on td "Верстка" at bounding box center [310, 149] width 64 height 25
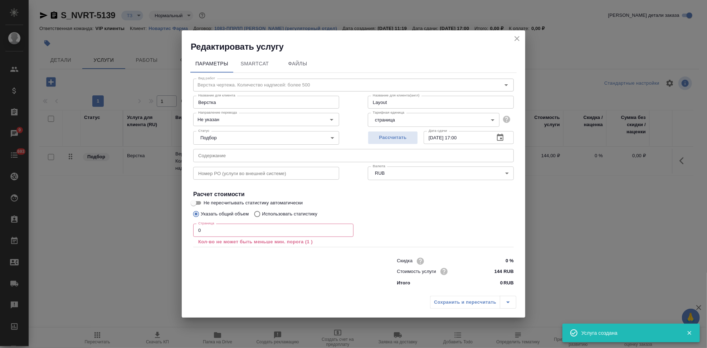
click at [245, 227] on input "0" at bounding box center [273, 230] width 160 height 13
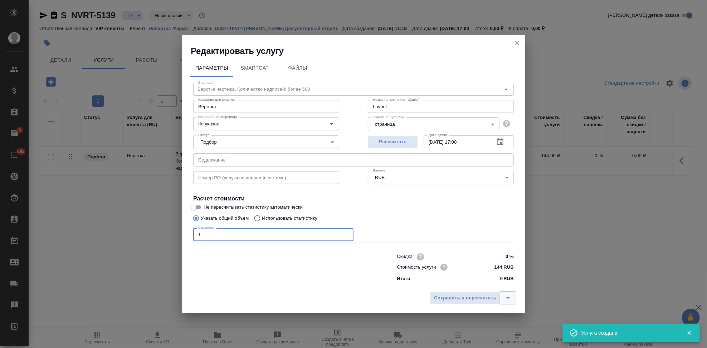
click at [505, 298] on icon "split button" at bounding box center [508, 298] width 9 height 9
click at [456, 283] on li "Сохранить" at bounding box center [474, 283] width 86 height 11
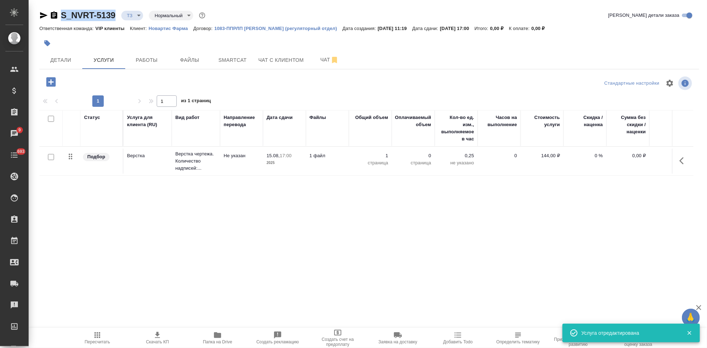
drag, startPoint x: 118, startPoint y: 16, endPoint x: 52, endPoint y: 17, distance: 65.5
click at [52, 17] on div "S_NVRT-5139 ТЗ tz Нормальный normal" at bounding box center [122, 15] width 167 height 11
copy link "S_NVRT-5139"
click at [53, 91] on div at bounding box center [149, 83] width 220 height 17
click at [52, 83] on icon "button" at bounding box center [50, 81] width 9 height 9
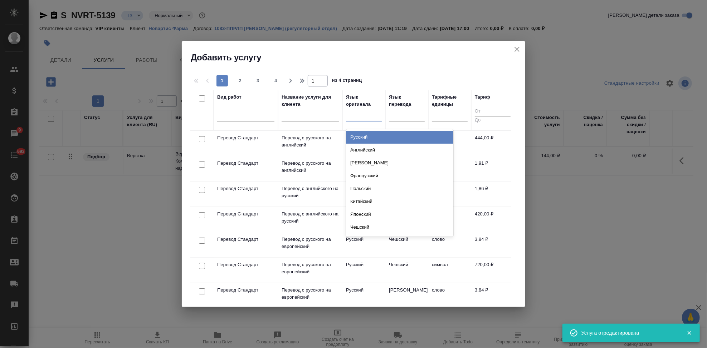
click at [362, 121] on div at bounding box center [364, 115] width 36 height 14
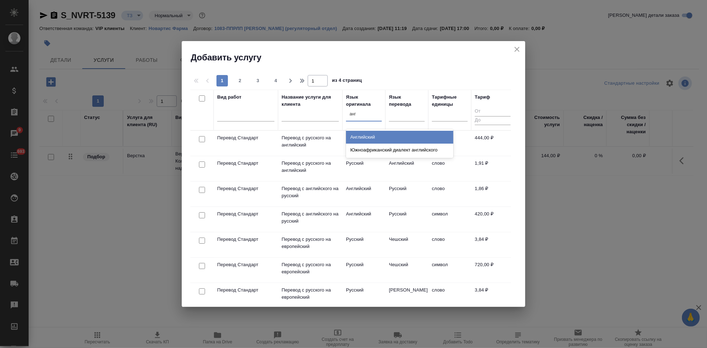
click at [360, 140] on div "Английский" at bounding box center [399, 137] width 107 height 13
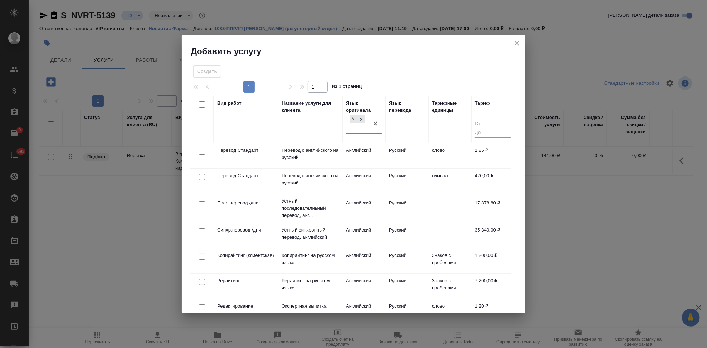
click at [379, 161] on td "Английский" at bounding box center [363, 155] width 43 height 25
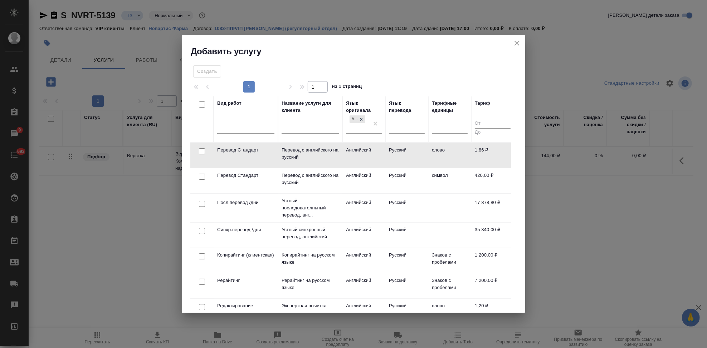
click at [379, 161] on td "Английский" at bounding box center [363, 155] width 43 height 25
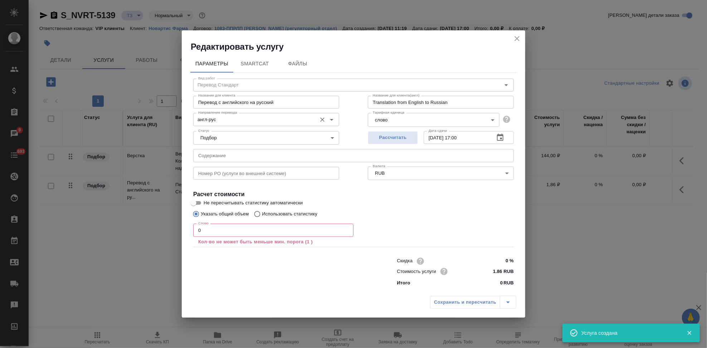
click at [224, 122] on input "англ-рус" at bounding box center [254, 119] width 118 height 9
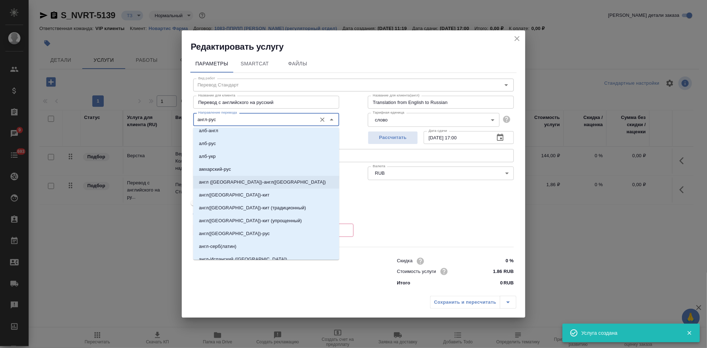
scroll to position [159, 0]
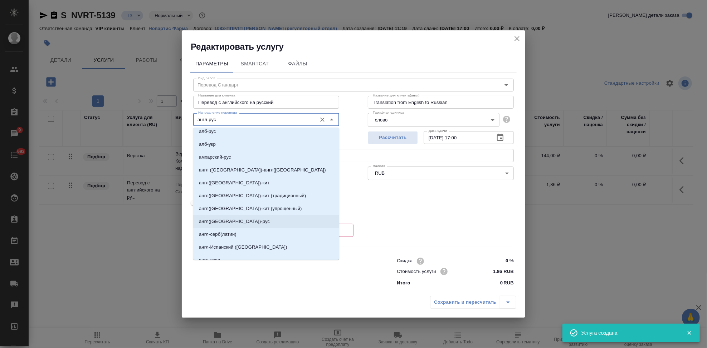
click at [228, 224] on p "англ(США)-рус" at bounding box center [234, 221] width 71 height 7
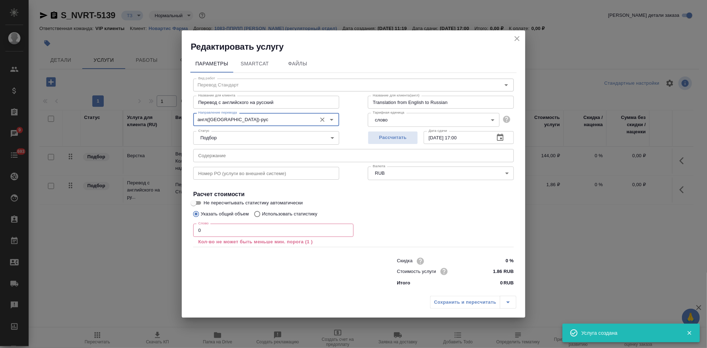
click at [226, 233] on input "0" at bounding box center [273, 230] width 160 height 13
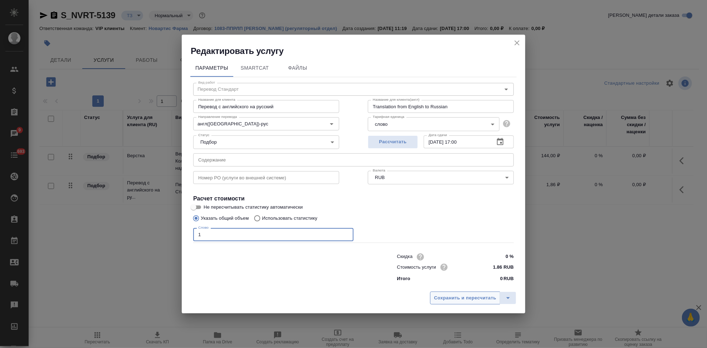
drag, startPoint x: 509, startPoint y: 299, endPoint x: 481, endPoint y: 292, distance: 29.1
click at [509, 299] on icon "split button" at bounding box center [508, 298] width 9 height 9
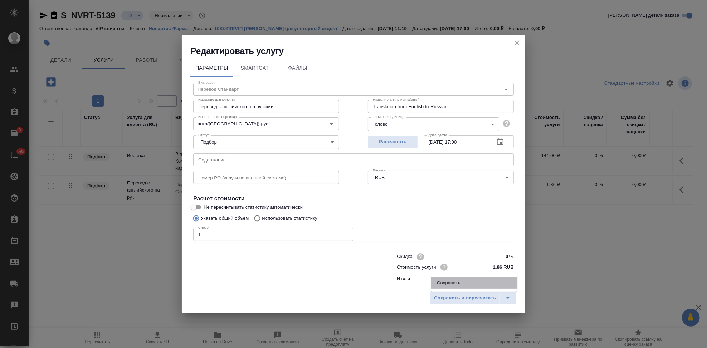
click at [468, 286] on li "Сохранить" at bounding box center [474, 283] width 86 height 11
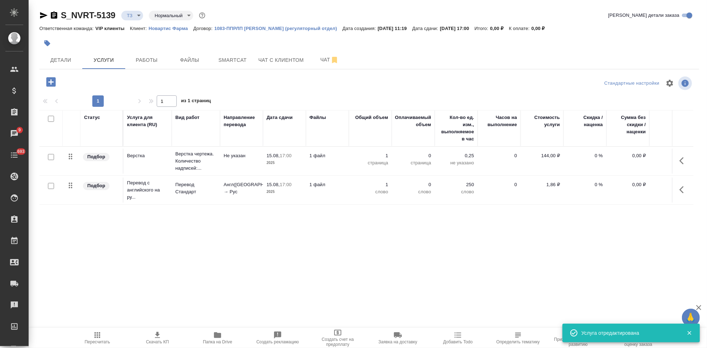
click at [48, 187] on input "checkbox" at bounding box center [51, 186] width 6 height 6
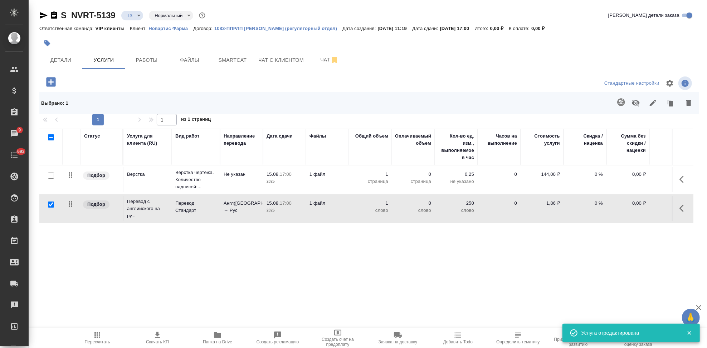
click at [623, 104] on icon "button" at bounding box center [621, 102] width 8 height 8
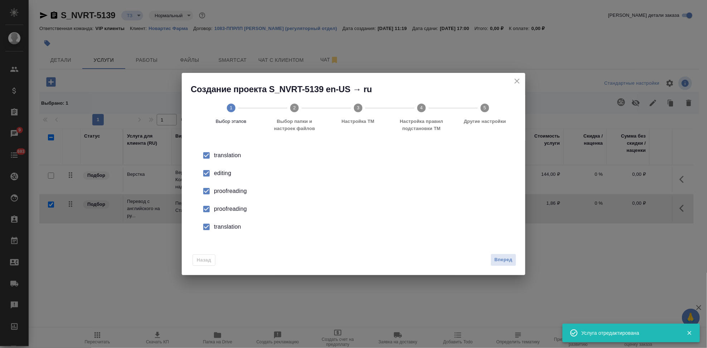
click at [215, 179] on li "editing" at bounding box center [353, 174] width 321 height 18
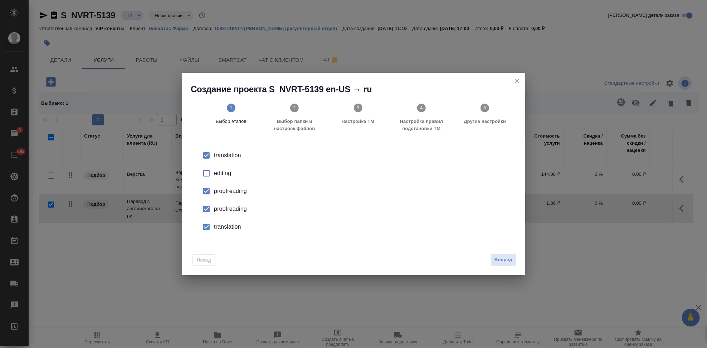
click at [218, 218] on li "proofreading" at bounding box center [353, 209] width 321 height 18
click at [218, 232] on li "translation" at bounding box center [353, 227] width 321 height 18
click at [494, 258] on button "Вперед" at bounding box center [503, 260] width 26 height 13
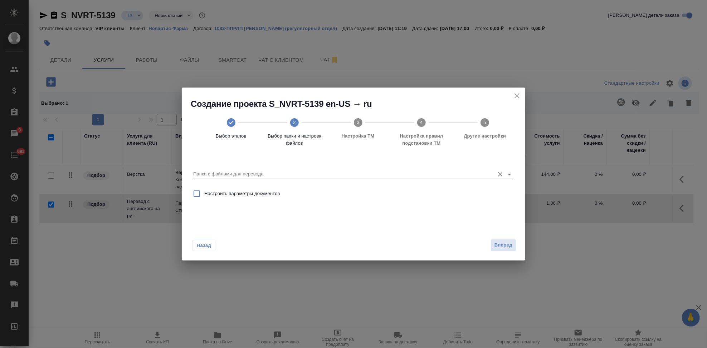
click at [462, 172] on input "Папка с файлами для перевода" at bounding box center [342, 174] width 298 height 9
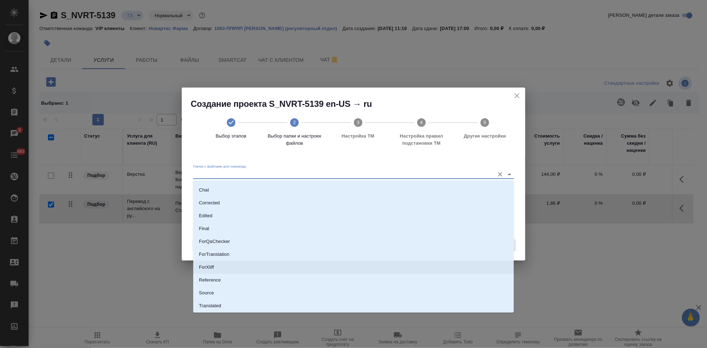
scroll to position [37, 0]
click at [250, 279] on li "Source" at bounding box center [353, 280] width 321 height 13
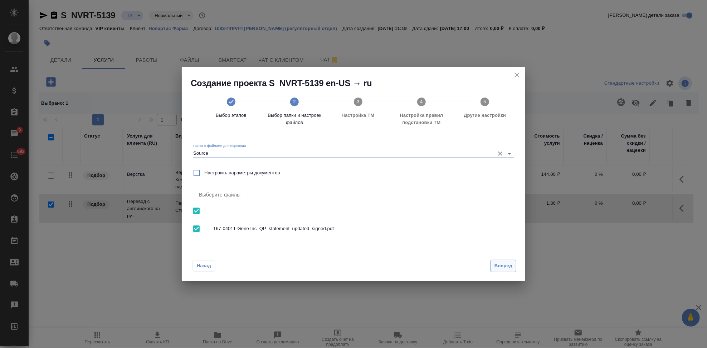
click at [508, 265] on span "Вперед" at bounding box center [503, 266] width 18 height 8
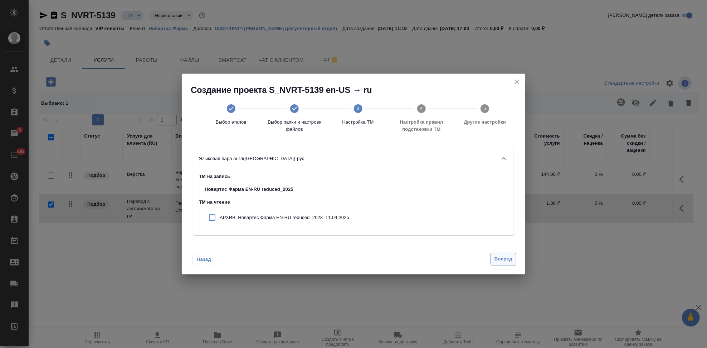
click at [510, 259] on span "Вперед" at bounding box center [503, 259] width 18 height 8
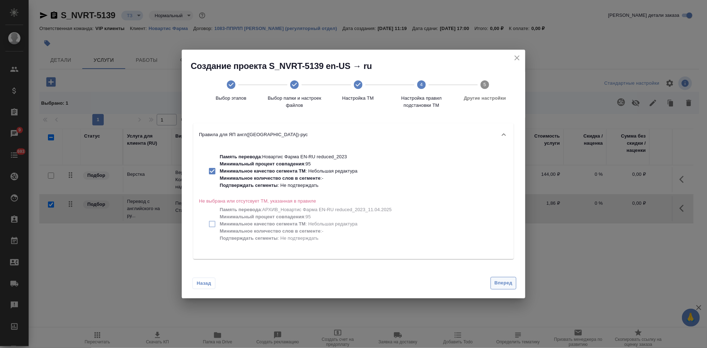
click at [504, 288] on button "Вперед" at bounding box center [503, 283] width 26 height 13
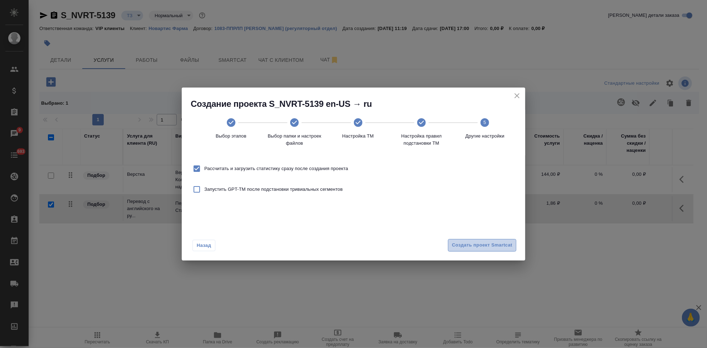
click at [498, 248] on span "Создать проект Smartcat" at bounding box center [482, 245] width 60 height 8
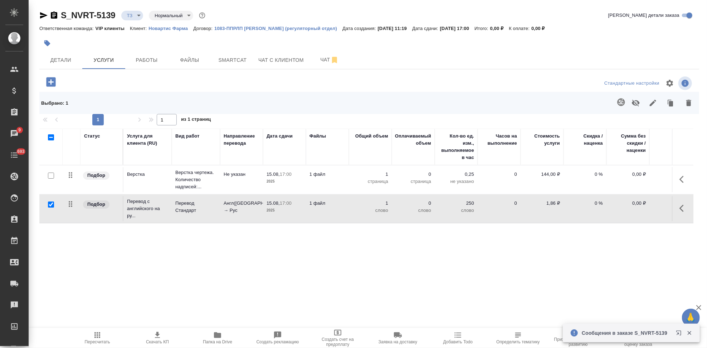
click at [176, 28] on p "Новартис Фарма" at bounding box center [170, 28] width 45 height 5
click at [681, 210] on icon "button" at bounding box center [681, 208] width 4 height 7
click at [646, 206] on icon "button" at bounding box center [643, 208] width 6 height 6
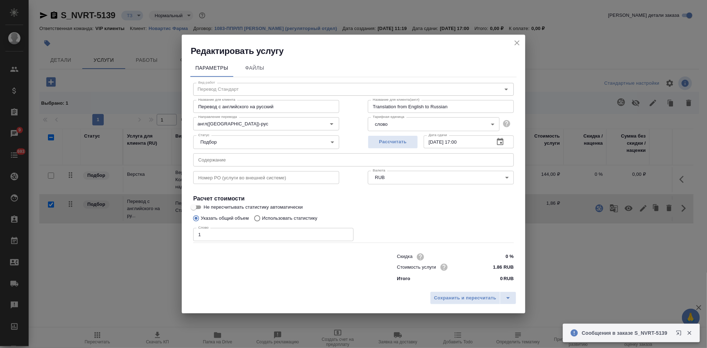
click at [255, 220] on input "Использовать статистику" at bounding box center [255, 219] width 11 height 14
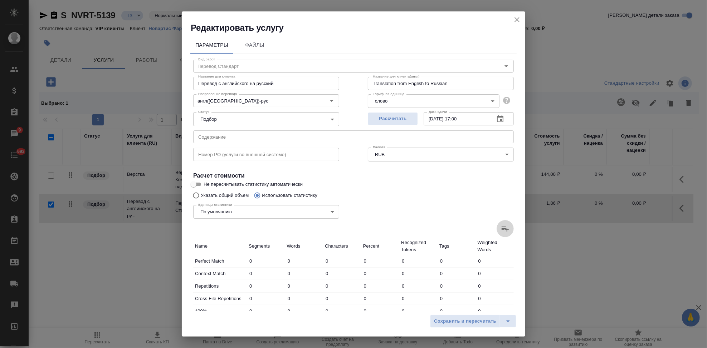
click at [502, 227] on icon at bounding box center [505, 229] width 7 height 5
click at [0, 0] on input "file" at bounding box center [0, 0] width 0 height 0
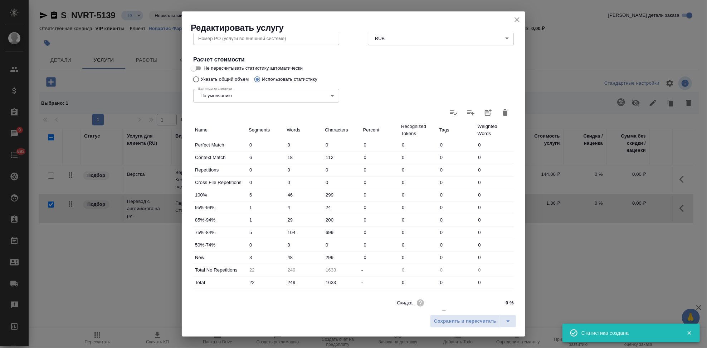
scroll to position [119, 0]
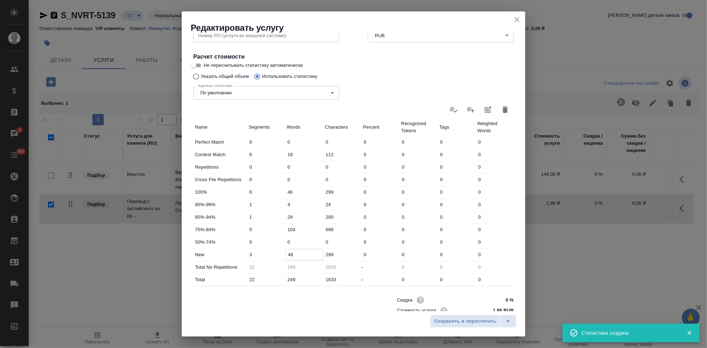
click at [293, 254] on input "48" at bounding box center [304, 255] width 38 height 10
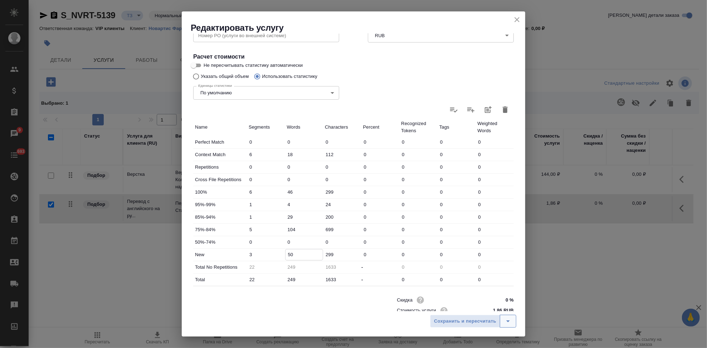
click at [507, 321] on icon "split button" at bounding box center [508, 321] width 9 height 9
click at [465, 296] on div "Скидка 0 %" at bounding box center [455, 300] width 117 height 10
click at [509, 323] on icon "split button" at bounding box center [508, 321] width 9 height 9
click at [479, 305] on li "Сохранить" at bounding box center [474, 306] width 86 height 11
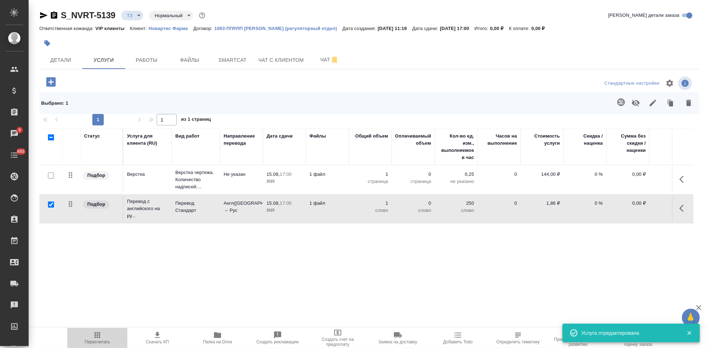
click at [104, 338] on span "Пересчитать" at bounding box center [98, 338] width 52 height 14
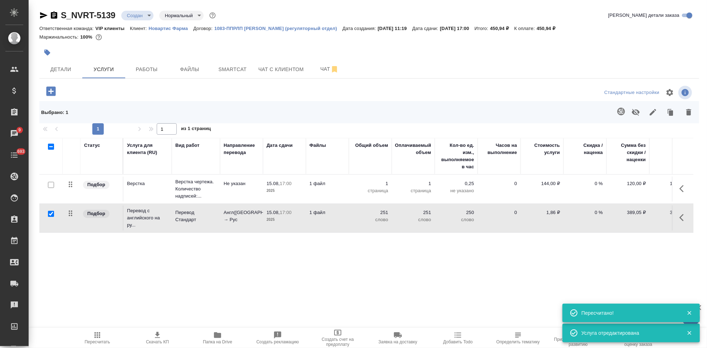
click at [154, 341] on span "Скачать КП" at bounding box center [157, 342] width 23 height 5
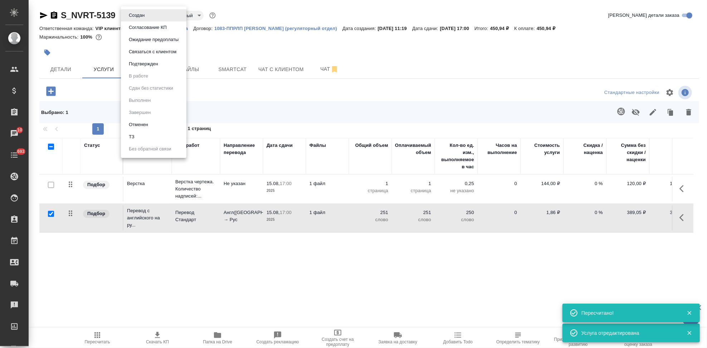
click at [148, 15] on body "🙏 .cls-1 fill:#fff; AWATERA Kabargina Anna Клиенты Спецификации Заказы 10 Чаты …" at bounding box center [353, 174] width 707 height 348
click at [143, 65] on button "Подтвержден" at bounding box center [144, 64] width 34 height 8
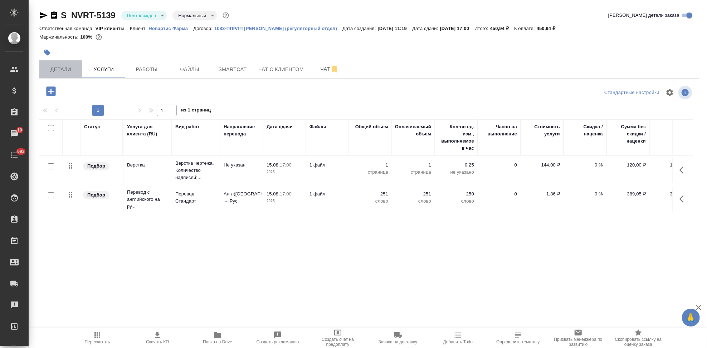
click at [64, 70] on span "Детали" at bounding box center [61, 69] width 34 height 9
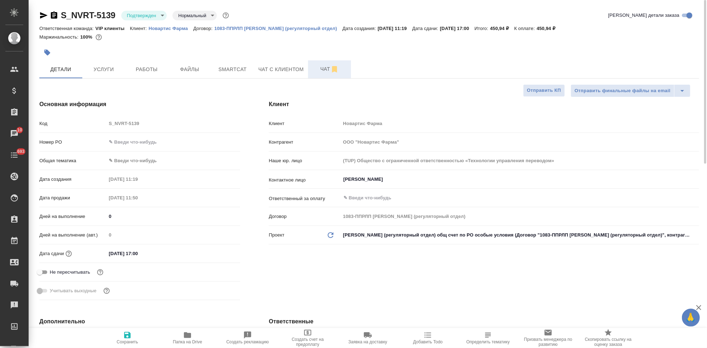
click at [329, 73] on span "Чат" at bounding box center [329, 69] width 34 height 9
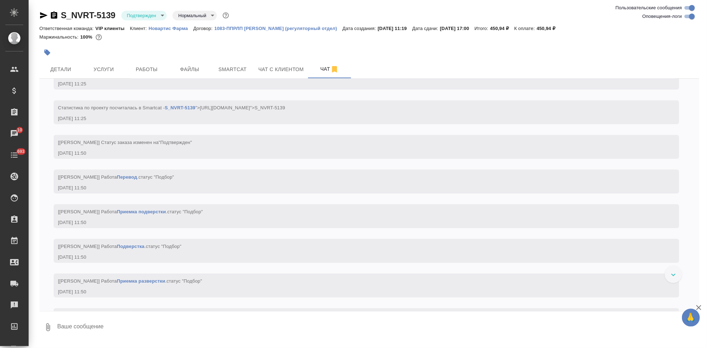
click at [208, 322] on textarea at bounding box center [378, 328] width 643 height 24
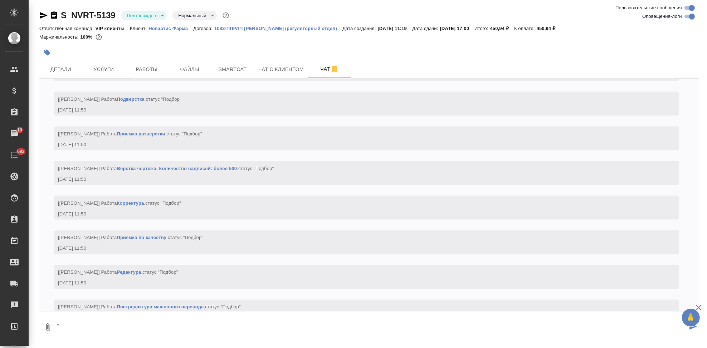
scroll to position [921, 0]
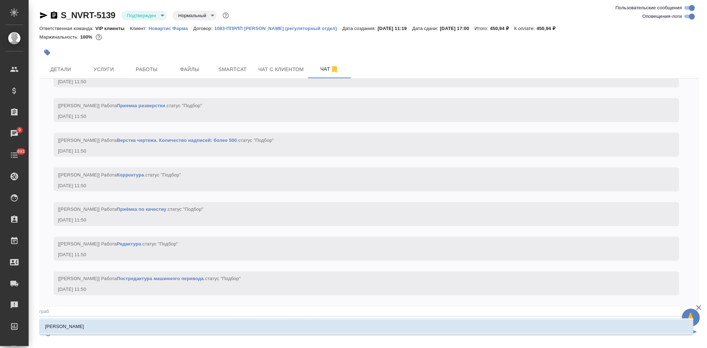
click at [63, 326] on p "Грабко Мария" at bounding box center [64, 326] width 39 height 7
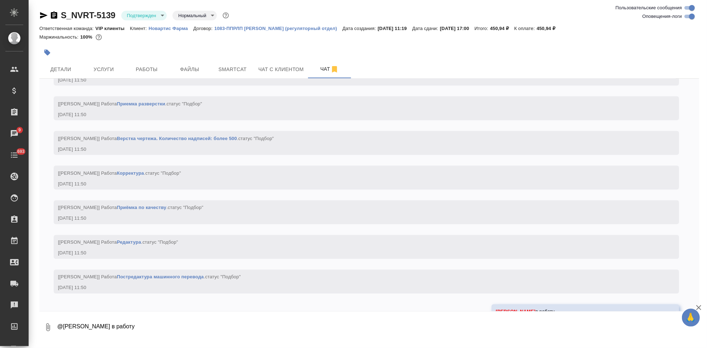
scroll to position [956, 0]
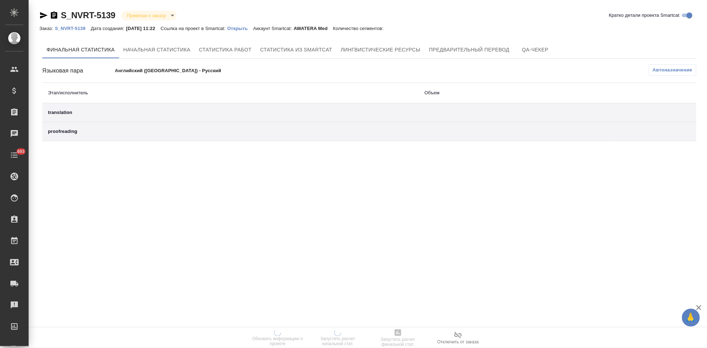
click at [253, 29] on p "Открыть" at bounding box center [240, 28] width 26 height 5
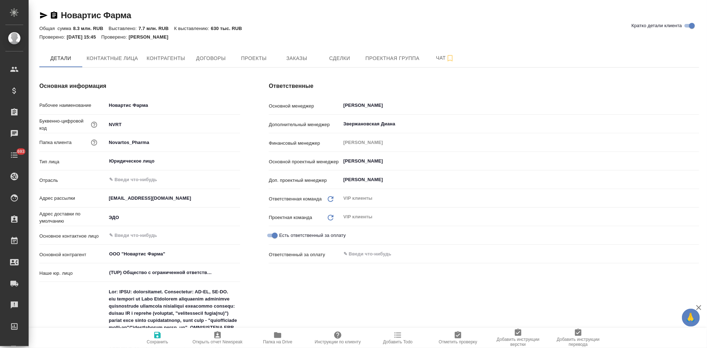
type textarea "x"
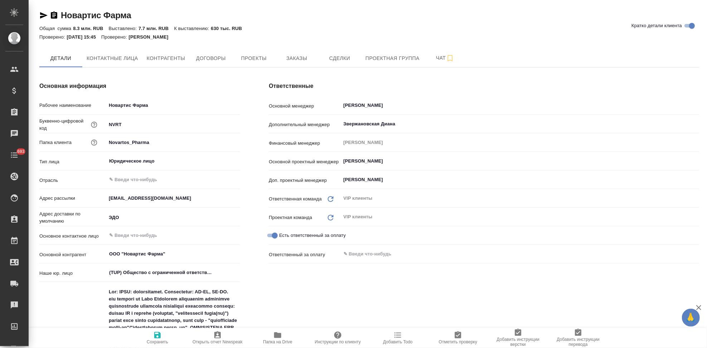
type textarea "x"
click at [300, 60] on span "Заказы" at bounding box center [296, 58] width 34 height 9
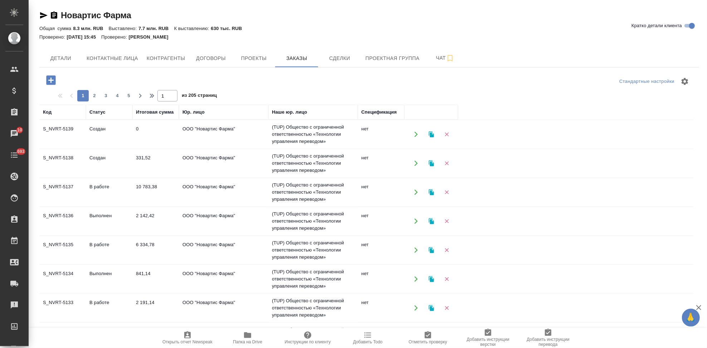
click at [108, 147] on td "Создан" at bounding box center [109, 134] width 47 height 25
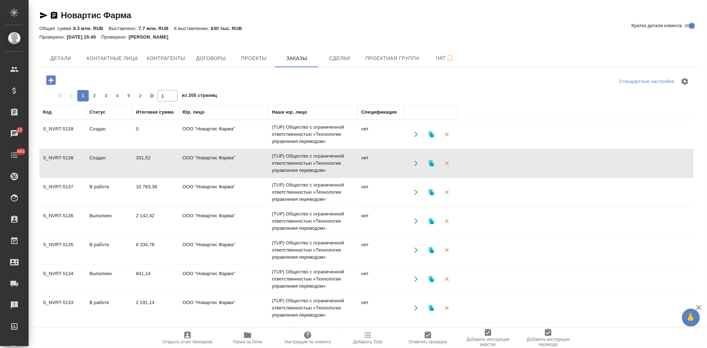
click at [108, 147] on td "Создан" at bounding box center [109, 134] width 47 height 25
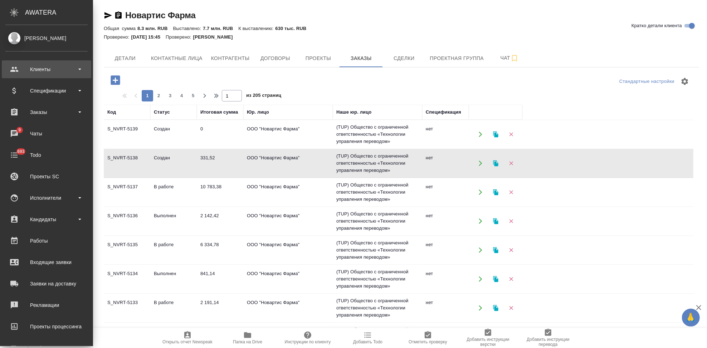
click at [15, 71] on div "Клиенты" at bounding box center [46, 69] width 82 height 11
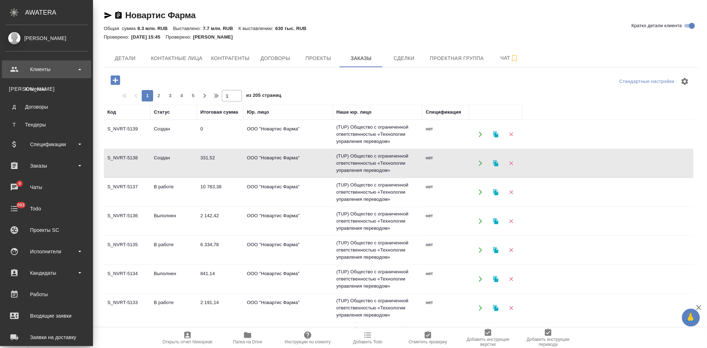
click at [40, 72] on div "Клиенты" at bounding box center [46, 69] width 82 height 11
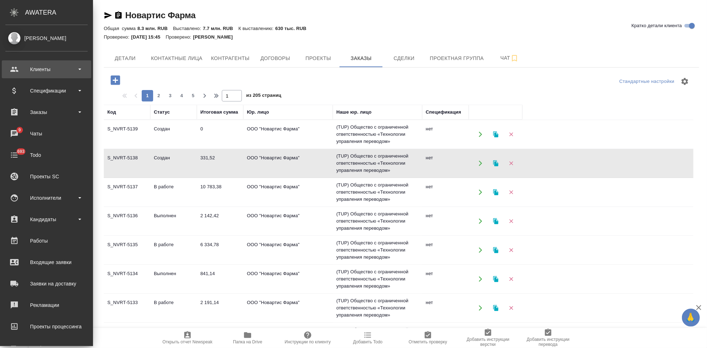
click at [11, 69] on div "Клиенты" at bounding box center [46, 69] width 82 height 11
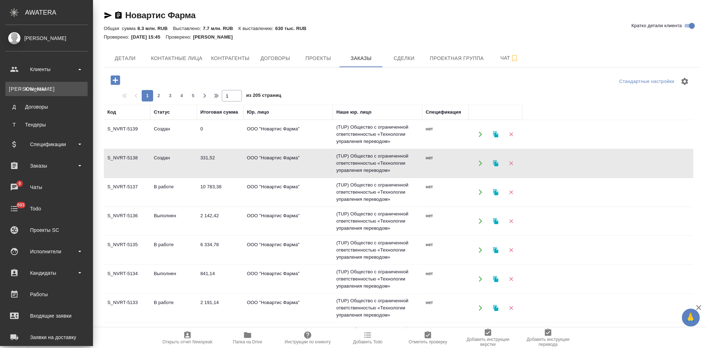
click at [30, 90] on div "Клиенты" at bounding box center [46, 89] width 75 height 7
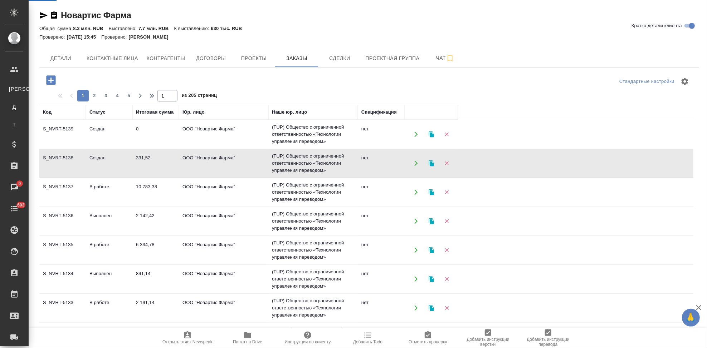
select select "RU"
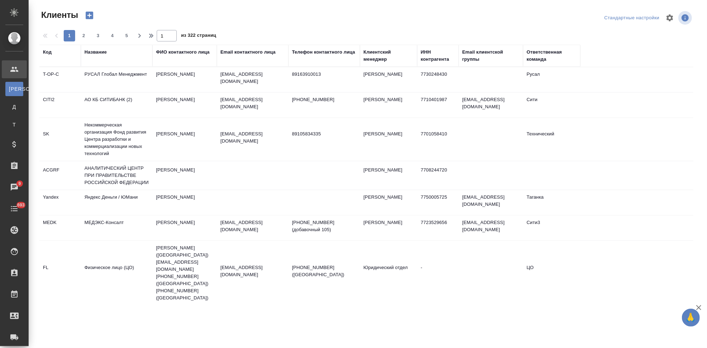
click at [48, 55] on div "Код" at bounding box center [47, 52] width 9 height 7
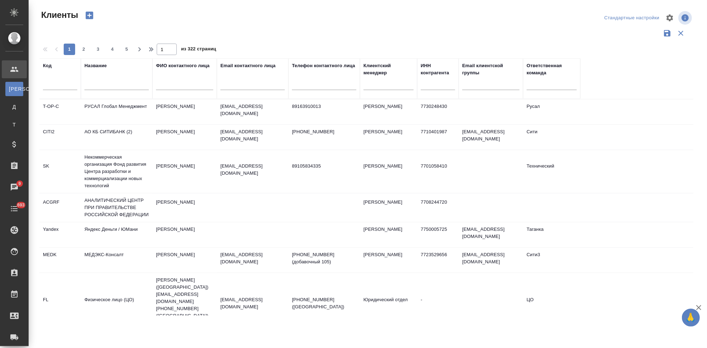
click at [49, 88] on input "text" at bounding box center [60, 85] width 34 height 9
type input "ы"
type input "ф"
type input "sndz"
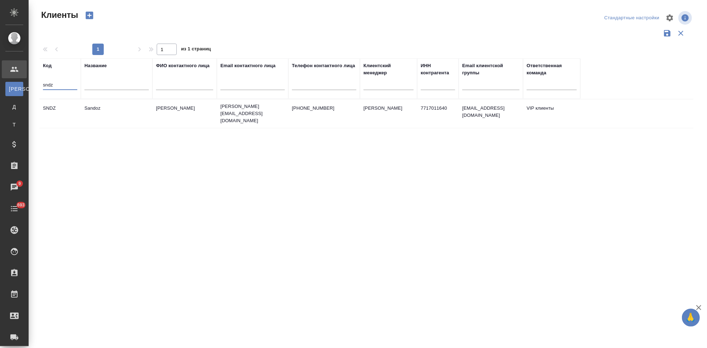
click at [205, 109] on td "Ковалец Ирина" at bounding box center [184, 113] width 64 height 25
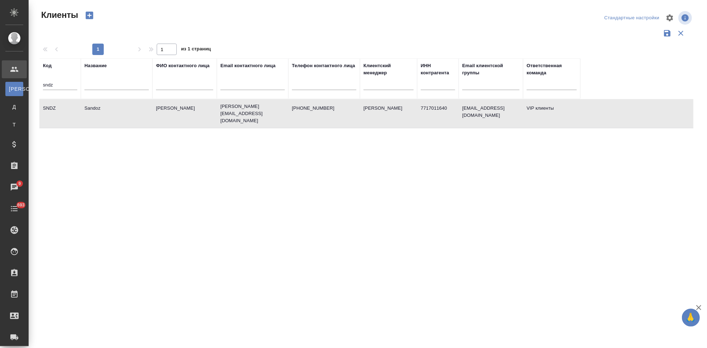
click at [205, 109] on td "Ковалец Ирина" at bounding box center [184, 113] width 64 height 25
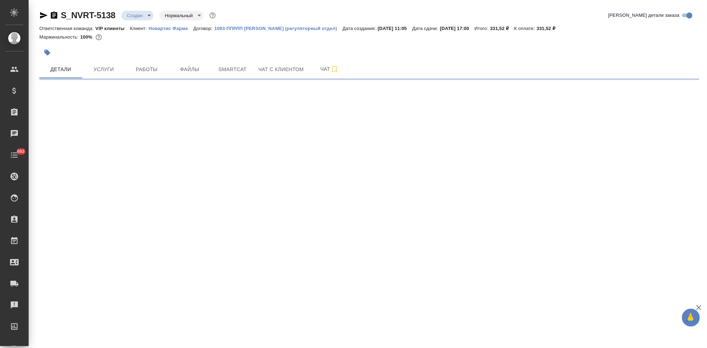
select select "RU"
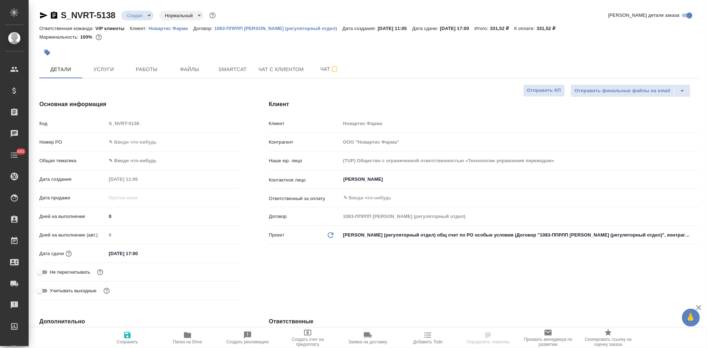
type textarea "x"
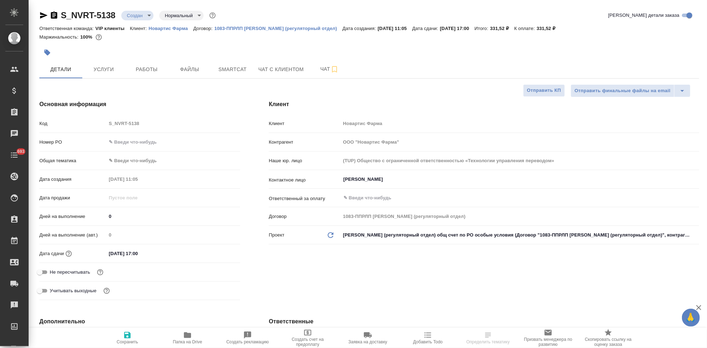
type textarea "x"
click at [144, 16] on body "🙏 .cls-1 fill:#fff; AWATERA Kabargina [PERSON_NAME] Спецификации Заказы Чаты 69…" at bounding box center [353, 174] width 707 height 348
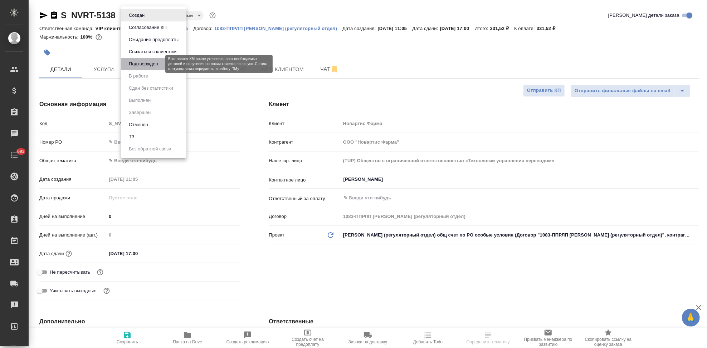
click at [146, 64] on button "Подтвержден" at bounding box center [144, 64] width 34 height 8
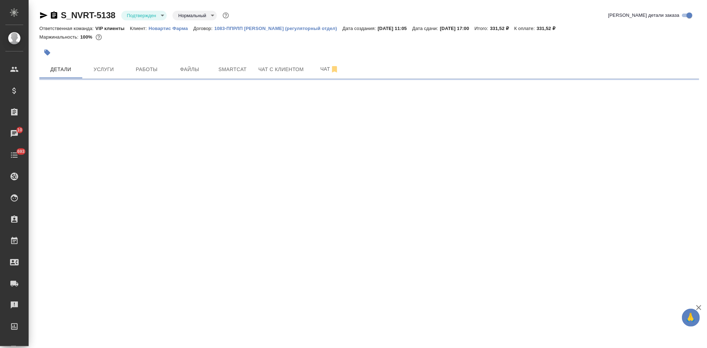
click at [326, 73] on span "Чат" at bounding box center [329, 69] width 34 height 9
select select "RU"
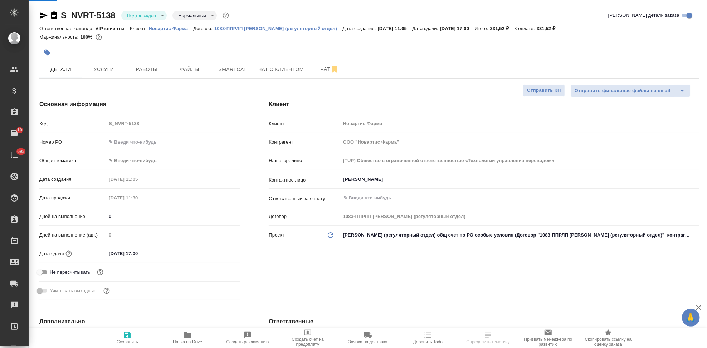
type textarea "x"
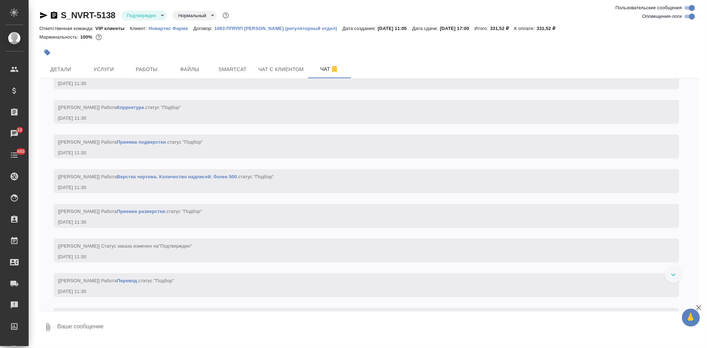
click at [196, 322] on textarea at bounding box center [378, 328] width 643 height 24
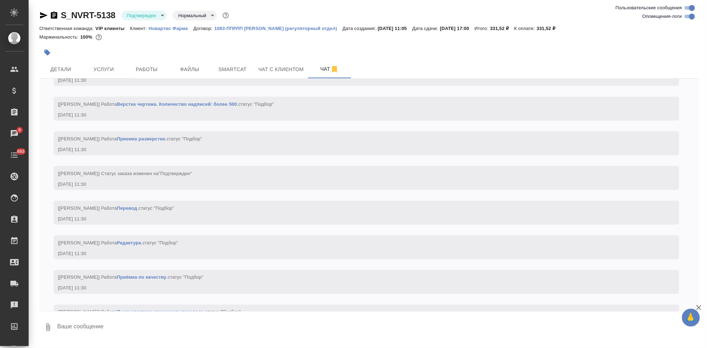
type textarea """
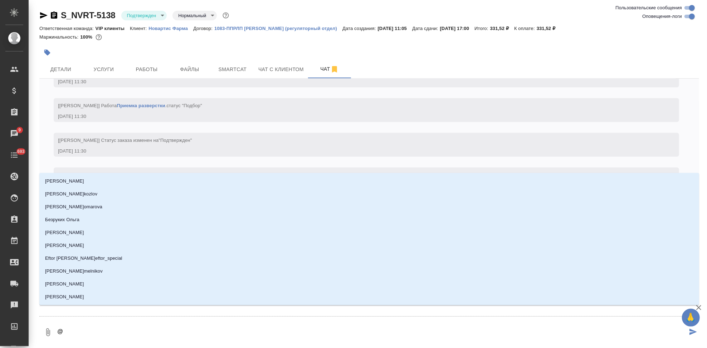
type textarea "@г"
type input "г"
type textarea "@гр"
type input "гр"
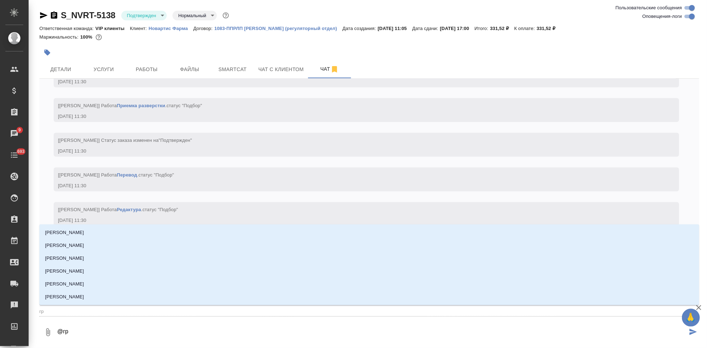
type textarea "@гра"
type input "гра"
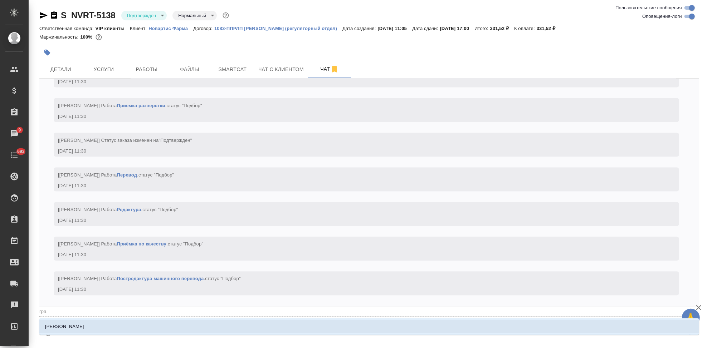
type textarea "@граб"
type input "граб"
click at [100, 330] on li "[PERSON_NAME]" at bounding box center [369, 327] width 660 height 13
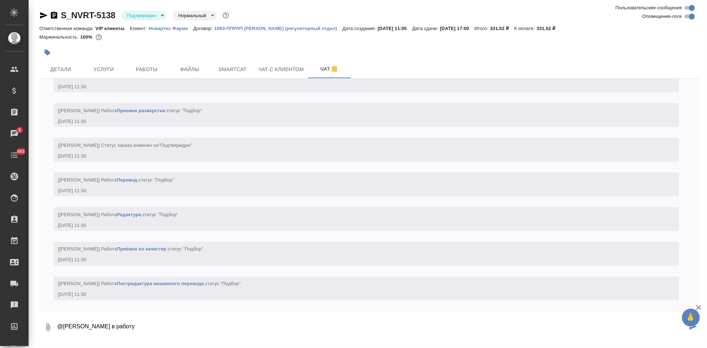
type textarea "@[PERSON_NAME] в работу"
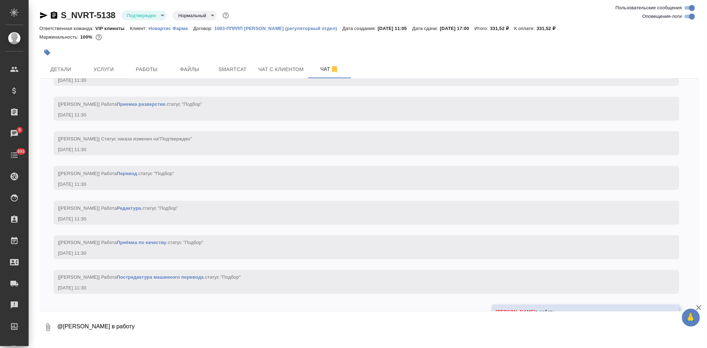
scroll to position [923, 0]
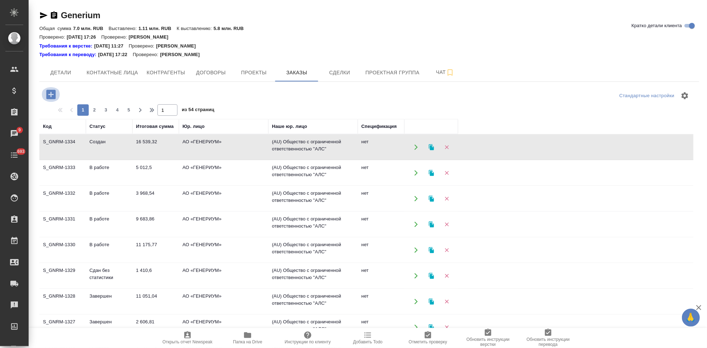
click at [49, 93] on icon "button" at bounding box center [50, 94] width 9 height 9
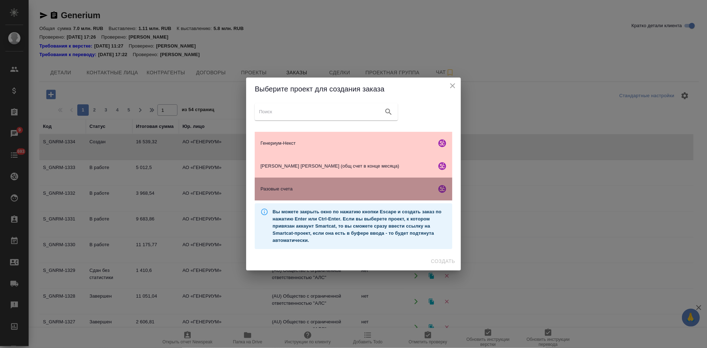
click at [309, 194] on div "Разовые счета" at bounding box center [353, 189] width 197 height 23
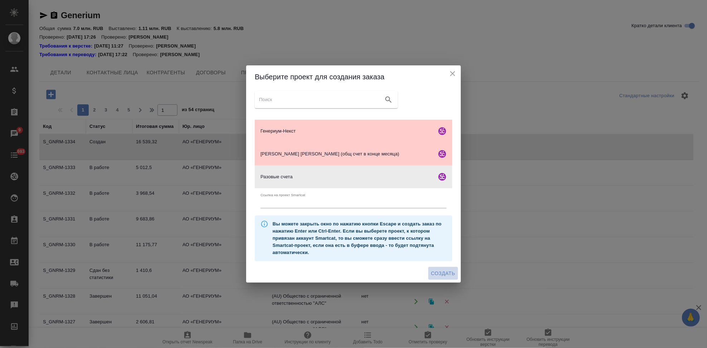
click at [441, 271] on span "Создать" at bounding box center [443, 273] width 24 height 9
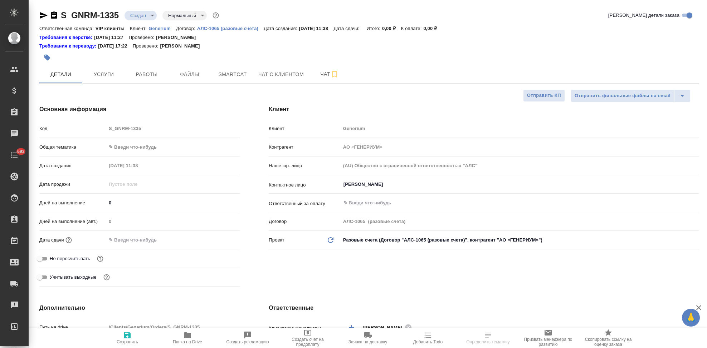
select select "RU"
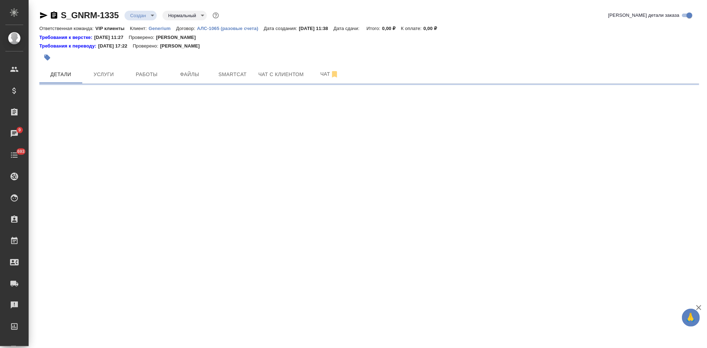
select select "RU"
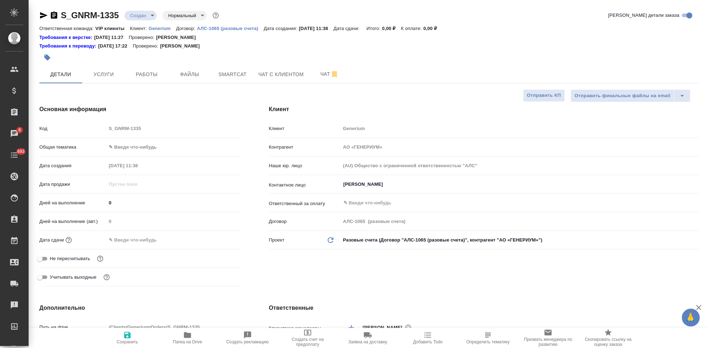
type textarea "x"
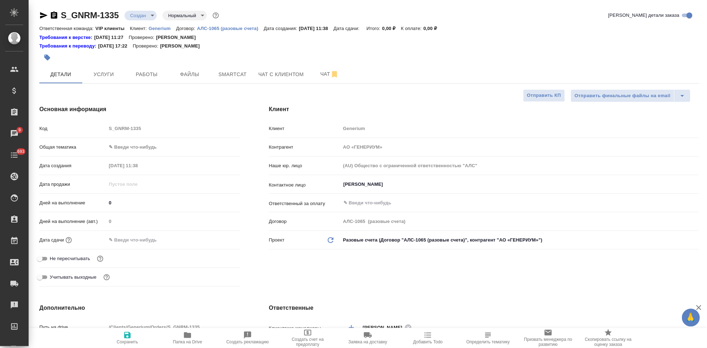
type textarea "x"
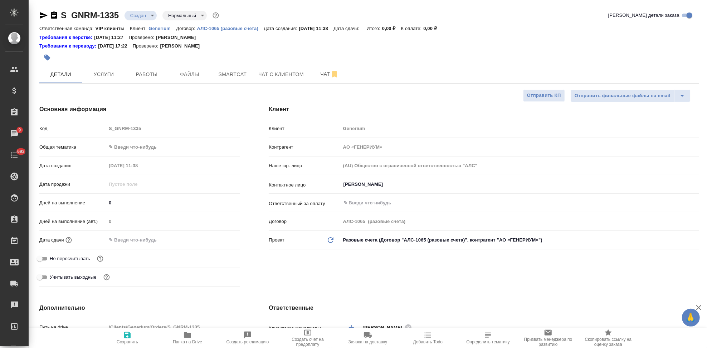
type textarea "x"
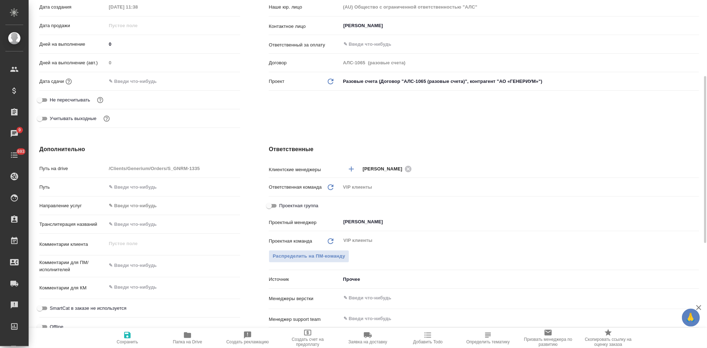
scroll to position [199, 0]
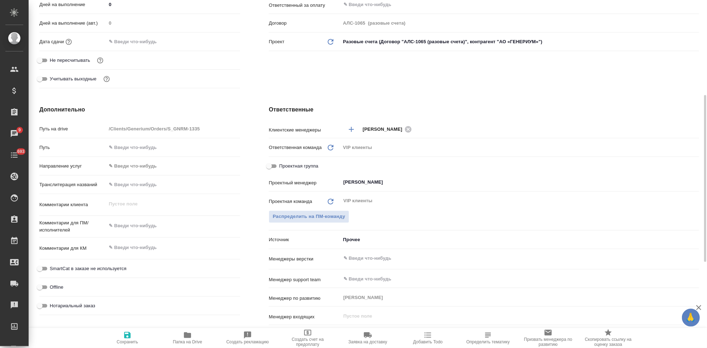
type textarea "x"
click at [139, 224] on textarea at bounding box center [173, 226] width 134 height 12
paste textarea "Возьмите, пожалуйста, в перевод с русского на английский язык документы по ссыл…"
type textarea "Возьмите, пожалуйста, в перевод с русского на английский язык документы по ссыл…"
type textarea "x"
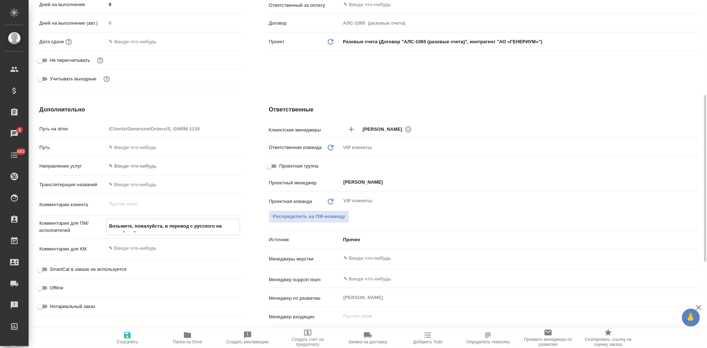
type textarea "x"
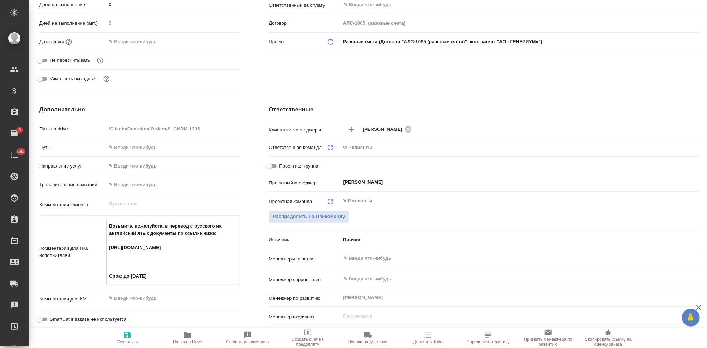
drag, startPoint x: 145, startPoint y: 262, endPoint x: 107, endPoint y: 242, distance: 42.6
click at [107, 242] on textarea "Возьмите, пожалуйста, в перевод с русского на английский язык документы по ссыл…" at bounding box center [173, 251] width 133 height 62
type textarea "x"
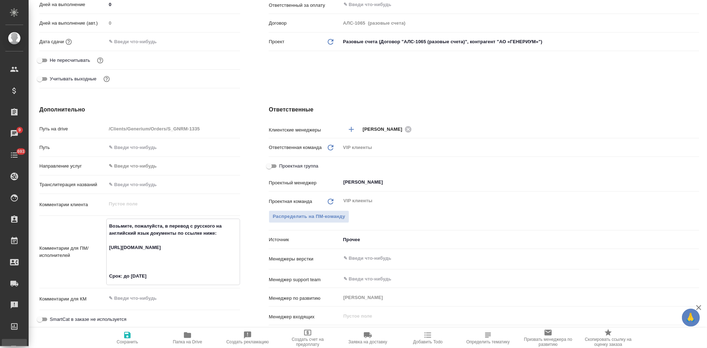
type textarea "x"
type textarea "Возьмите, пожалуйста, в перевод с русского на английский язык документы по ссыл…"
type textarea "x"
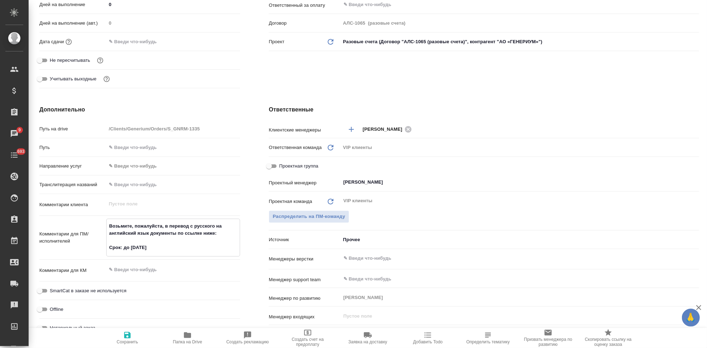
drag, startPoint x: 216, startPoint y: 234, endPoint x: 150, endPoint y: 236, distance: 66.9
click at [150, 236] on textarea "Возьмите, пожалуйста, в перевод с русского на английский язык документы по ссыл…" at bounding box center [173, 237] width 133 height 34
type textarea "Возьмите, пожалуйста, в перевод с русского на английский язык Срок: до [DATE]"
type textarea "x"
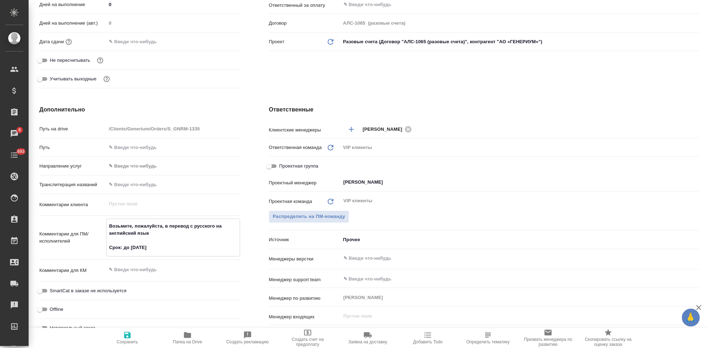
type textarea "x"
type textarea "Возьмите, пожалуйста, в перевод с русского на английский язык Срок: до [DATE]"
type textarea "x"
click at [129, 334] on icon "button" at bounding box center [127, 335] width 6 height 6
type textarea "x"
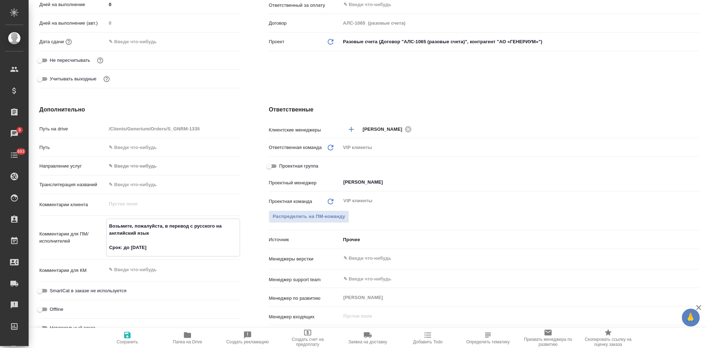
type textarea "x"
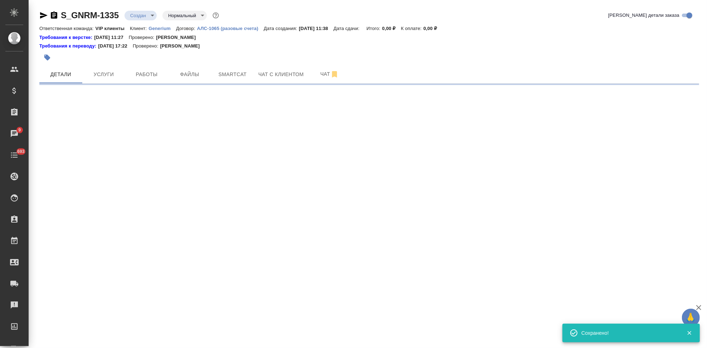
scroll to position [0, 0]
select select "RU"
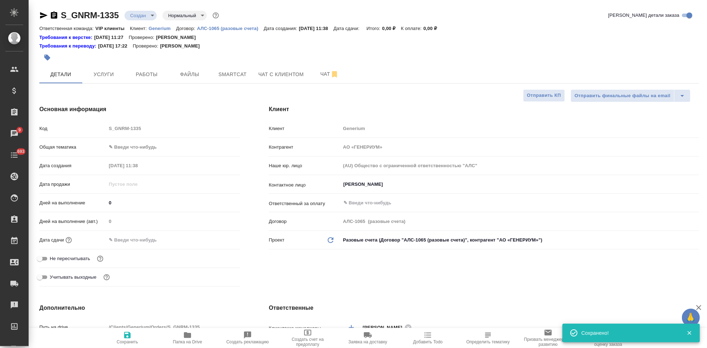
type textarea "x"
click at [128, 235] on input "text" at bounding box center [137, 240] width 63 height 10
click at [216, 236] on icon "button" at bounding box center [219, 239] width 6 height 7
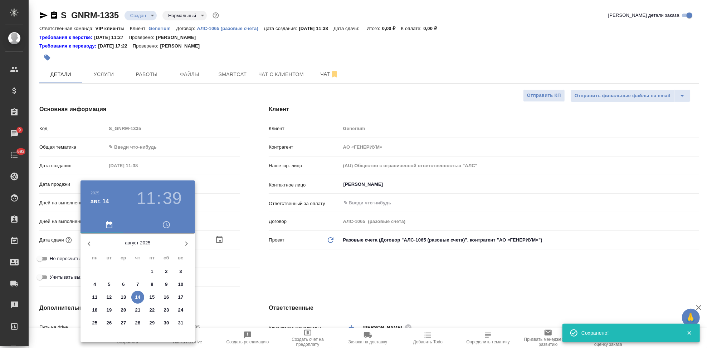
click at [96, 313] on p "18" at bounding box center [94, 310] width 5 height 7
type input "[DATE] 11:39"
type textarea "x"
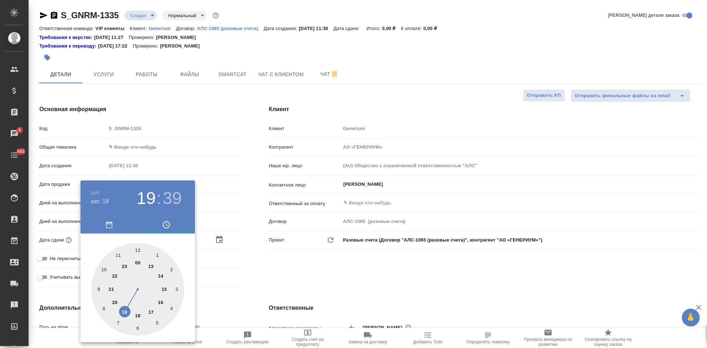
type input "[DATE] 19:39"
type textarea "x"
type input "[DATE] 18:39"
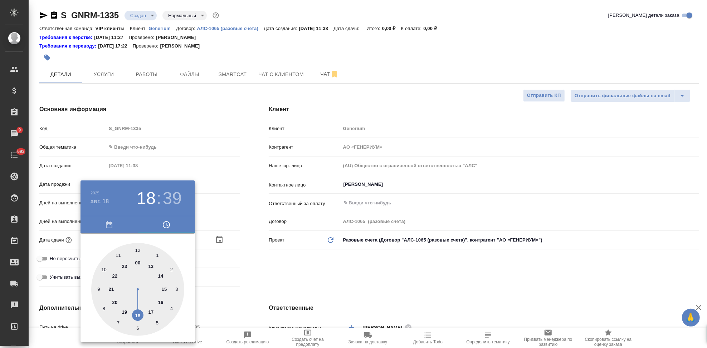
type textarea "x"
drag, startPoint x: 121, startPoint y: 259, endPoint x: 134, endPoint y: 310, distance: 52.2
click at [134, 310] on div at bounding box center [137, 289] width 93 height 93
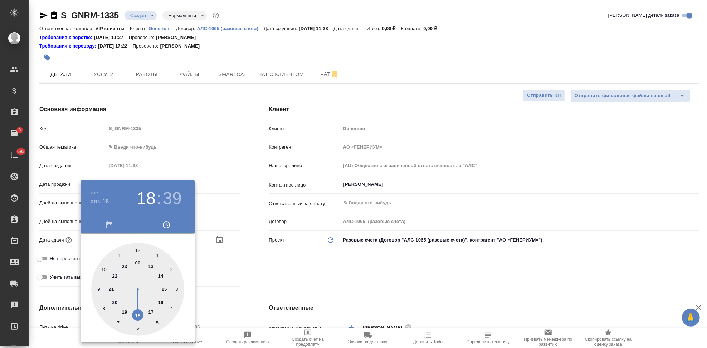
type textarea "x"
type input "[DATE] 18:00"
type textarea "x"
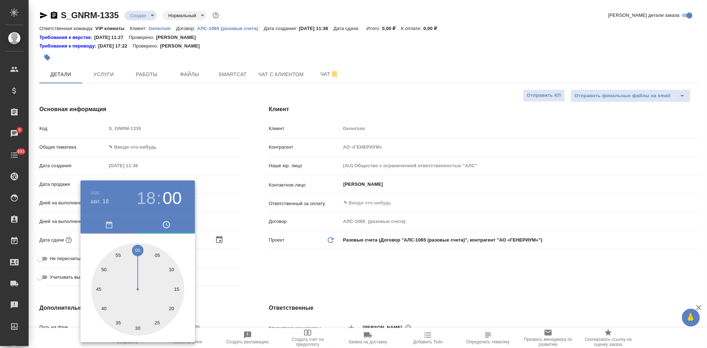
type textarea "x"
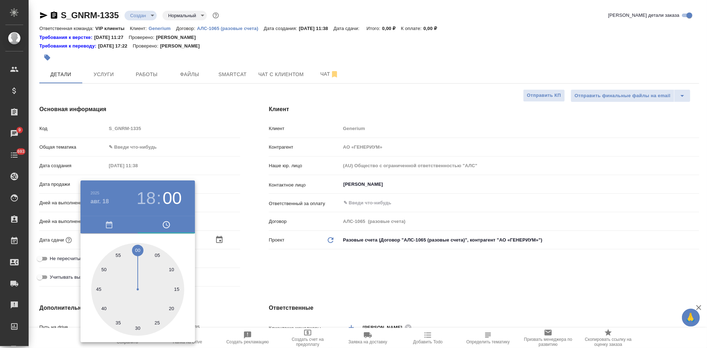
type textarea "x"
drag, startPoint x: 138, startPoint y: 264, endPoint x: 138, endPoint y: 256, distance: 7.9
click at [138, 256] on div at bounding box center [137, 289] width 93 height 93
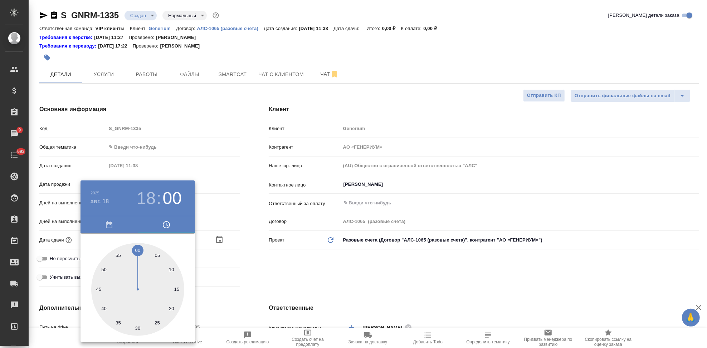
type textarea "x"
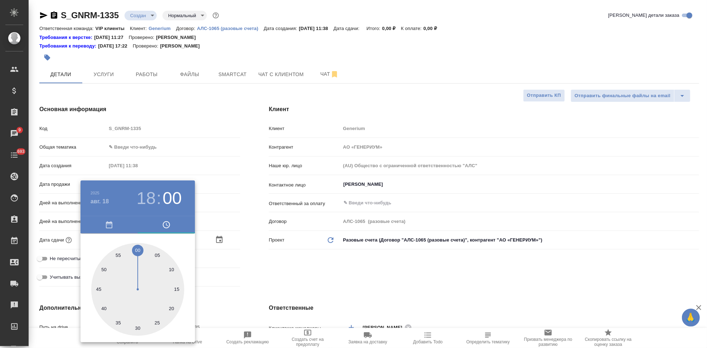
type textarea "x"
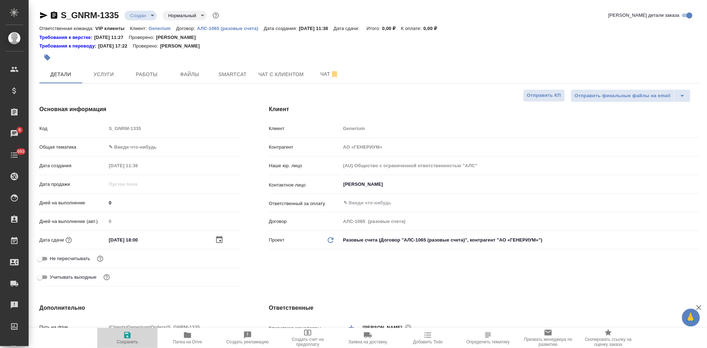
click at [125, 337] on icon "button" at bounding box center [127, 335] width 6 height 6
type textarea "x"
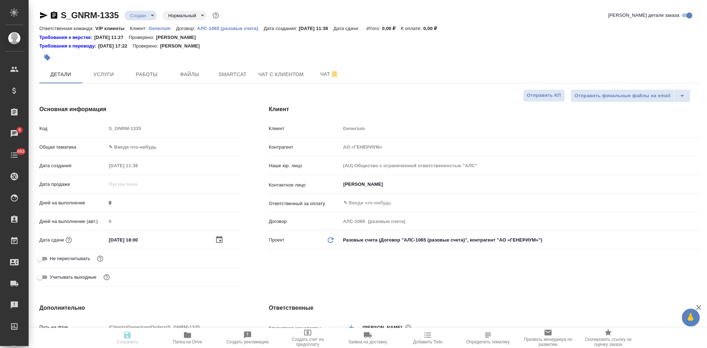
type textarea "x"
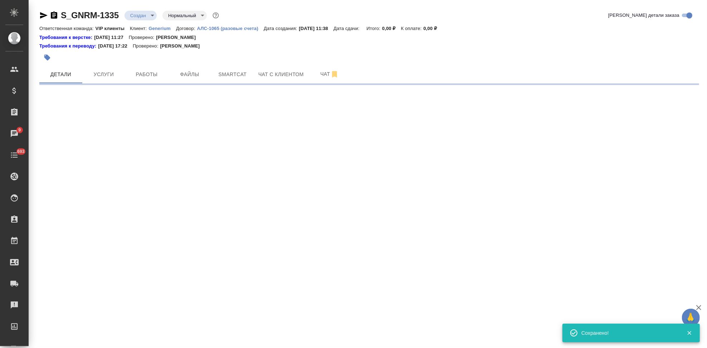
select select "RU"
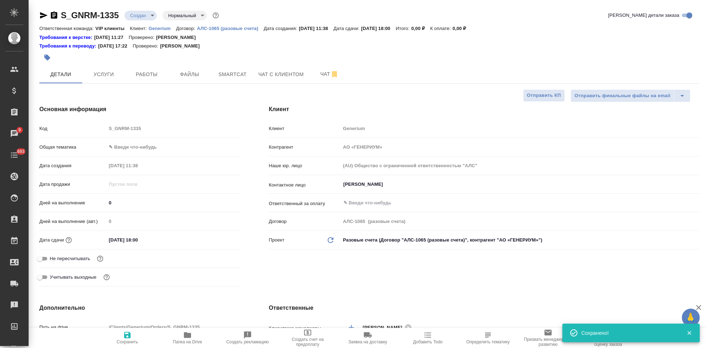
type textarea "x"
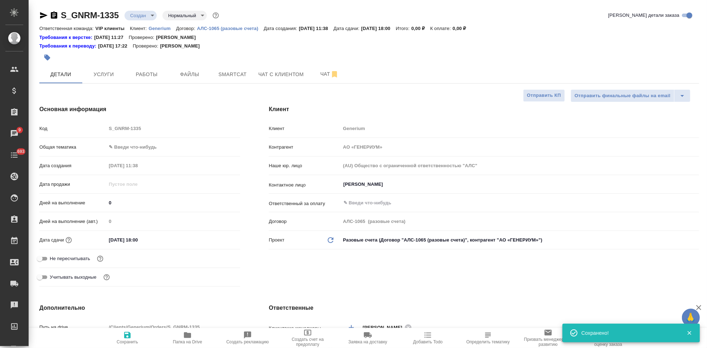
type textarea "x"
click at [181, 340] on span "Папка на Drive" at bounding box center [187, 342] width 29 height 5
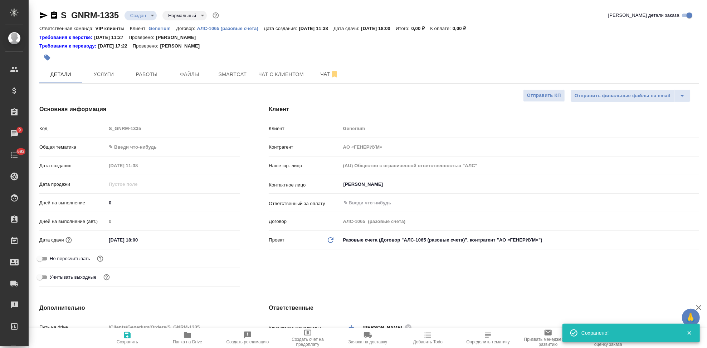
type textarea "x"
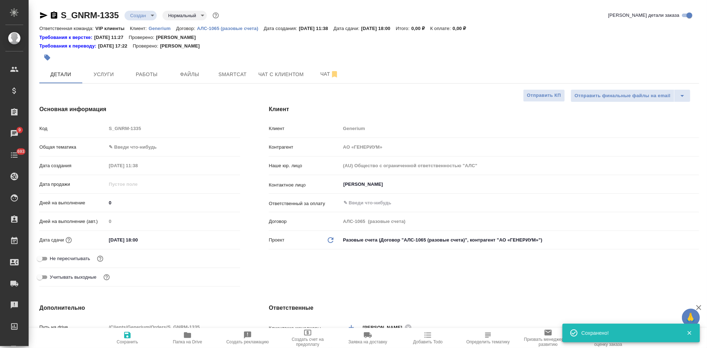
type textarea "x"
click at [149, 15] on body "🙏 .cls-1 fill:#fff; AWATERA Kabargina [PERSON_NAME] Спецификации Заказы 9 Чаты …" at bounding box center [353, 174] width 707 height 348
click at [140, 138] on li "ТЗ" at bounding box center [157, 137] width 65 height 12
type textarea "x"
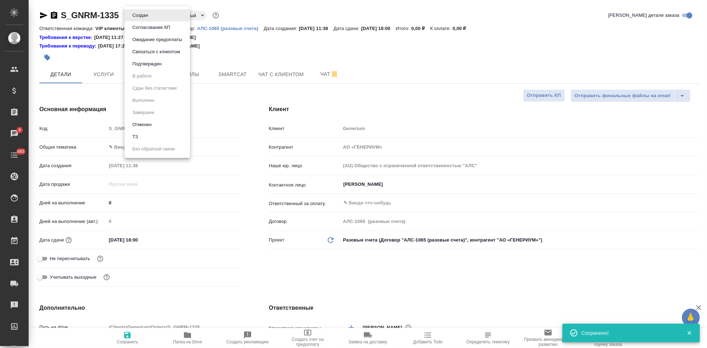
type textarea "x"
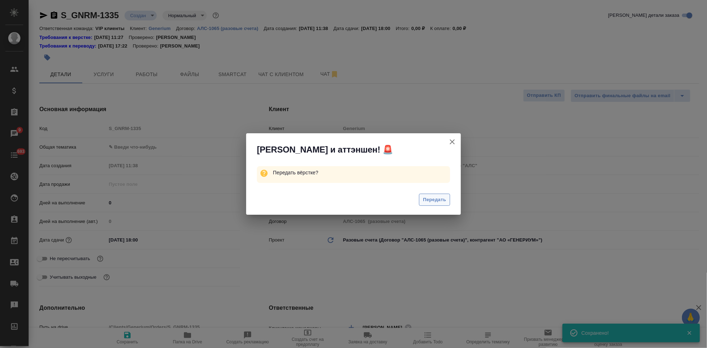
click at [441, 202] on span "Передать" at bounding box center [434, 200] width 23 height 8
type textarea "x"
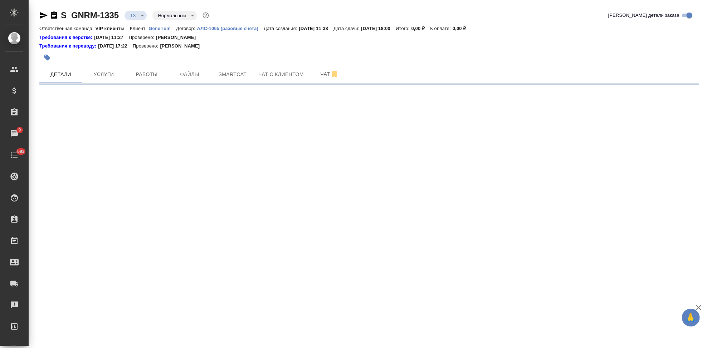
select select "RU"
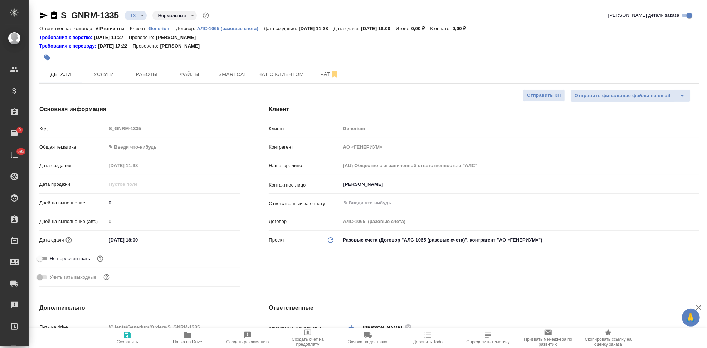
type textarea "x"
click at [82, 122] on div "Основная информация Код S_GNRM-1335 Общая тематика ✎ Введи что-нибудь Дата созд…" at bounding box center [139, 197] width 229 height 213
type textarea "x"
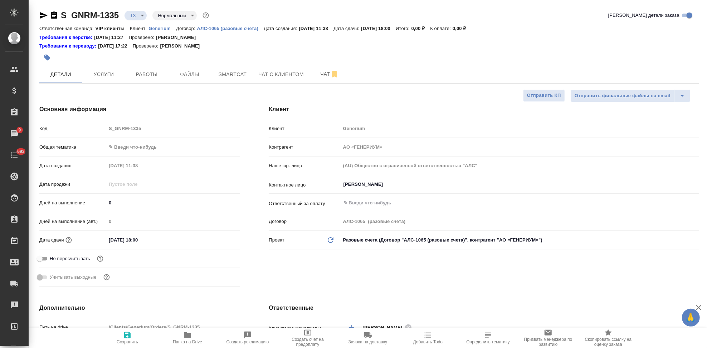
type textarea "x"
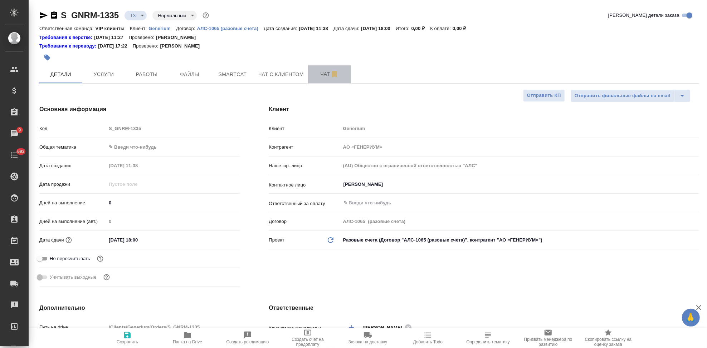
click at [323, 77] on span "Чат" at bounding box center [329, 74] width 34 height 9
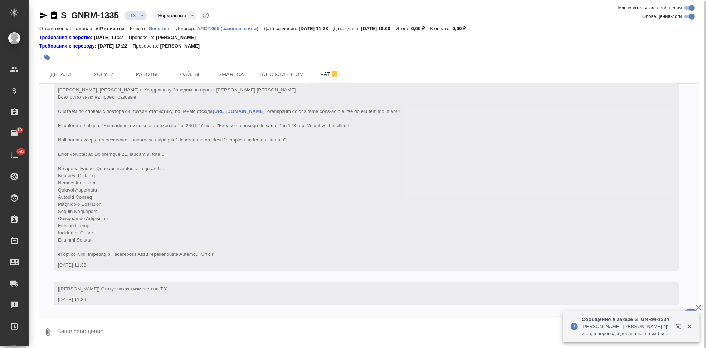
scroll to position [0, 0]
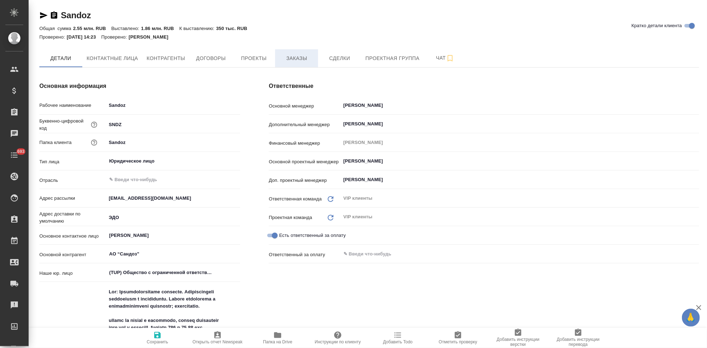
click at [299, 58] on span "Заказы" at bounding box center [296, 58] width 34 height 9
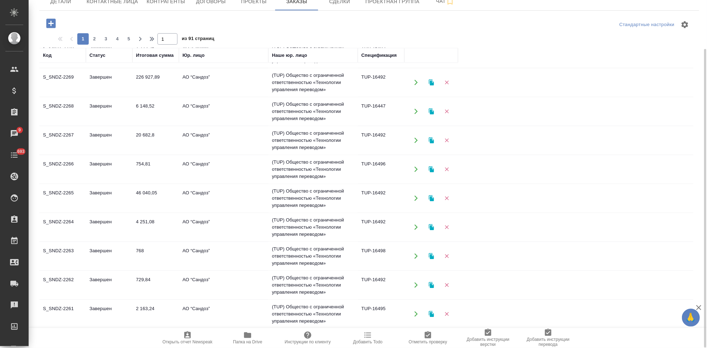
scroll to position [461, 0]
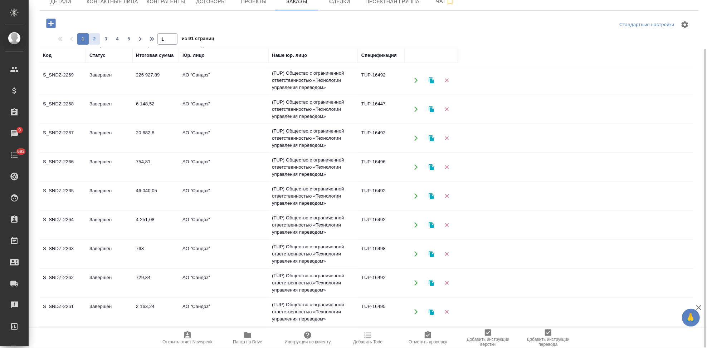
click at [93, 42] on span "2" at bounding box center [94, 38] width 11 height 7
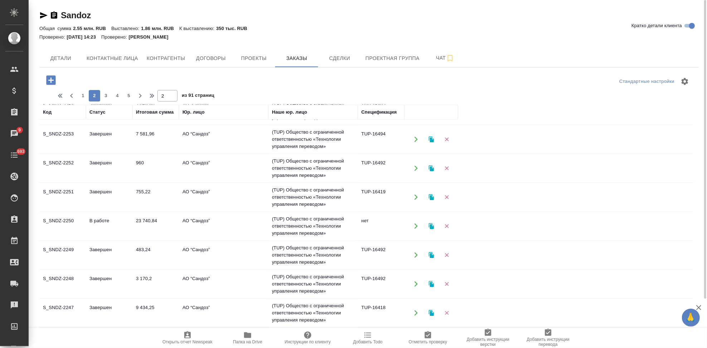
scroll to position [183, 0]
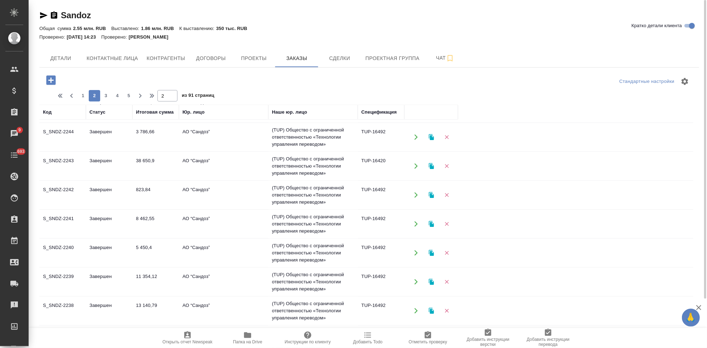
scroll to position [461, 0]
click at [110, 95] on span "3" at bounding box center [105, 95] width 11 height 7
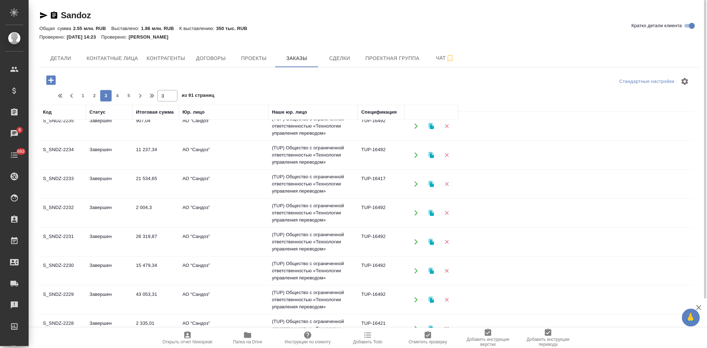
scroll to position [0, 0]
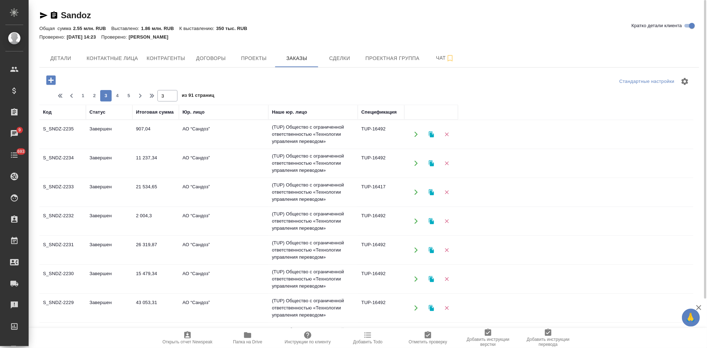
click at [109, 147] on td "Завершен" at bounding box center [109, 134] width 47 height 25
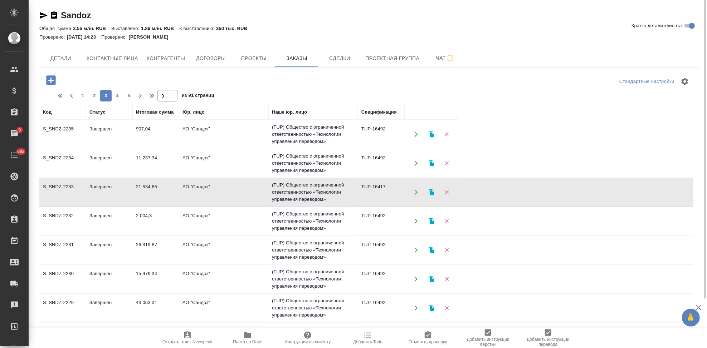
click at [109, 147] on td "Завершен" at bounding box center [109, 134] width 47 height 25
click at [89, 97] on span "2" at bounding box center [94, 95] width 11 height 7
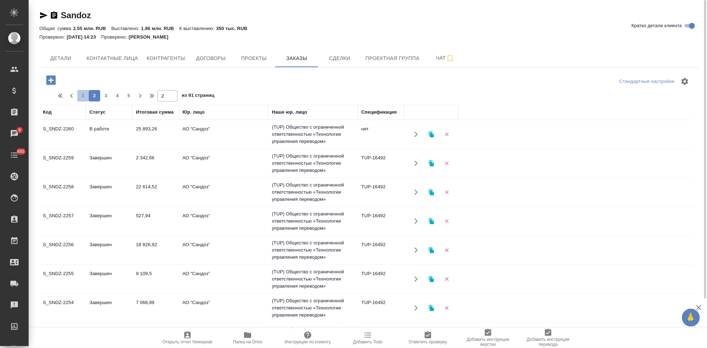
click at [83, 96] on span "1" at bounding box center [82, 95] width 11 height 7
type input "1"
click at [106, 147] on td "В работе" at bounding box center [109, 134] width 47 height 25
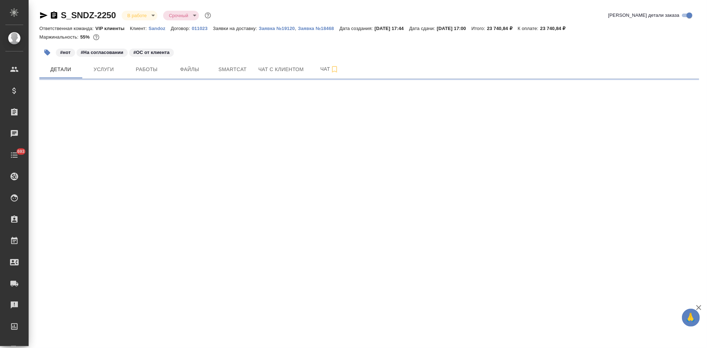
select select "RU"
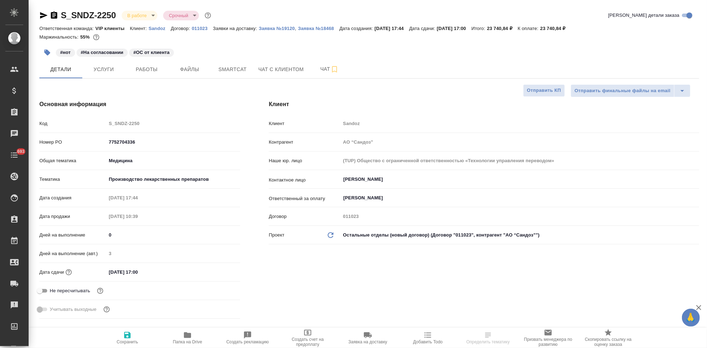
type textarea "x"
click at [315, 75] on button "Чат" at bounding box center [329, 69] width 43 height 18
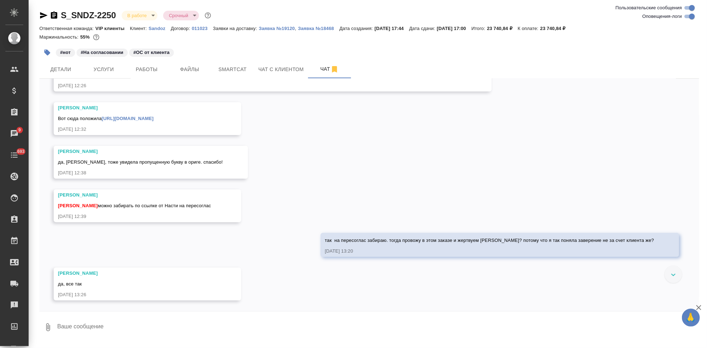
scroll to position [13154, 0]
click at [316, 119] on div at bounding box center [353, 174] width 707 height 348
click at [153, 119] on link "[URL][DOMAIN_NAME]" at bounding box center [128, 118] width 52 height 5
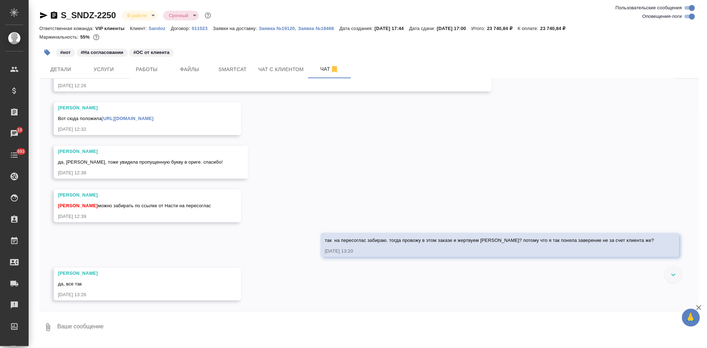
click at [153, 119] on link "https://drive.awatera.com/apps/files/files/10095520?dir=/Shares/Sandoz/Orders/S…" at bounding box center [128, 118] width 52 height 5
click at [172, 330] on textarea at bounding box center [378, 328] width 643 height 24
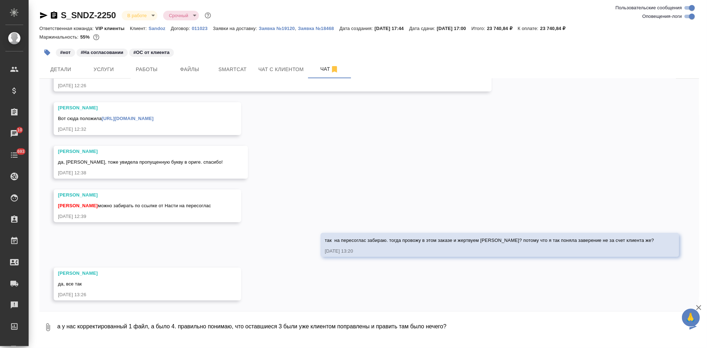
type textarea "а у нас корректированный 1 файл, а было 4. правильно понимаю, что оставшиеся 3 …"
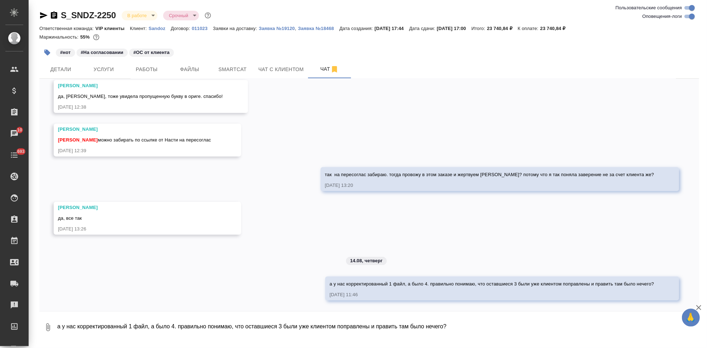
click at [171, 327] on textarea "а у нас корректированный 1 файл, а было 4. правильно понимаю, что оставшиеся 3 …" at bounding box center [378, 328] width 643 height 24
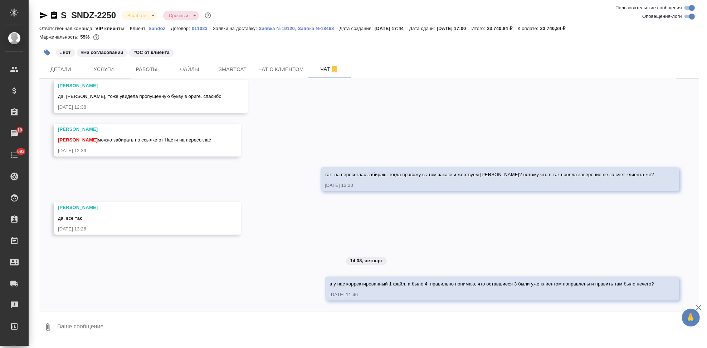
type textarea """
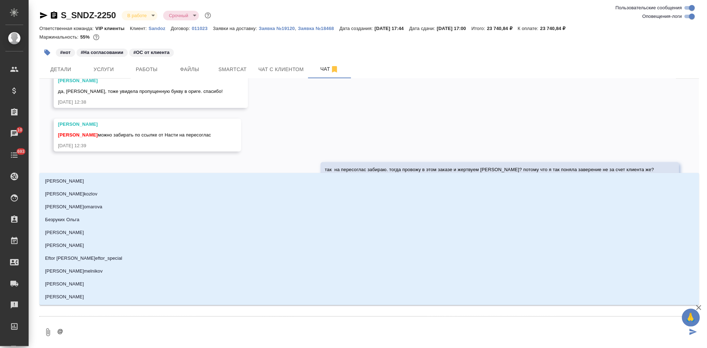
type textarea "@г"
type input "г"
type textarea "@го"
type input "го"
type textarea "@гор"
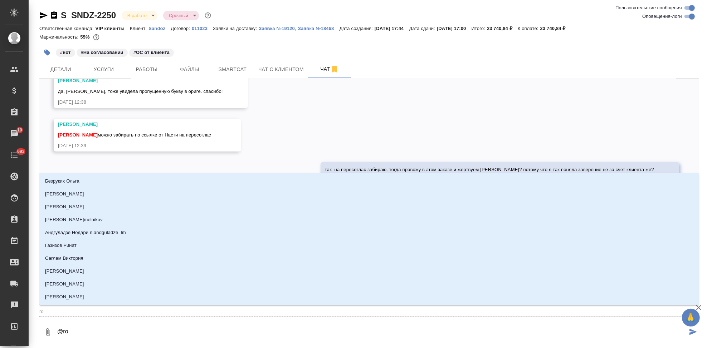
type input "гор"
type textarea "@горш"
type input "горш"
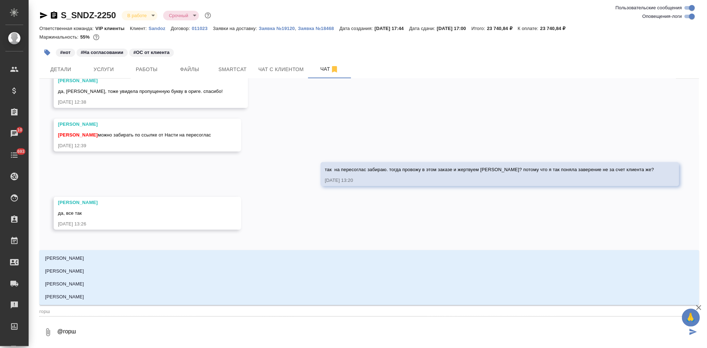
type textarea "@горшк"
type input "горшк"
type textarea "@горшко"
type input "горшко"
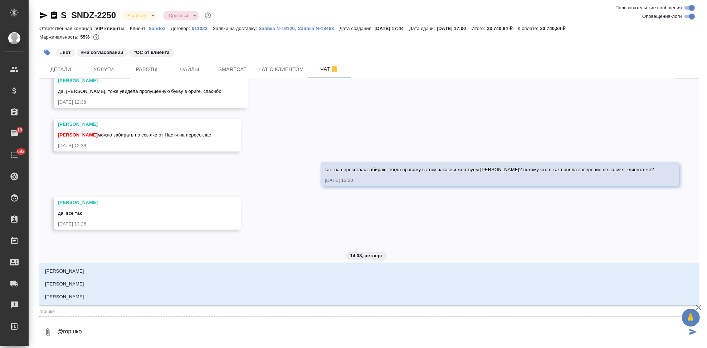
type textarea "@горшков"
type input "горшков"
type textarea "@горшкова"
type input "горшкова"
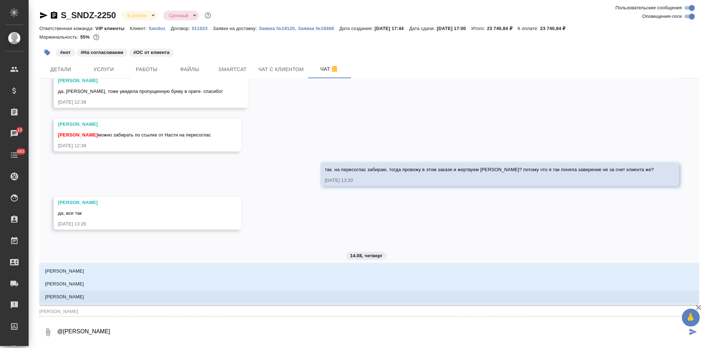
click at [100, 293] on li "[PERSON_NAME]" at bounding box center [369, 297] width 660 height 13
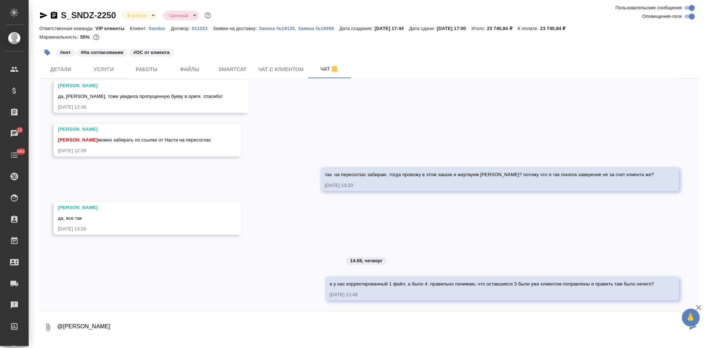
type textarea "@Горшкова Валентина"
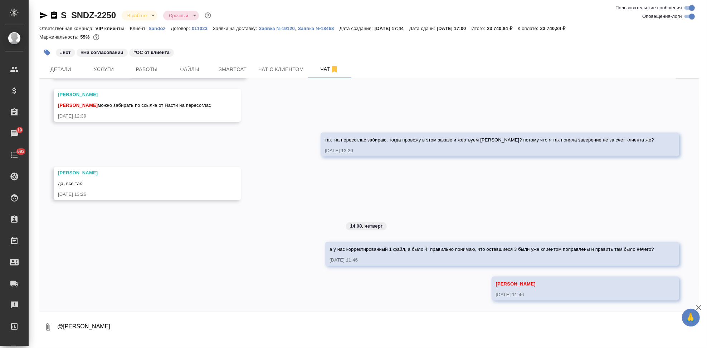
scroll to position [13255, 0]
click at [56, 64] on button "Детали" at bounding box center [60, 69] width 43 height 18
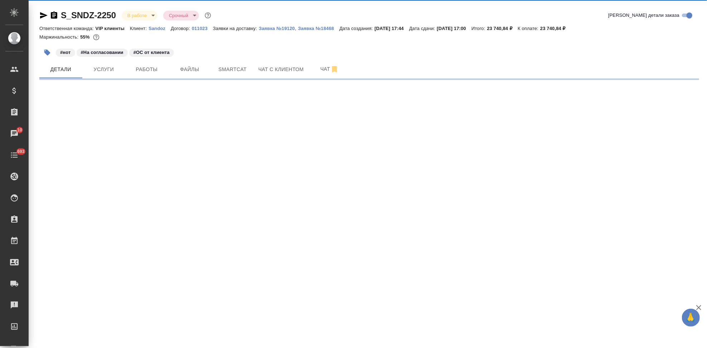
select select "RU"
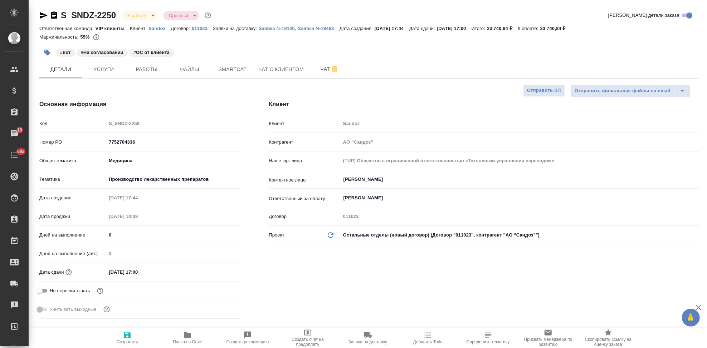
type textarea "x"
type input "[PERSON_NAME]"
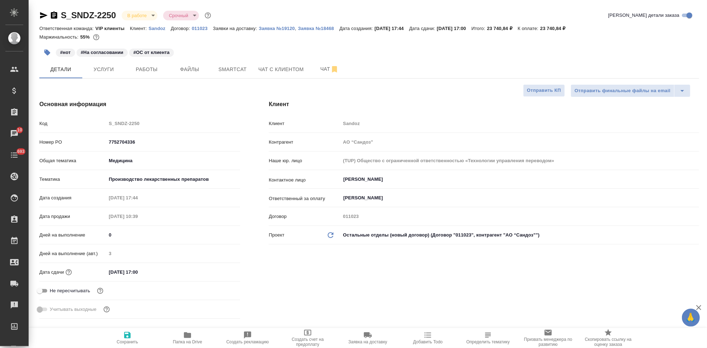
type textarea "x"
click at [97, 68] on span "Услуги" at bounding box center [104, 69] width 34 height 9
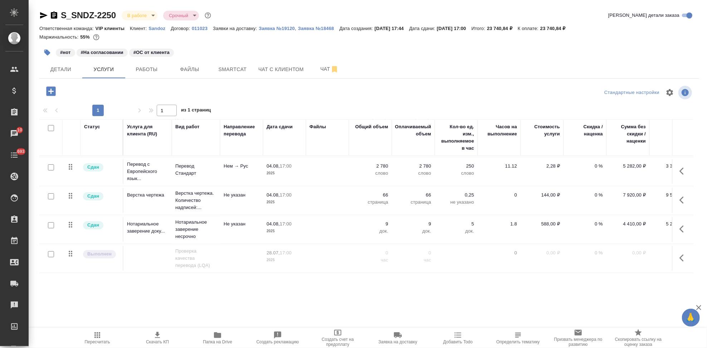
scroll to position [59, 0]
drag, startPoint x: 118, startPoint y: 13, endPoint x: 62, endPoint y: 15, distance: 55.5
click at [62, 15] on div "S_SNDZ-2250 В работе inProgress Срочный urgent" at bounding box center [125, 15] width 173 height 11
copy link "S_SNDZ-2250"
click at [397, 340] on span "Заявка на доставку" at bounding box center [398, 342] width 39 height 5
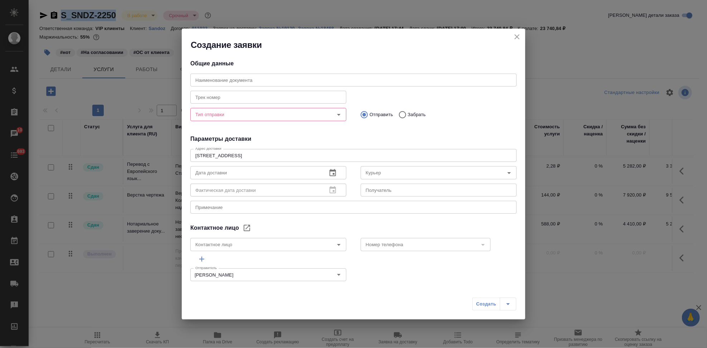
type input "Ковалец Ирина"
click at [244, 80] on input "text" at bounding box center [353, 80] width 326 height 13
paste input "S_SNDZ-2250"
type input "S_SNDZ-2250"
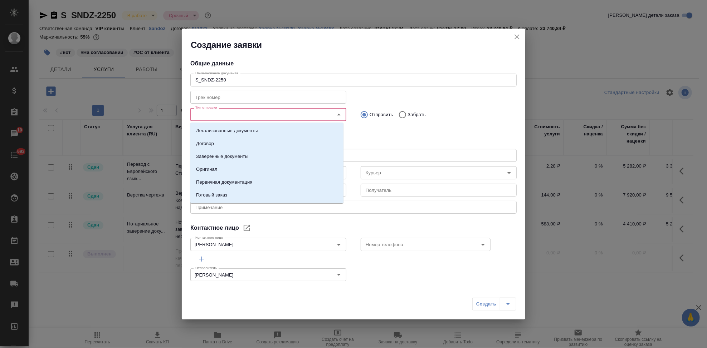
click at [226, 117] on input "Тип отправки" at bounding box center [256, 114] width 128 height 9
click at [220, 168] on li "Оригинал" at bounding box center [266, 169] width 153 height 13
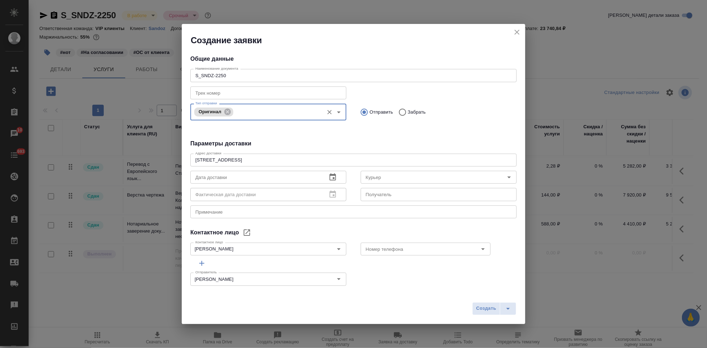
click at [395, 109] on input "Забрать" at bounding box center [401, 112] width 13 height 15
radio input "true"
click at [250, 211] on textarea at bounding box center [353, 211] width 316 height 5
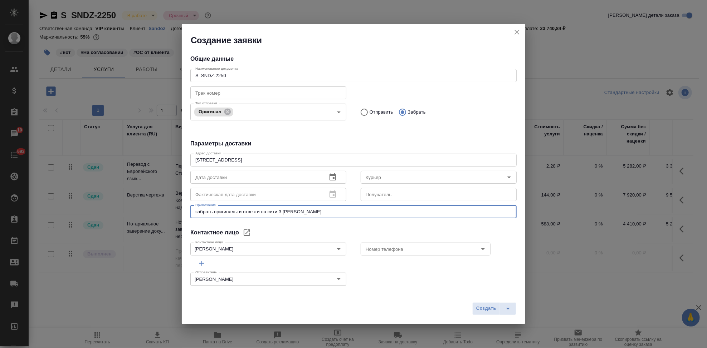
type textarea "забрать оригиналы и отвезти на сити 3 Тане Никитиной"
click at [330, 177] on icon "button" at bounding box center [333, 177] width 6 height 7
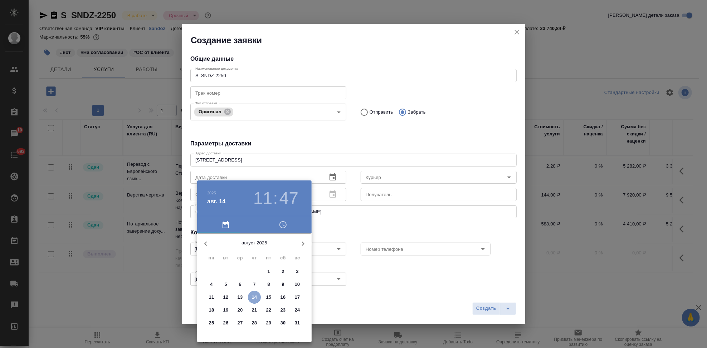
click at [252, 297] on p "14" at bounding box center [254, 297] width 5 height 7
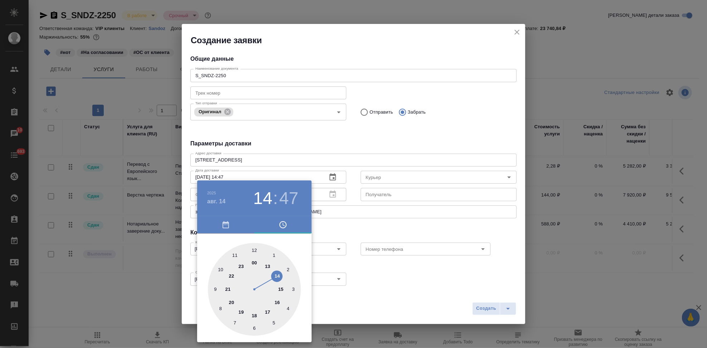
drag, startPoint x: 235, startPoint y: 256, endPoint x: 277, endPoint y: 278, distance: 47.9
click at [277, 278] on div at bounding box center [254, 289] width 93 height 93
type input "14.08.2025 14:00"
click at [253, 254] on div at bounding box center [254, 289] width 93 height 93
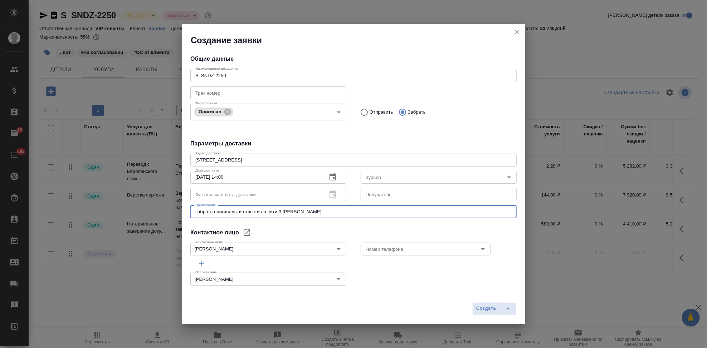
click at [239, 211] on textarea "забрать оригиналы и отвезти на сити 3 Тане Никитиной" at bounding box center [353, 211] width 316 height 5
type textarea "забрать оригиналы из почтовой комнаты и отвезти на сити 3 Тане Никитиной"
click at [480, 308] on span "Создать" at bounding box center [486, 309] width 20 height 8
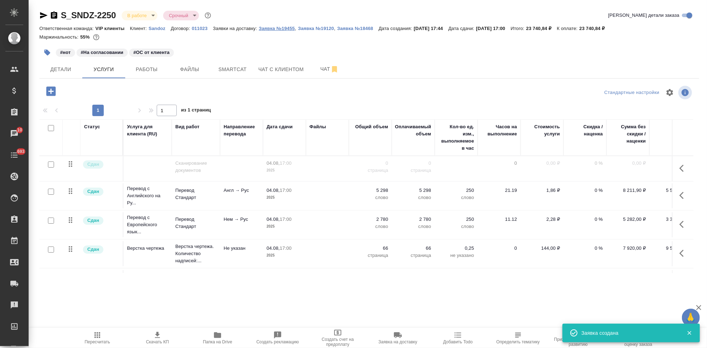
click at [283, 26] on p "Заявка №19455" at bounding box center [277, 28] width 36 height 5
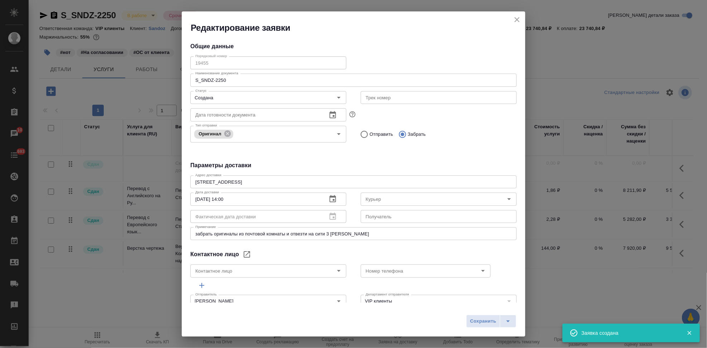
type input "Ковалец Ирина"
drag, startPoint x: 518, startPoint y: 19, endPoint x: 691, endPoint y: 155, distance: 220.2
click at [518, 19] on icon "close" at bounding box center [516, 19] width 5 height 5
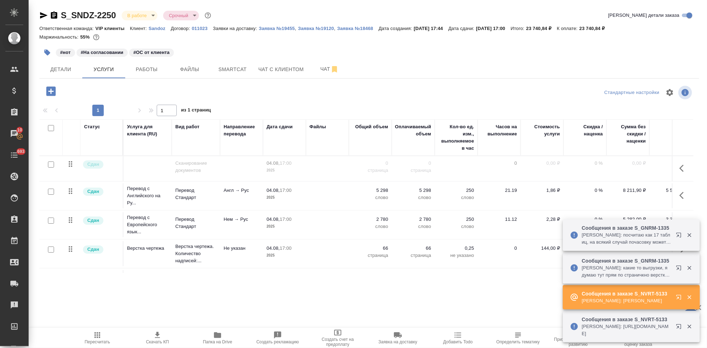
click at [680, 299] on icon "button" at bounding box center [680, 299] width 9 height 9
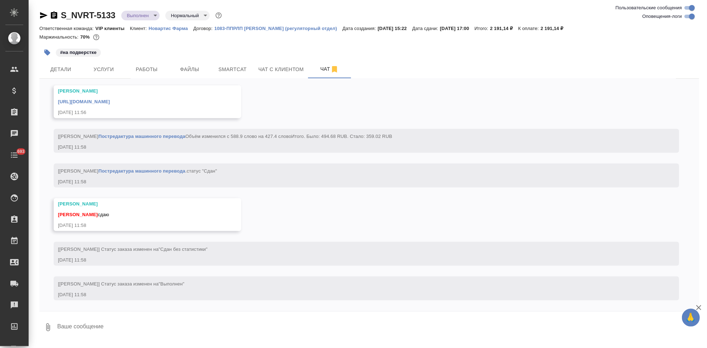
scroll to position [2893, 0]
click at [132, 326] on textarea at bounding box center [378, 328] width 643 height 24
type textarea "спасибо"
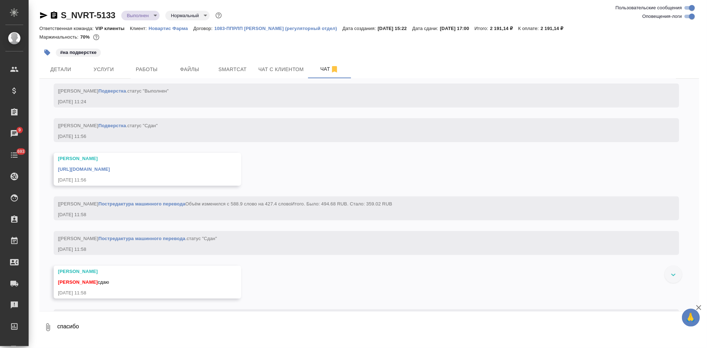
scroll to position [2769, 0]
click at [110, 172] on link "[URL][DOMAIN_NAME]" at bounding box center [84, 169] width 52 height 5
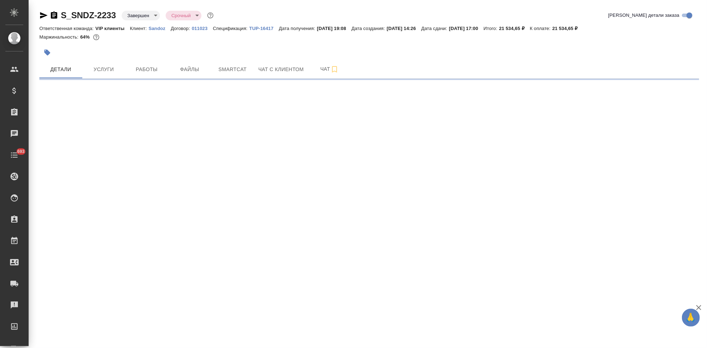
select select "RU"
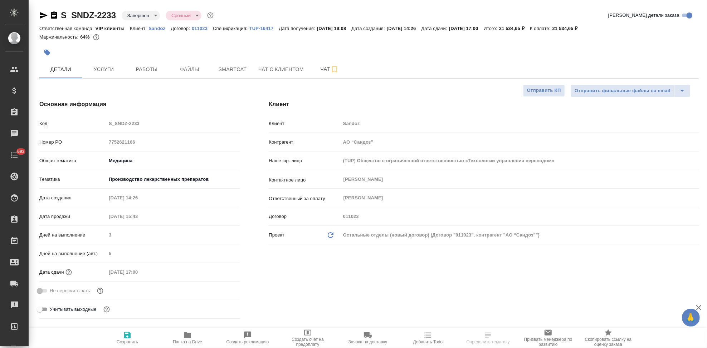
type textarea "x"
click at [111, 69] on span "Услуги" at bounding box center [104, 69] width 34 height 9
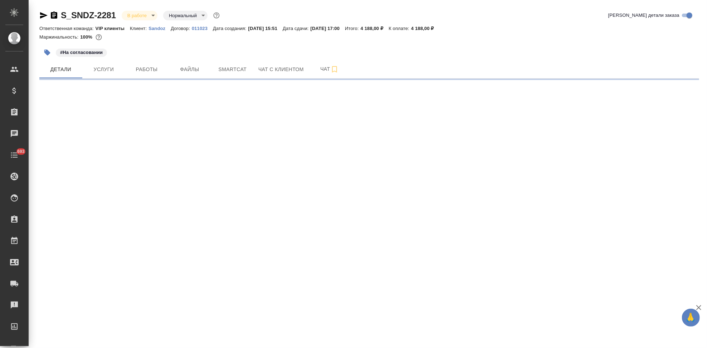
select select "RU"
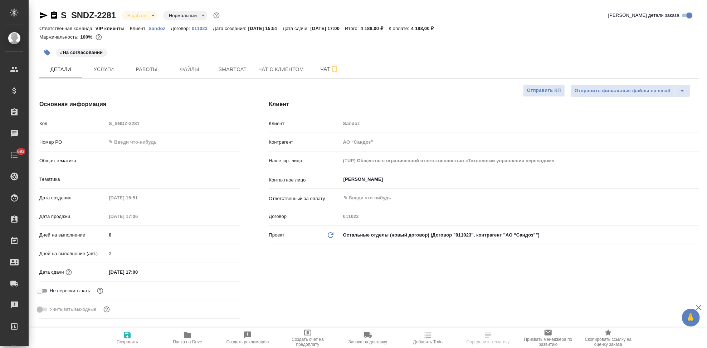
type textarea "x"
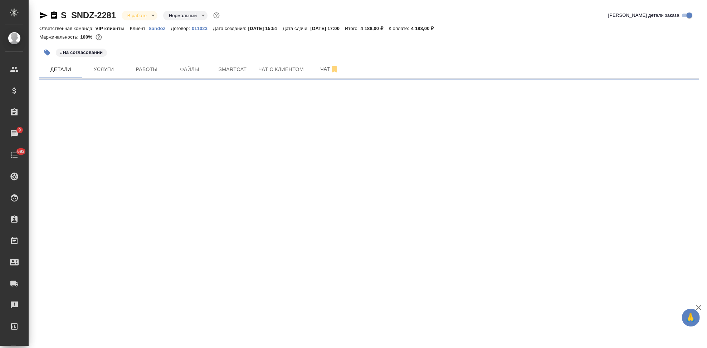
select select "RU"
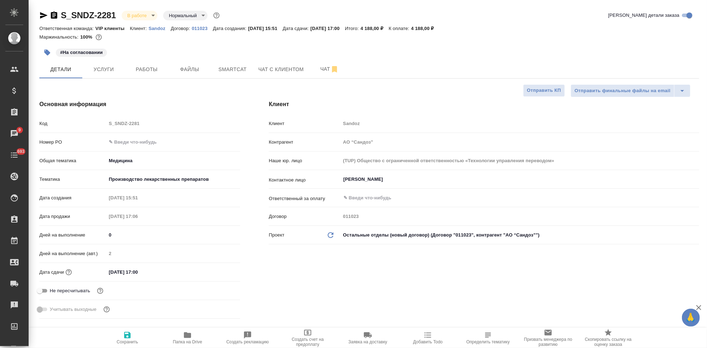
type textarea "x"
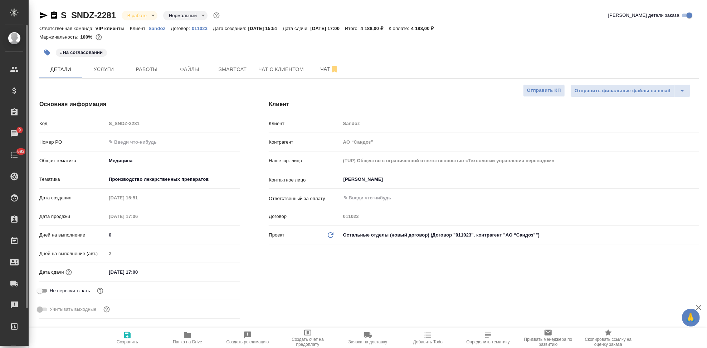
type textarea "x"
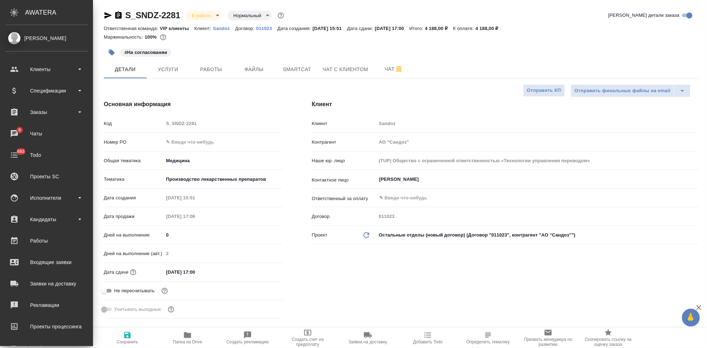
type textarea "x"
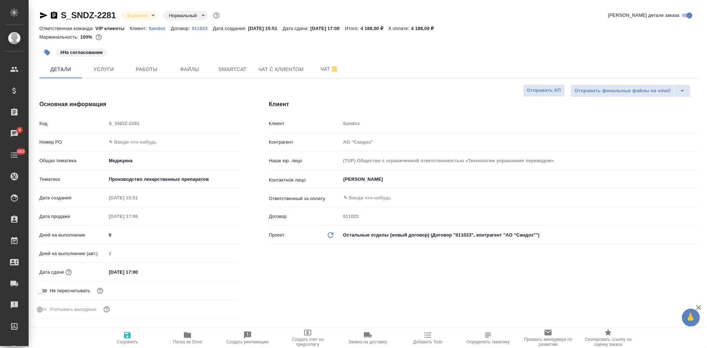
type textarea "x"
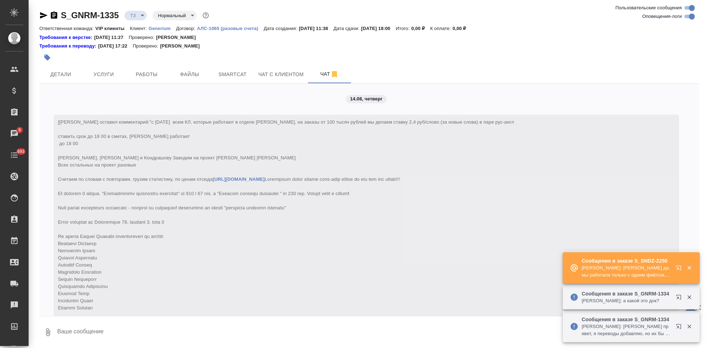
scroll to position [253, 0]
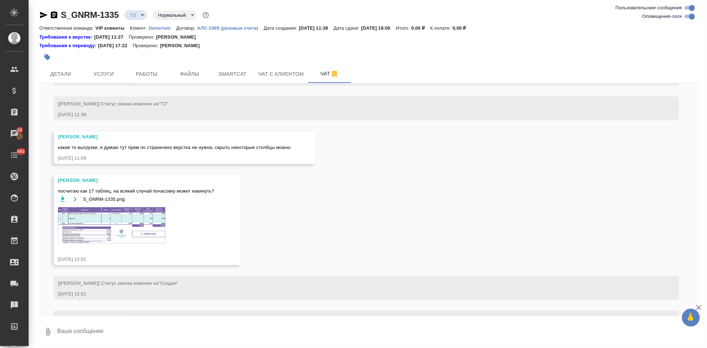
click at [130, 232] on img at bounding box center [111, 226] width 107 height 36
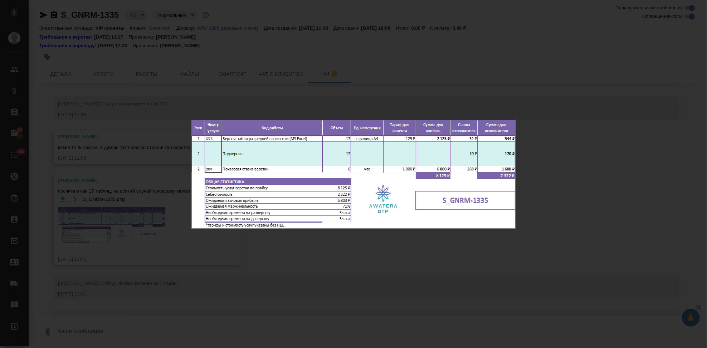
click at [368, 245] on div "S_GNRM-1335.png 1 of 1" at bounding box center [353, 174] width 707 height 348
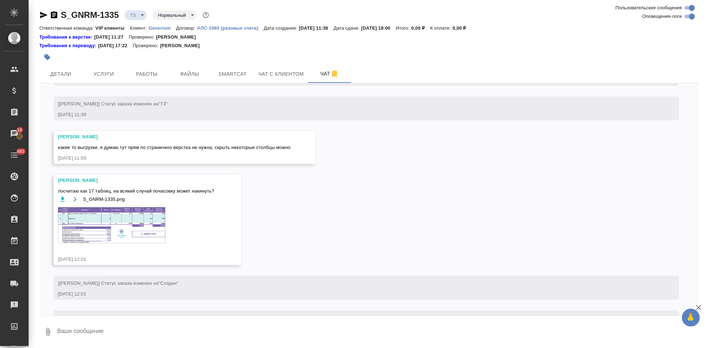
click at [75, 202] on icon "button" at bounding box center [75, 200] width 6 height 6
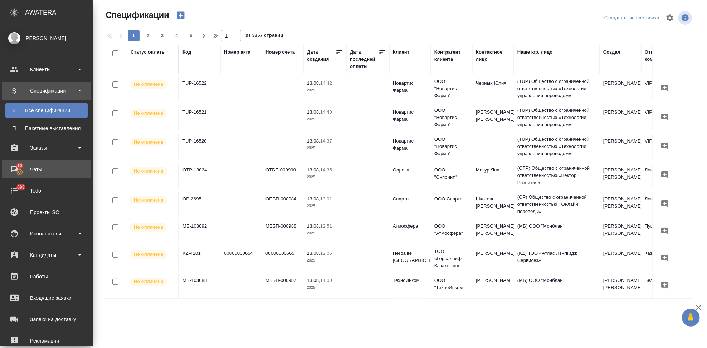
click at [20, 172] on icon at bounding box center [19, 172] width 6 height 6
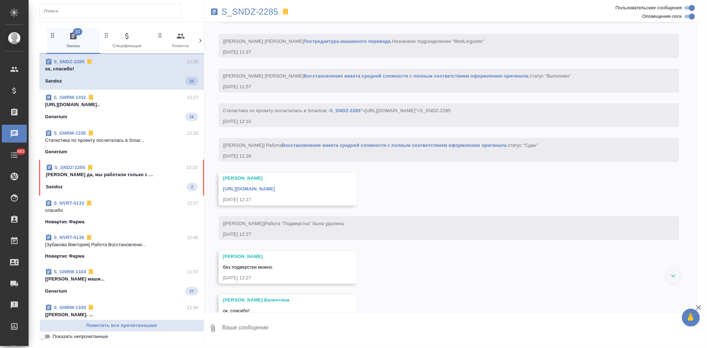
scroll to position [1903, 0]
click at [117, 183] on div "Sandoz 2" at bounding box center [122, 187] width 152 height 9
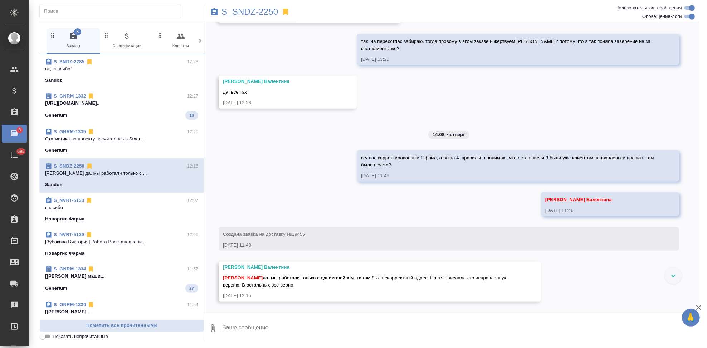
scroll to position [13170, 0]
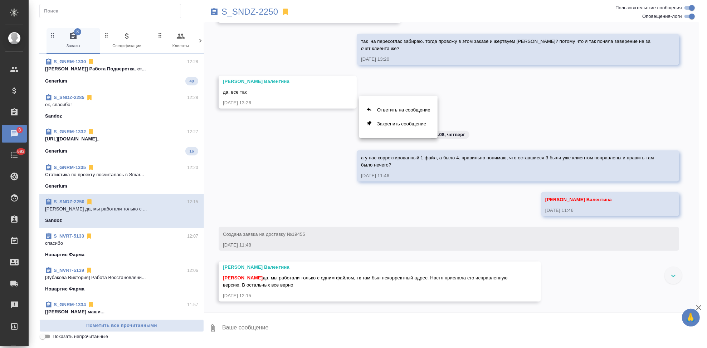
click at [641, 248] on div at bounding box center [353, 174] width 707 height 348
click at [385, 109] on button "Ответить на сообщение" at bounding box center [398, 110] width 78 height 14
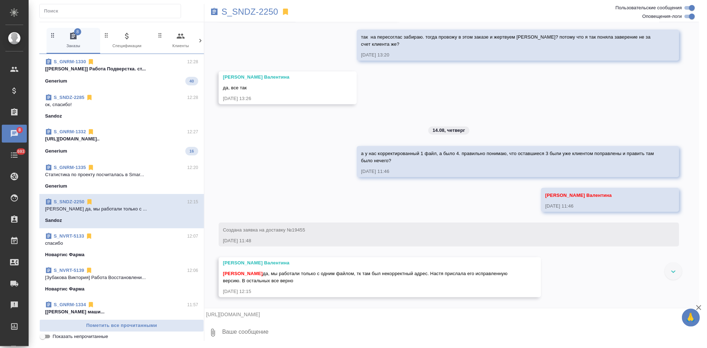
click at [267, 340] on textarea at bounding box center [460, 333] width 478 height 24
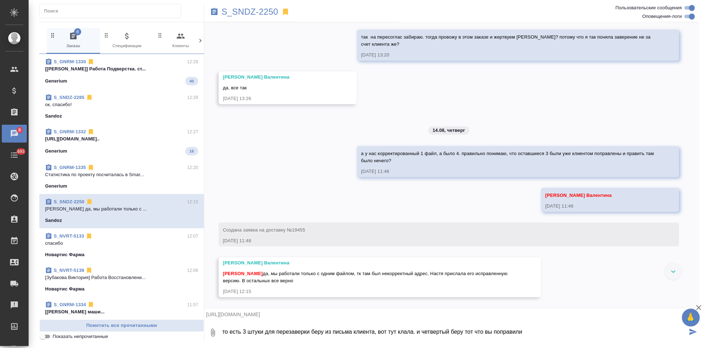
type textarea "то есть 3 штуки для перезаверки беру из письма клиента, вот тут клала. и четвер…"
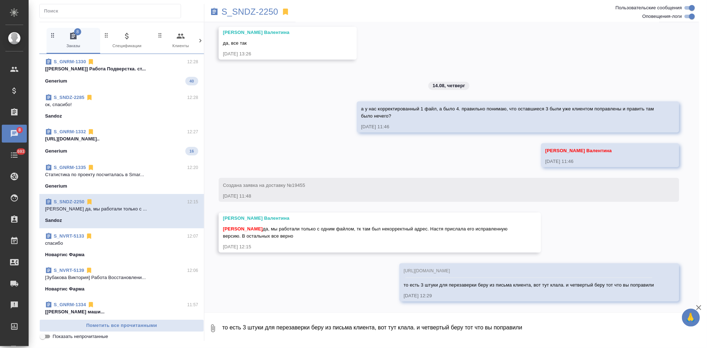
scroll to position [13627, 0]
